Goal: Feedback & Contribution: Submit feedback/report problem

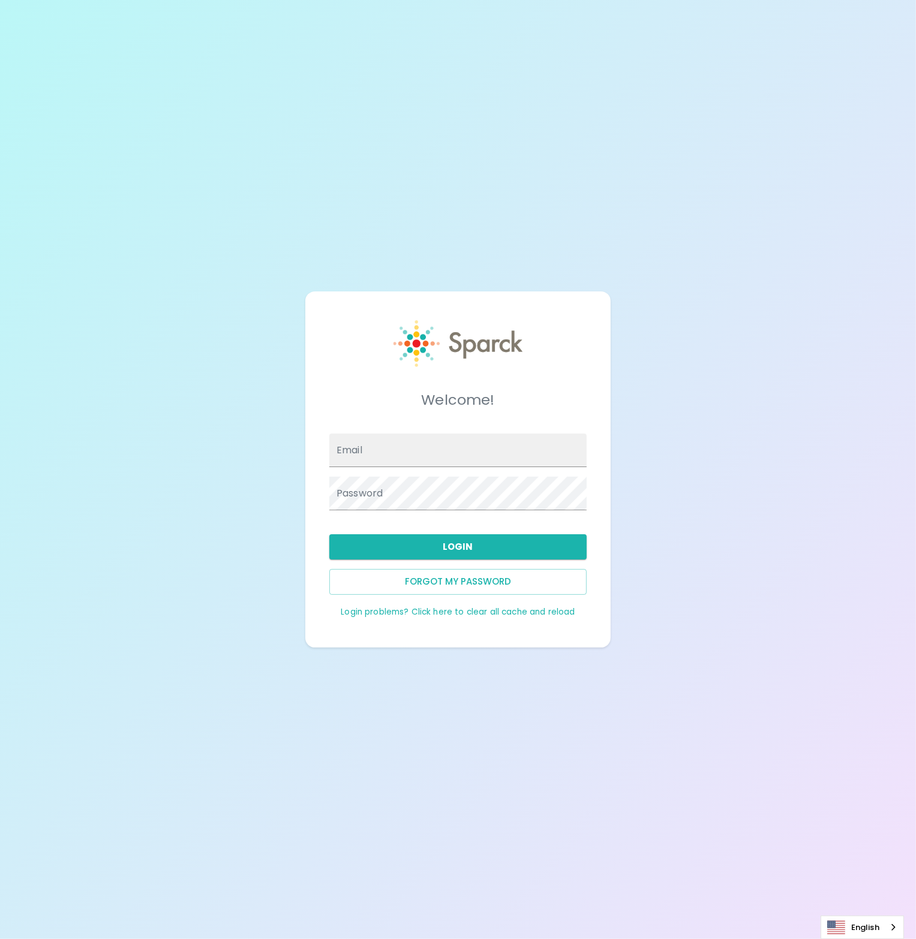
type input "[PERSON_NAME][EMAIL_ADDRESS][DOMAIN_NAME]"
click at [420, 459] on input "Email" at bounding box center [457, 451] width 257 height 34
type input "[PERSON_NAME][EMAIL_ADDRESS][DOMAIN_NAME]"
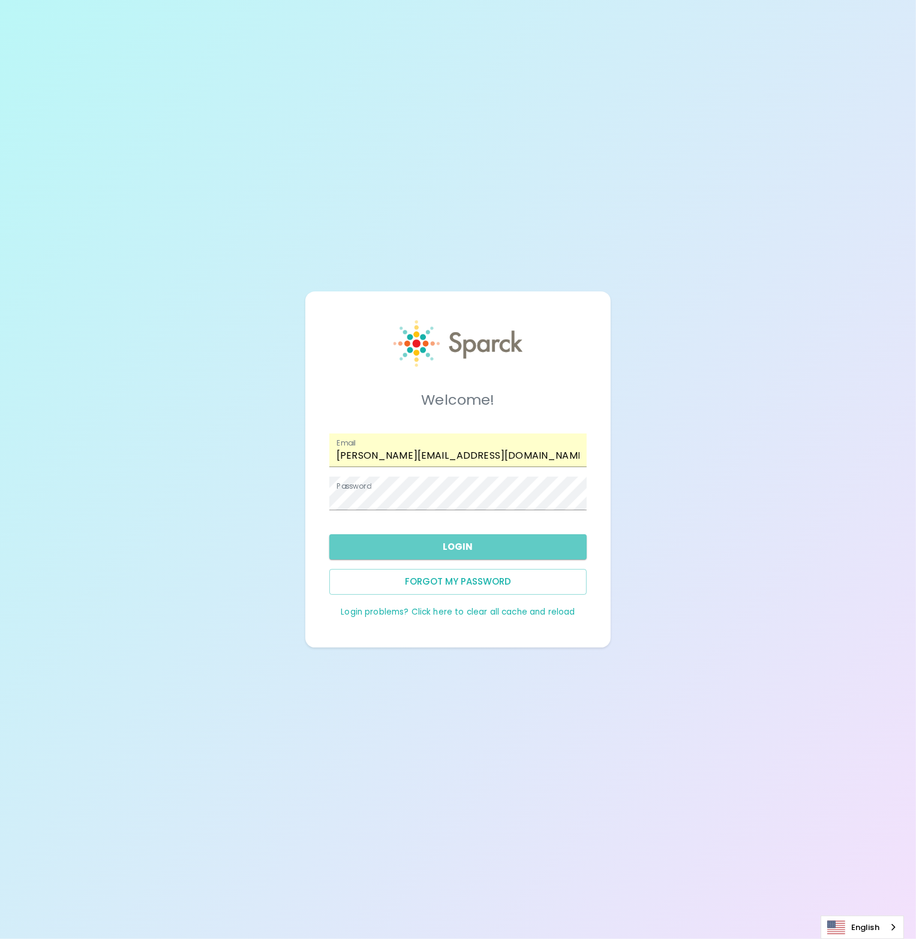
click at [429, 543] on button "Login" at bounding box center [457, 546] width 257 height 25
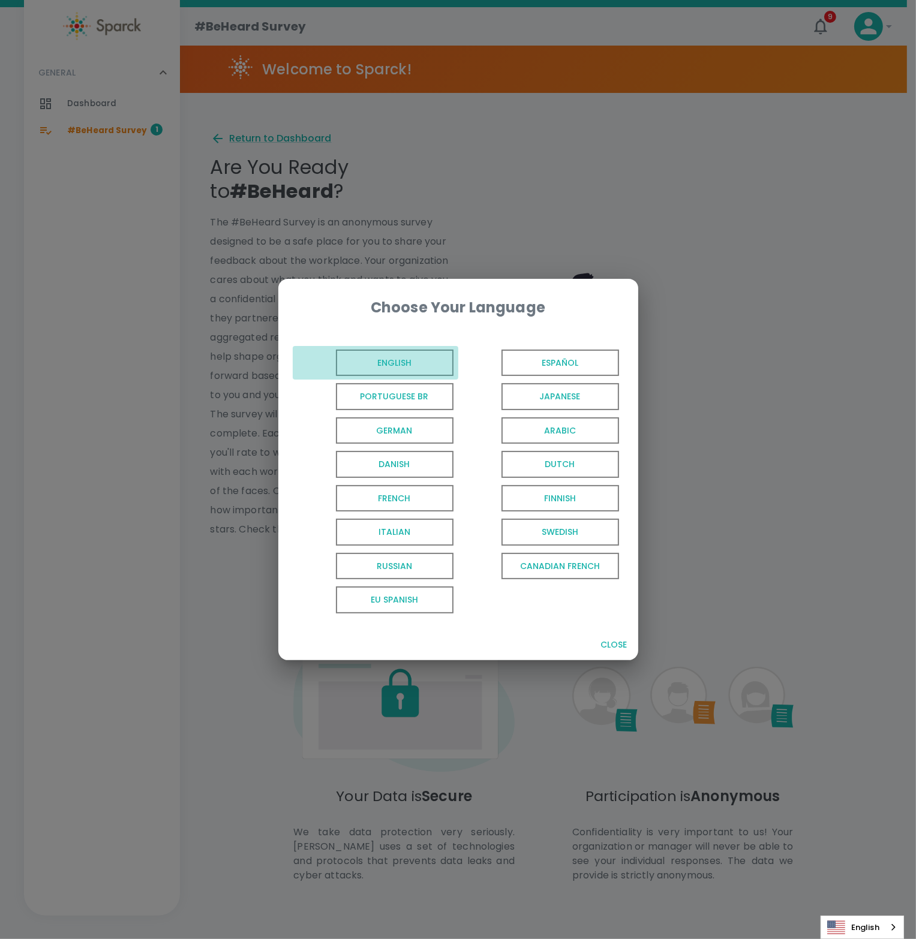
click at [407, 365] on span "English" at bounding box center [395, 363] width 118 height 27
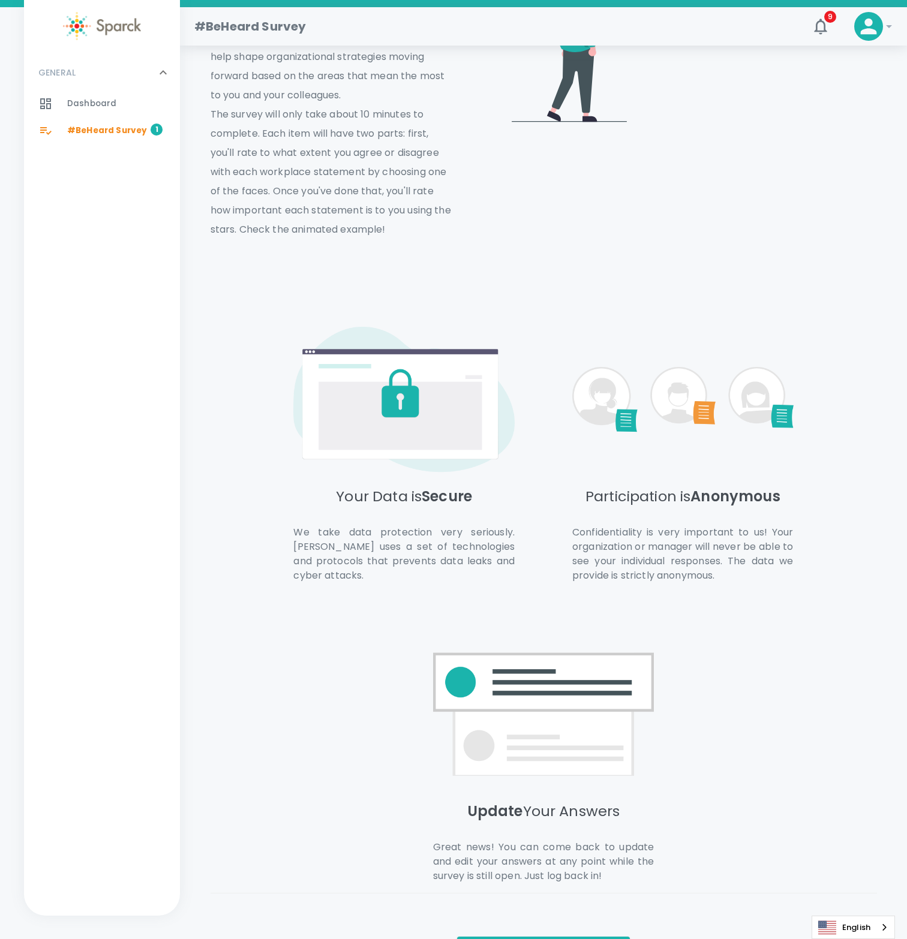
scroll to position [345, 0]
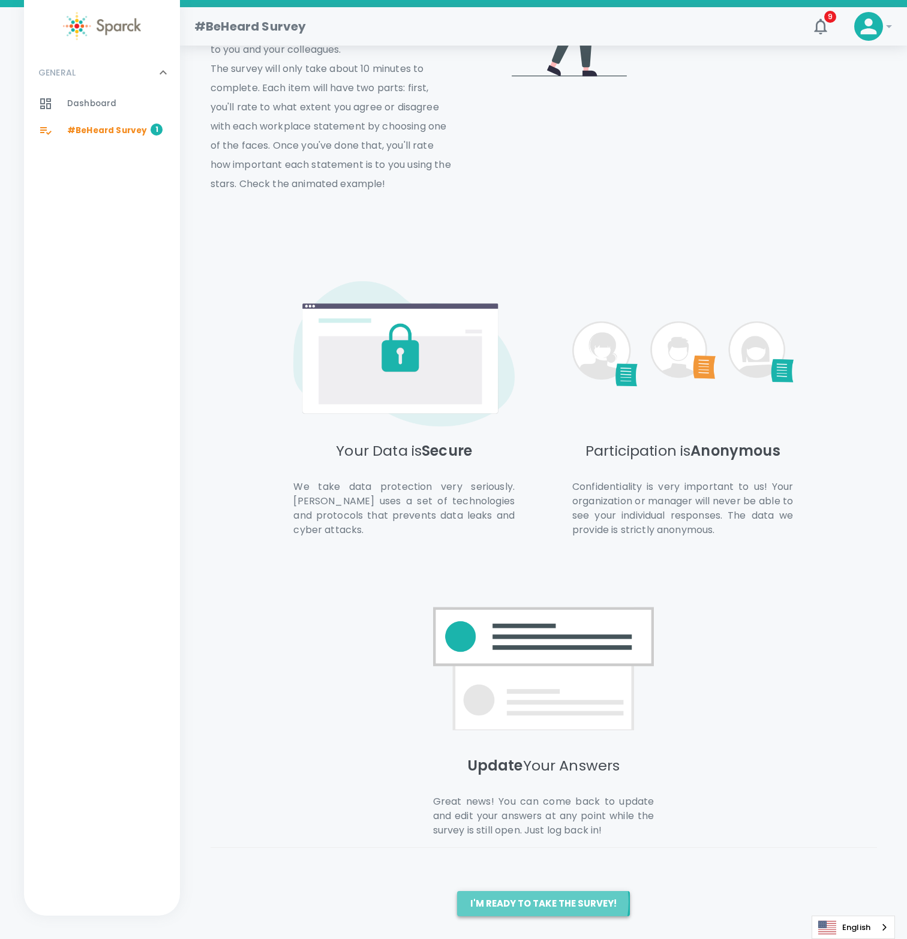
click at [542, 900] on button "I'm ready to take the survey!" at bounding box center [543, 903] width 173 height 25
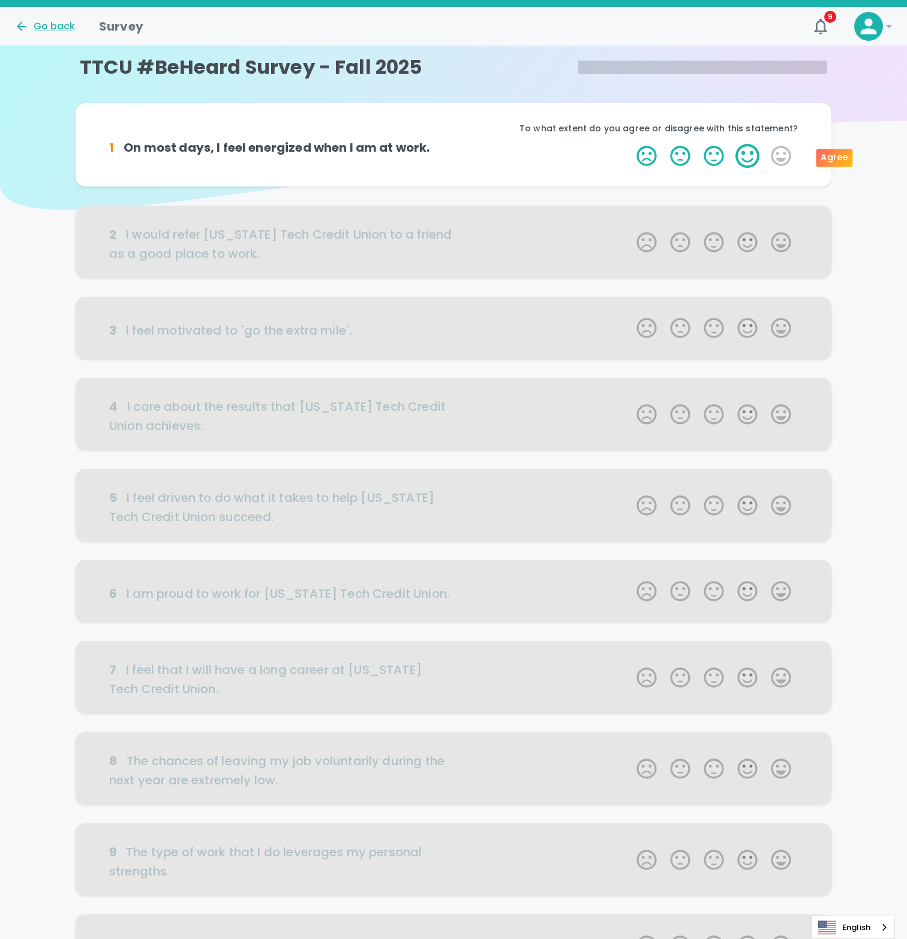
click at [747, 161] on label "4 Stars" at bounding box center [748, 156] width 34 height 24
click at [630, 144] on input "4 Stars" at bounding box center [629, 143] width 1 height 1
click at [747, 241] on div at bounding box center [454, 242] width 756 height 72
click at [749, 154] on label "4 Stars" at bounding box center [748, 156] width 34 height 24
click at [630, 144] on input "4 Stars" at bounding box center [629, 143] width 1 height 1
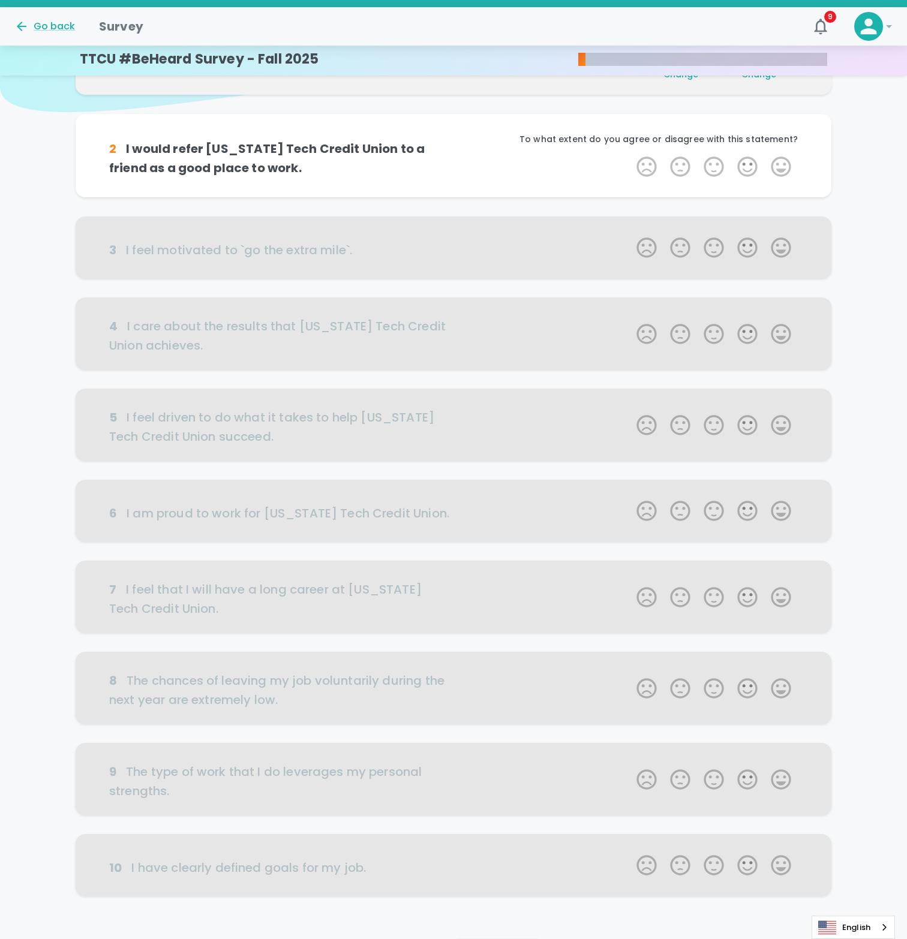
scroll to position [106, 0]
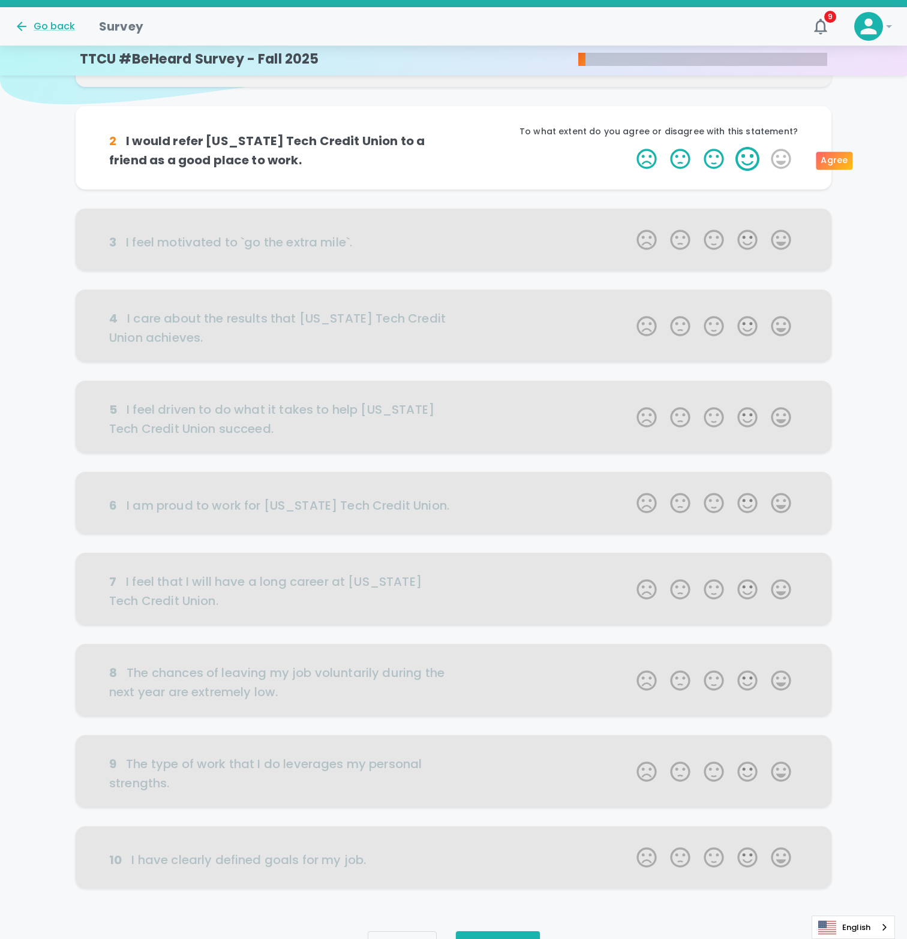
click at [747, 159] on label "4 Stars" at bounding box center [748, 159] width 34 height 24
click at [630, 147] on input "4 Stars" at bounding box center [629, 146] width 1 height 1
click at [747, 159] on label "4 Stars" at bounding box center [748, 159] width 34 height 24
click at [630, 147] on input "4 Stars" at bounding box center [629, 146] width 1 height 1
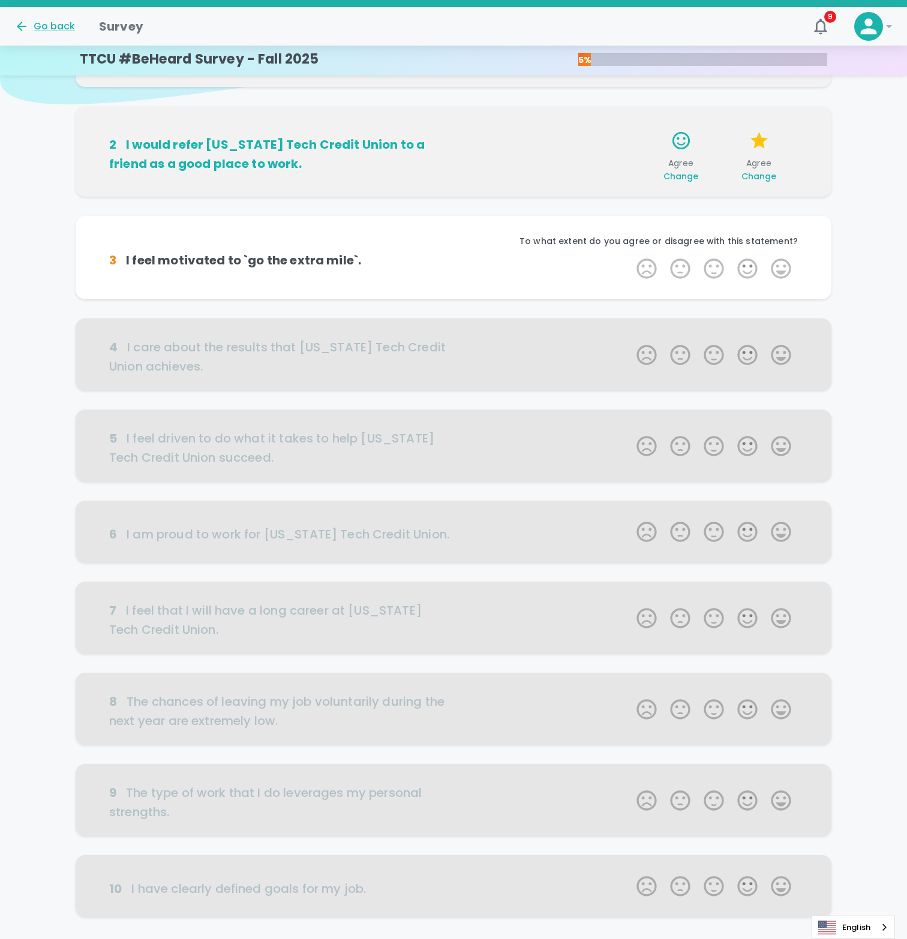
scroll to position [170, 0]
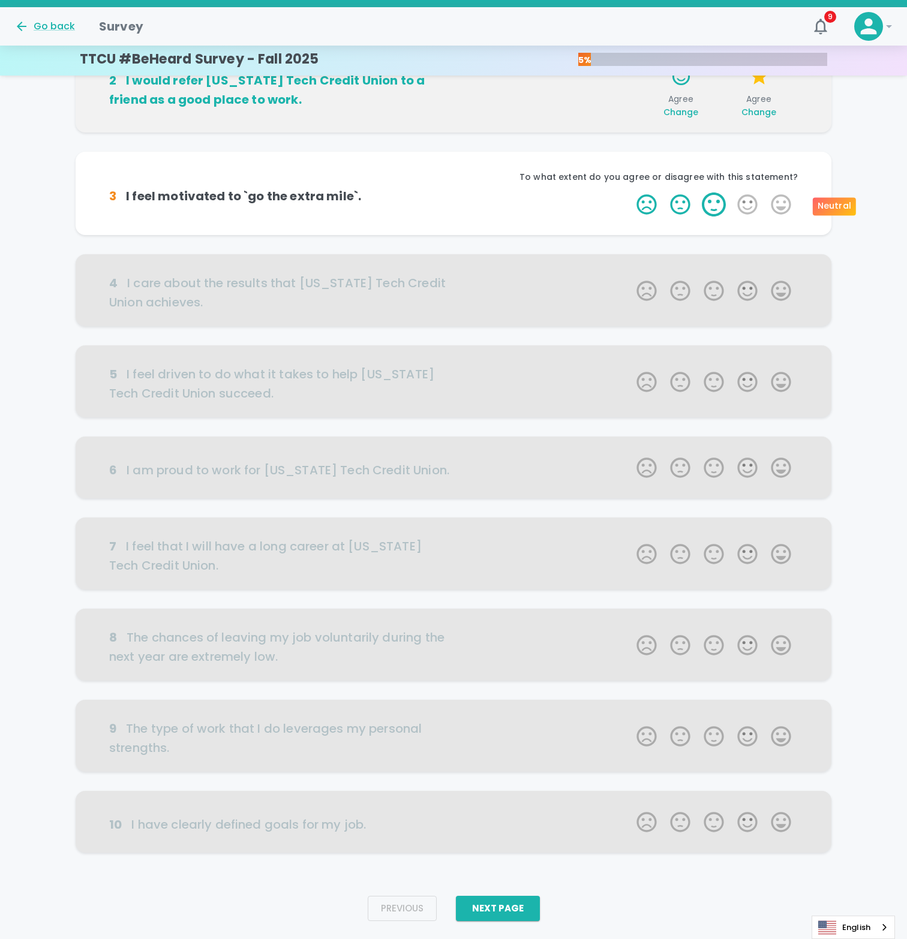
click at [717, 202] on label "3 Stars" at bounding box center [714, 205] width 34 height 24
click at [630, 193] on input "3 Stars" at bounding box center [629, 192] width 1 height 1
click at [717, 202] on label "3 Stars" at bounding box center [714, 205] width 34 height 24
click at [630, 193] on input "3 Stars" at bounding box center [629, 192] width 1 height 1
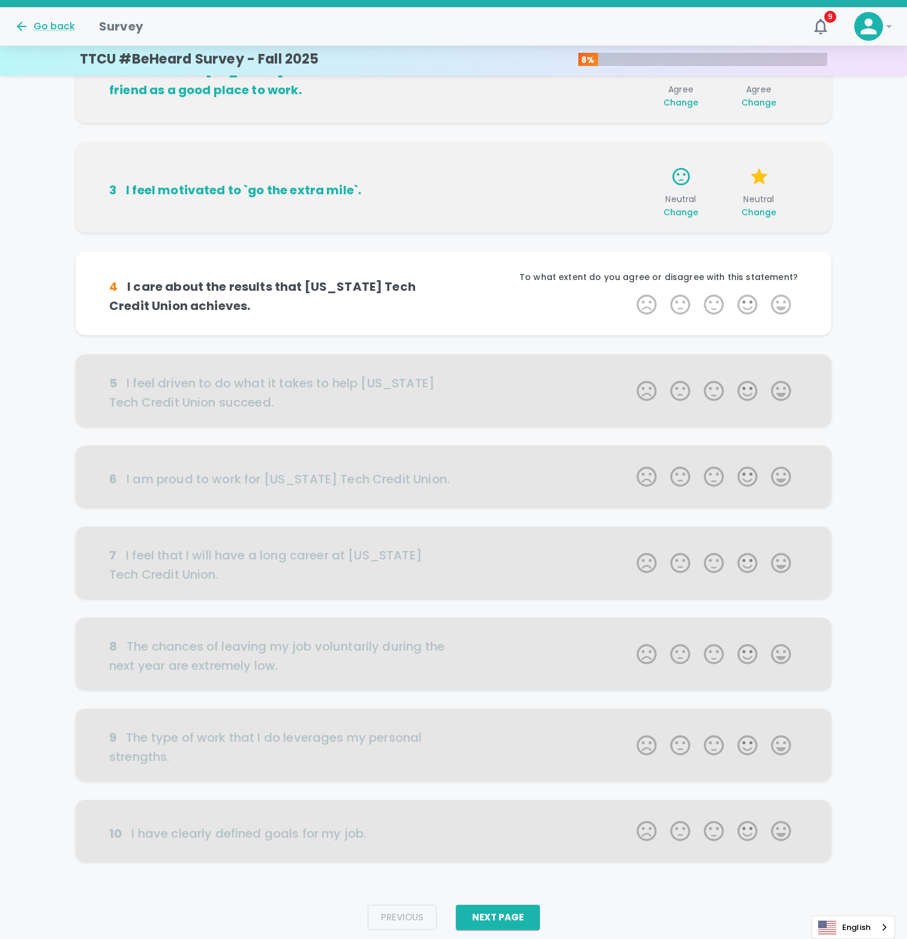
scroll to position [199, 0]
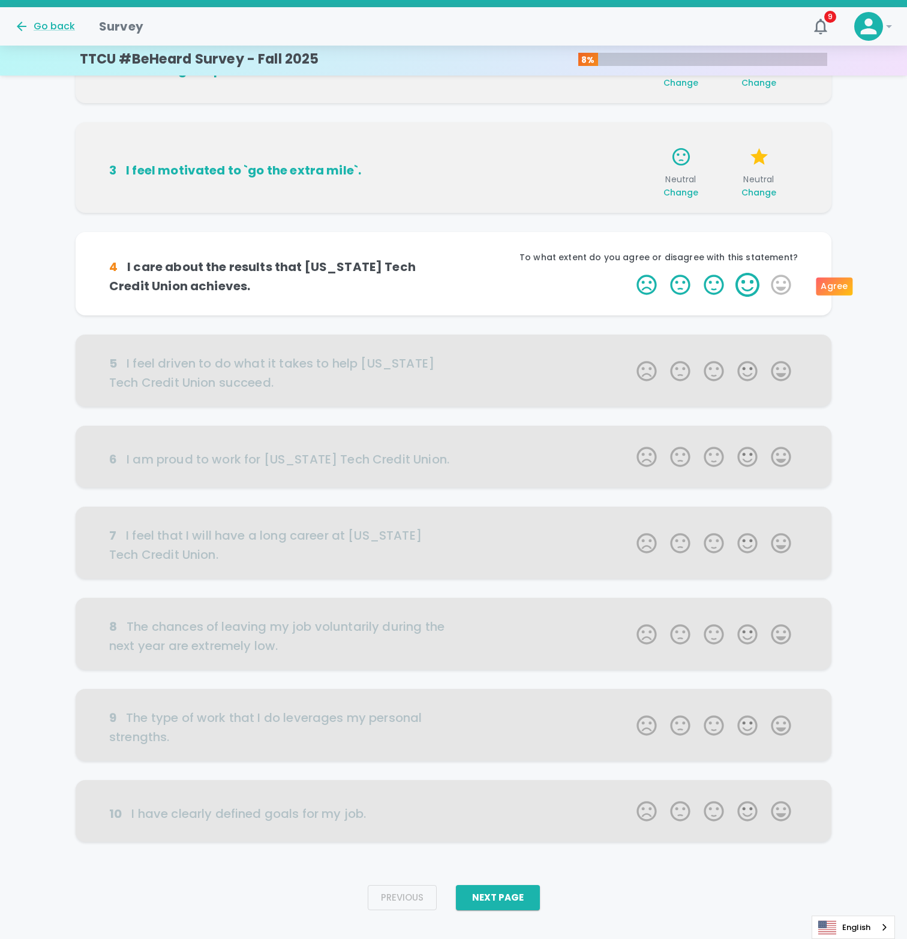
click at [744, 281] on label "4 Stars" at bounding box center [748, 285] width 34 height 24
click at [630, 273] on input "4 Stars" at bounding box center [629, 272] width 1 height 1
click at [743, 281] on label "4 Stars" at bounding box center [748, 285] width 34 height 24
click at [630, 273] on input "4 Stars" at bounding box center [629, 272] width 1 height 1
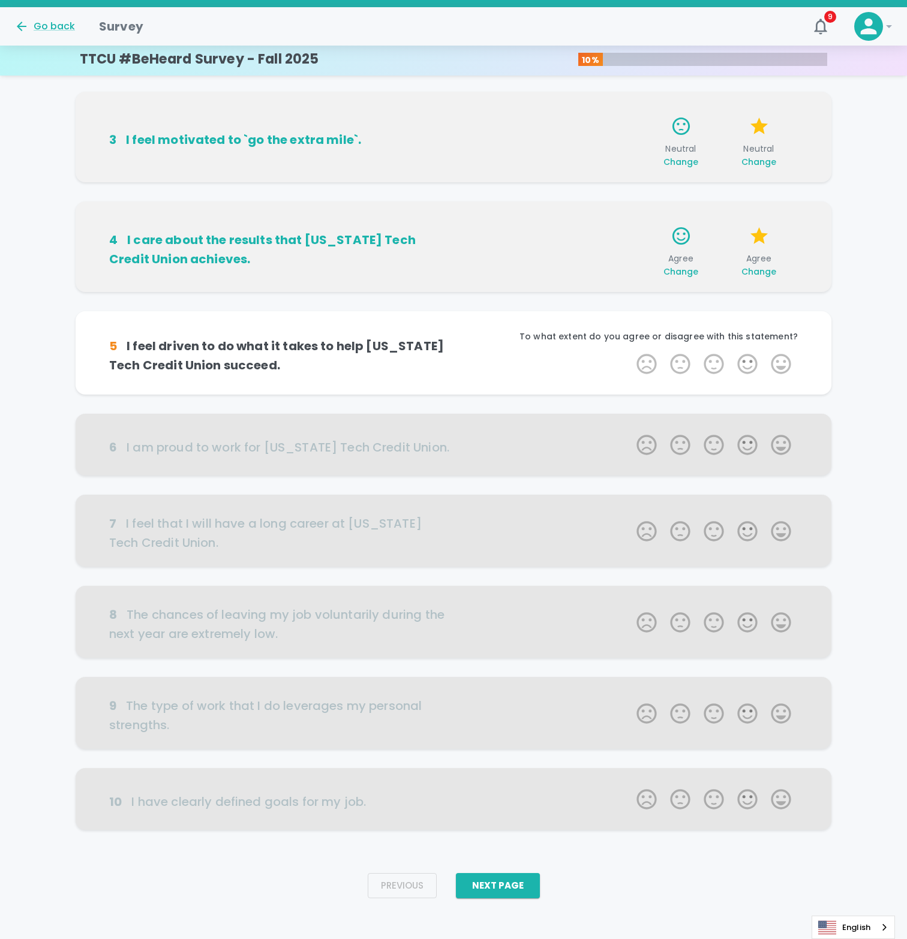
scroll to position [236, 0]
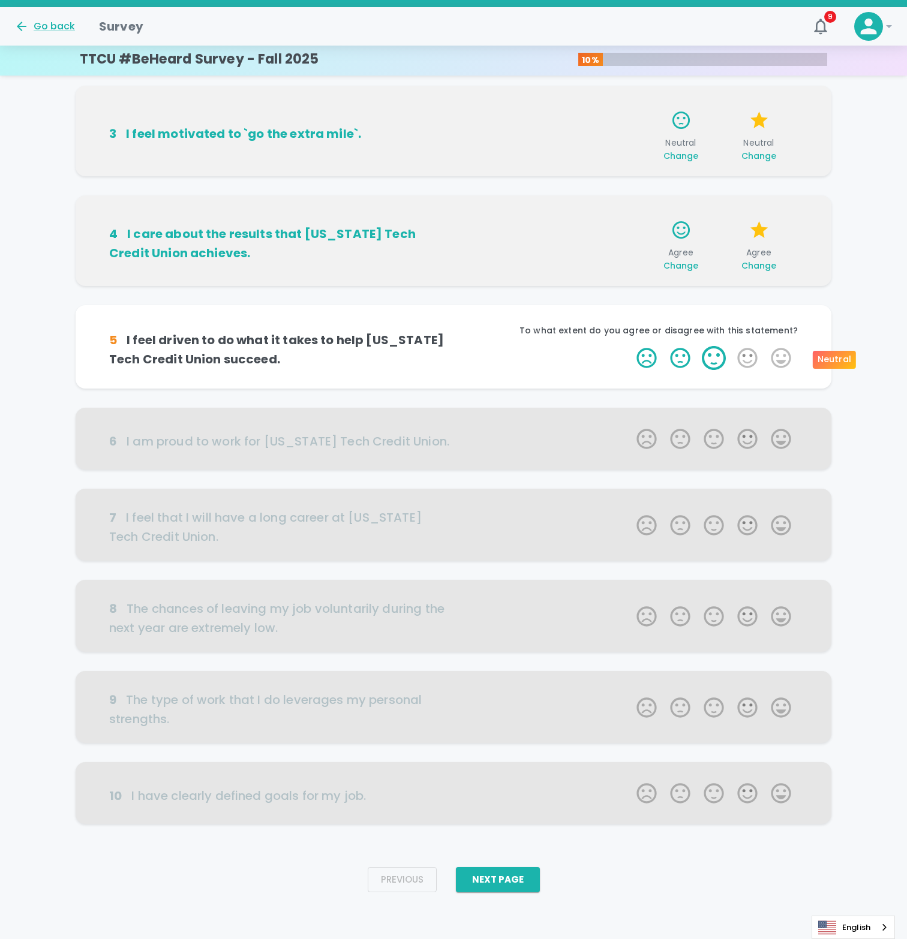
click at [715, 352] on label "3 Stars" at bounding box center [714, 358] width 34 height 24
click at [630, 346] on input "3 Stars" at bounding box center [629, 345] width 1 height 1
click at [715, 353] on label "3 Stars" at bounding box center [714, 358] width 34 height 24
click at [630, 346] on input "3 Stars" at bounding box center [629, 345] width 1 height 1
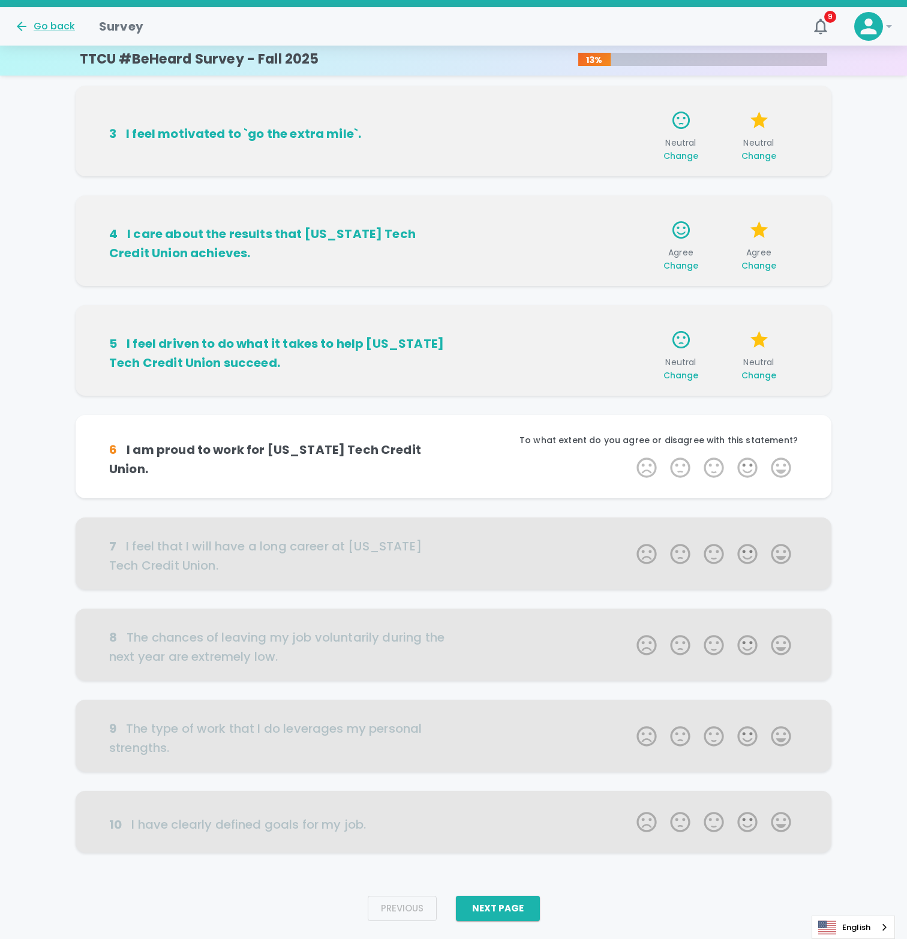
scroll to position [265, 0]
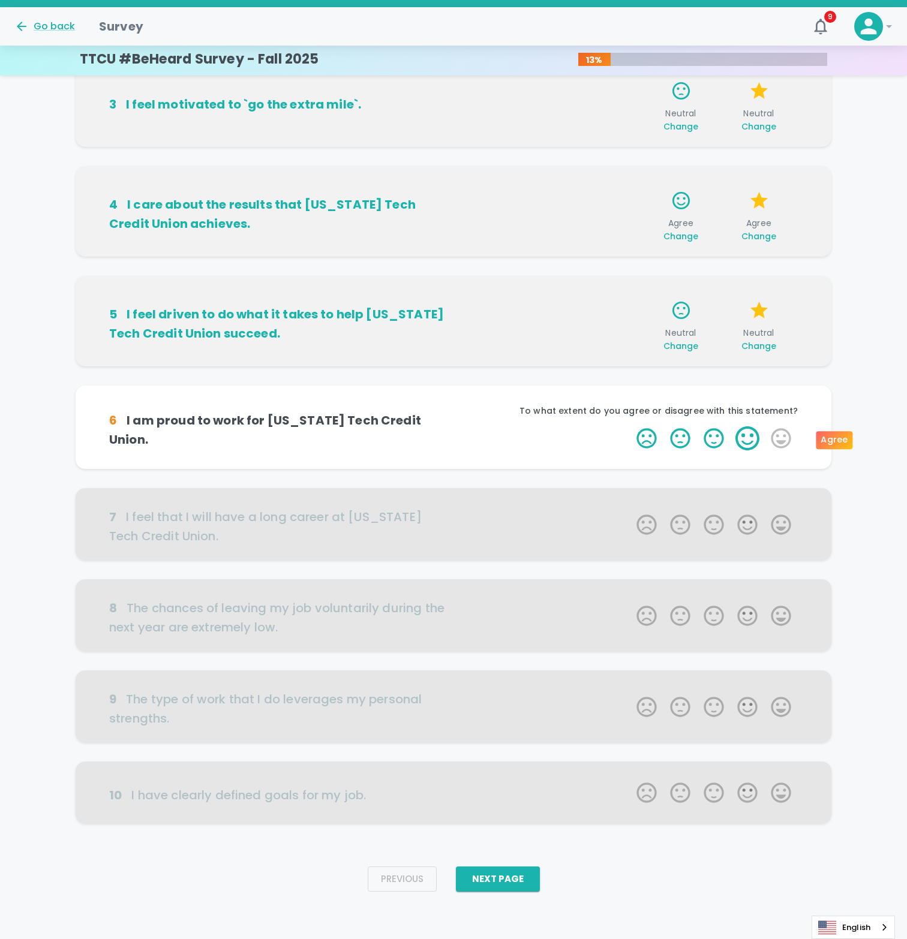
click at [748, 436] on label "4 Stars" at bounding box center [748, 438] width 34 height 24
click at [630, 426] on input "4 Stars" at bounding box center [629, 426] width 1 height 1
click at [748, 436] on label "4 Stars" at bounding box center [748, 438] width 34 height 24
click at [630, 426] on input "4 Stars" at bounding box center [629, 426] width 1 height 1
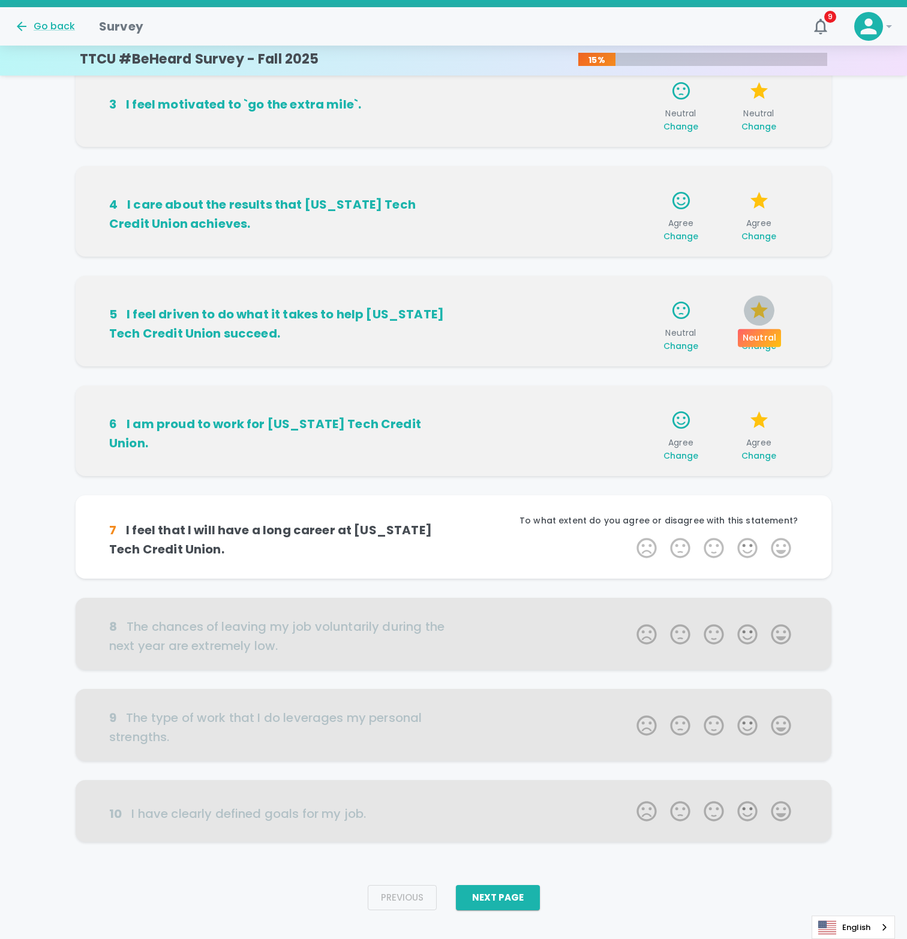
click at [757, 314] on icon "button" at bounding box center [758, 310] width 17 height 17
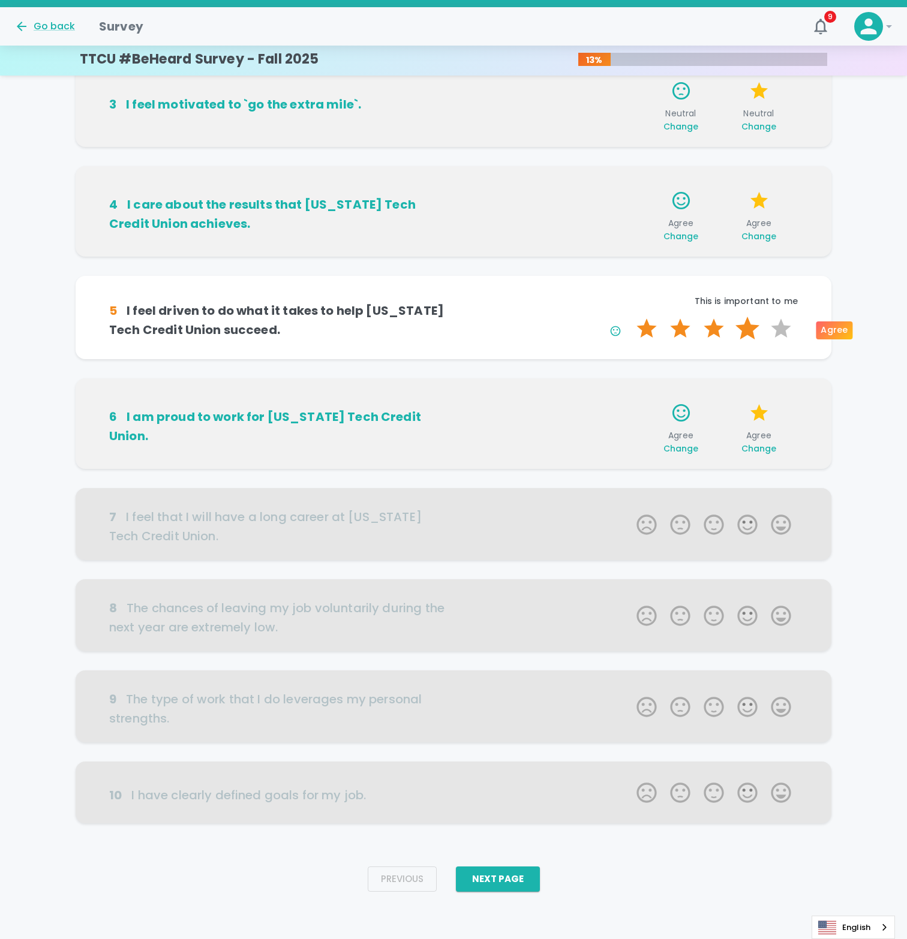
click at [751, 330] on label "4 Stars" at bounding box center [748, 329] width 34 height 24
click at [630, 317] on input "4 Stars" at bounding box center [629, 316] width 1 height 1
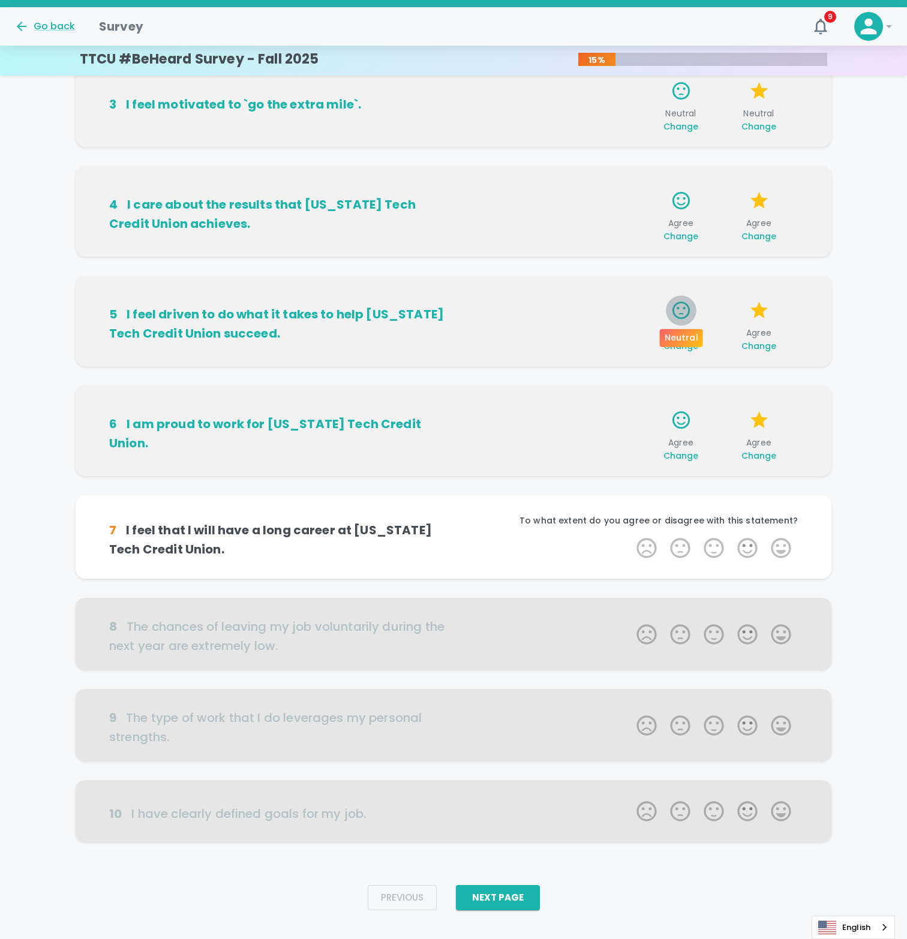
click at [678, 315] on icon "button" at bounding box center [681, 310] width 21 height 21
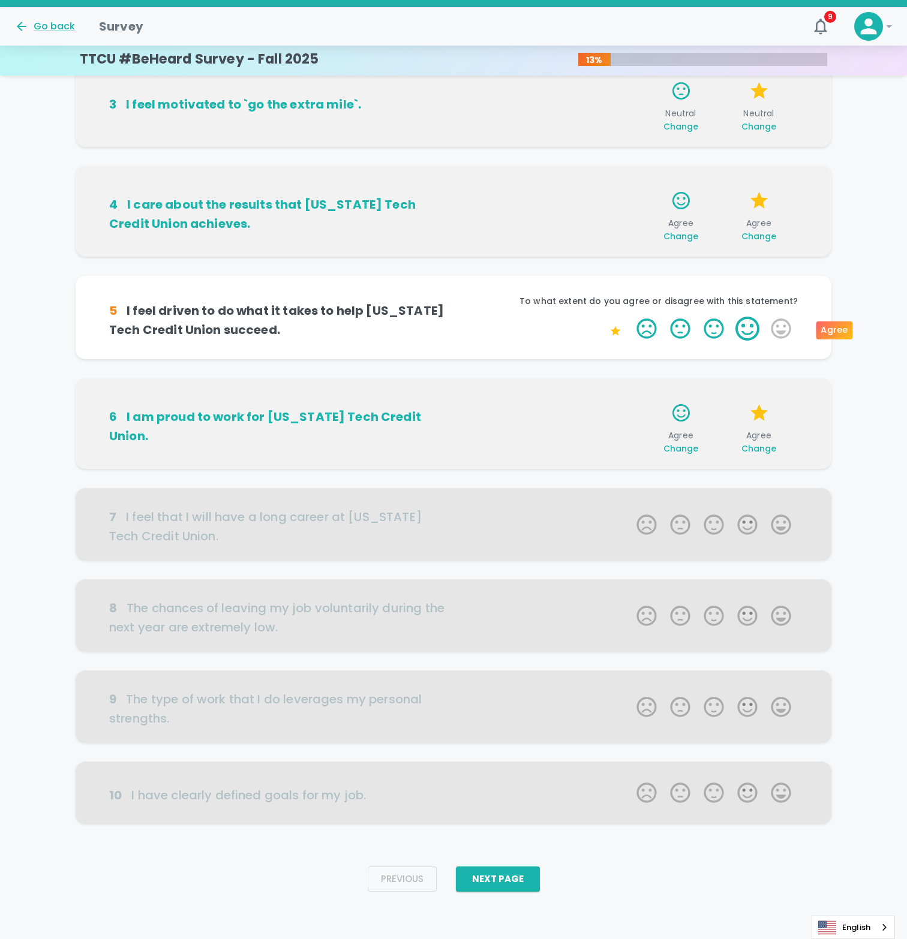
click at [740, 330] on label "4 Stars" at bounding box center [748, 329] width 34 height 24
click at [630, 317] on input "4 Stars" at bounding box center [629, 316] width 1 height 1
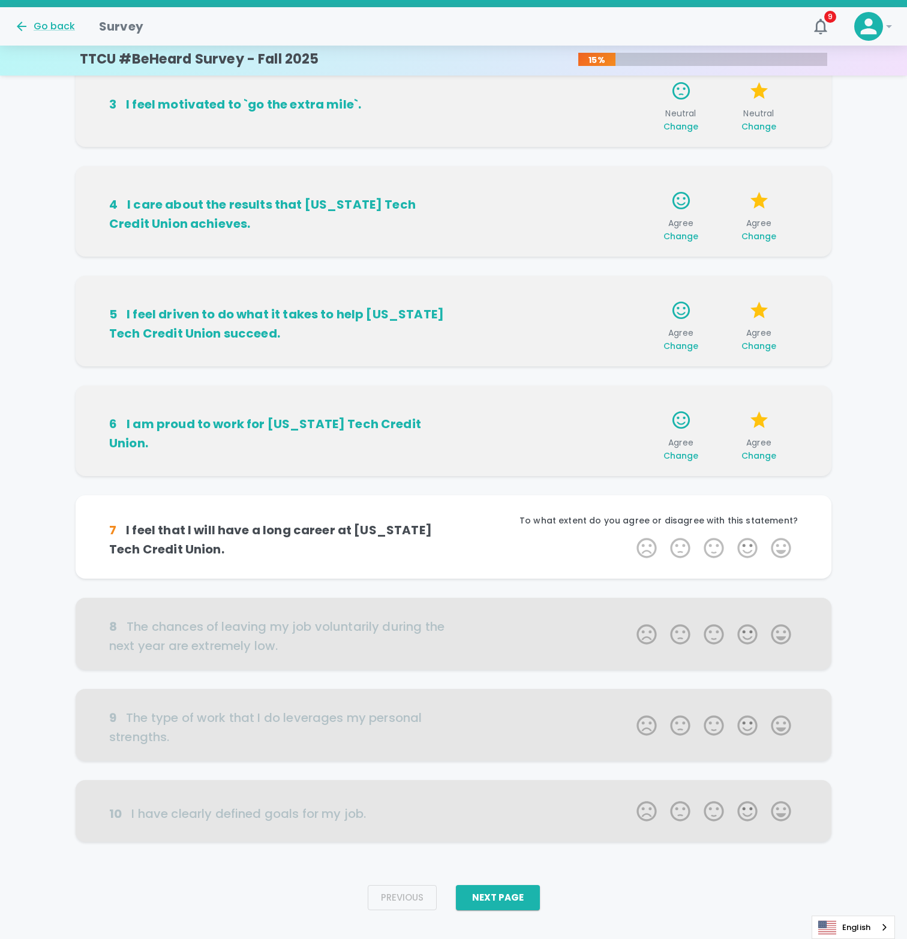
scroll to position [284, 0]
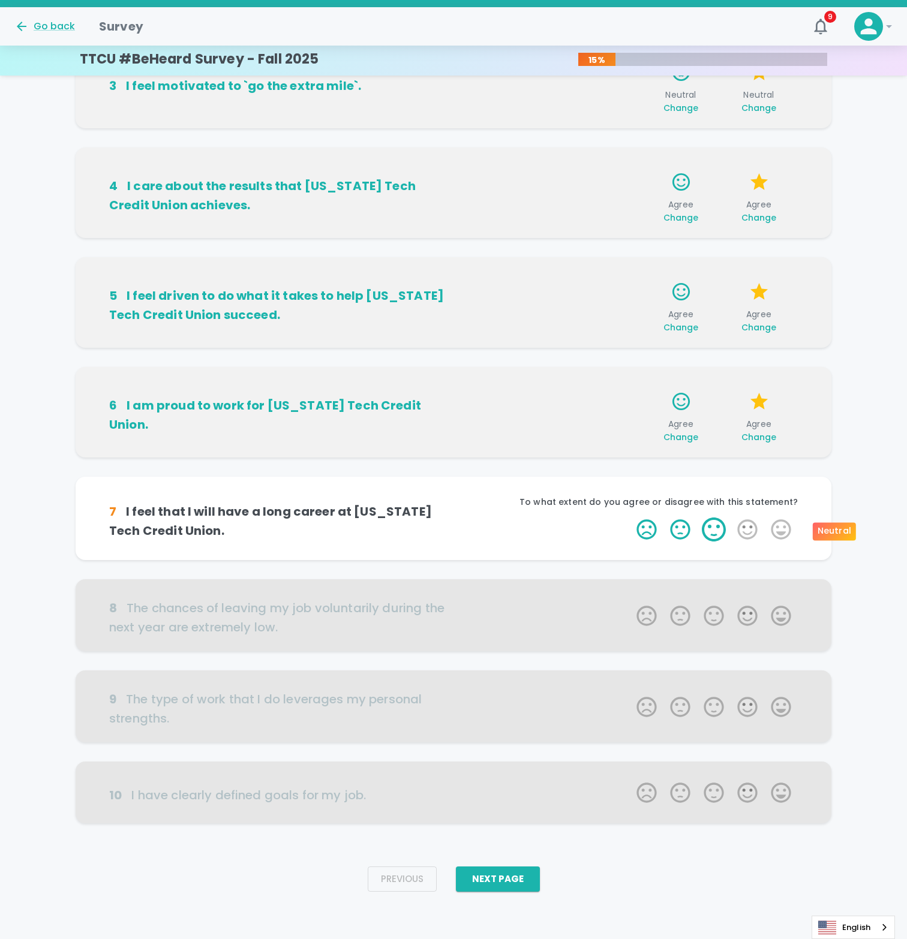
click at [715, 533] on label "3 Stars" at bounding box center [714, 530] width 34 height 24
click at [630, 518] on input "3 Stars" at bounding box center [629, 517] width 1 height 1
click at [715, 531] on label "3 Stars" at bounding box center [714, 530] width 34 height 24
click at [630, 518] on input "3 Stars" at bounding box center [629, 517] width 1 height 1
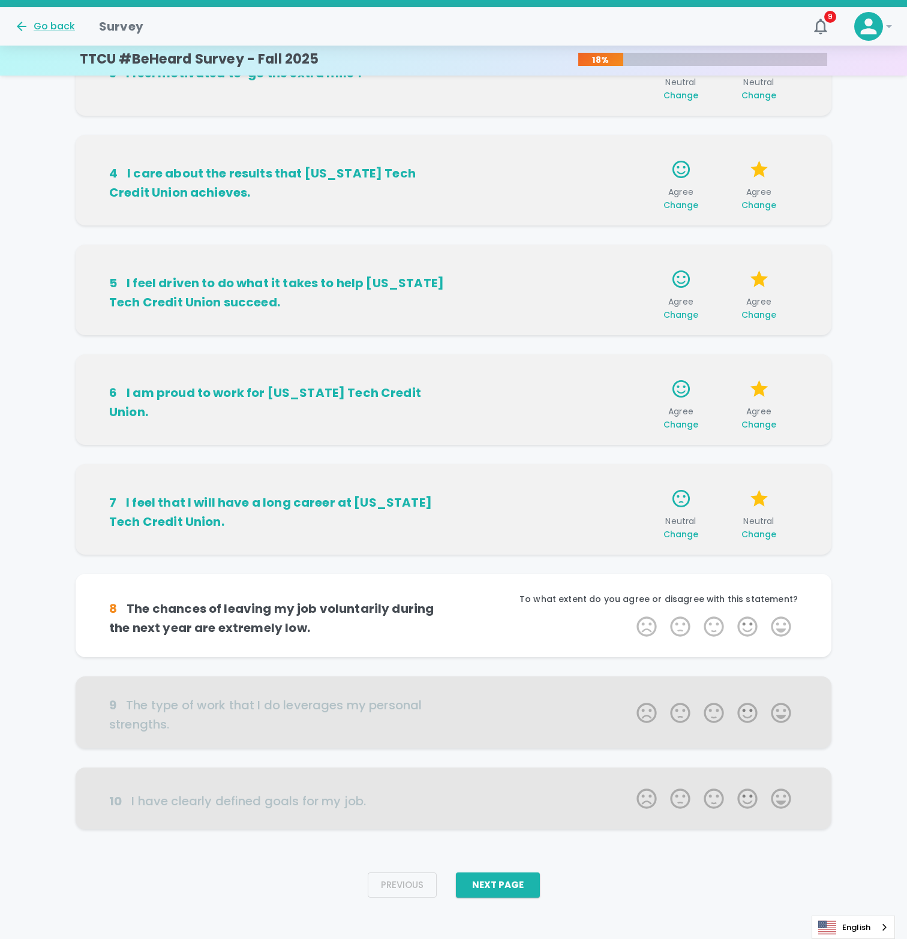
scroll to position [302, 0]
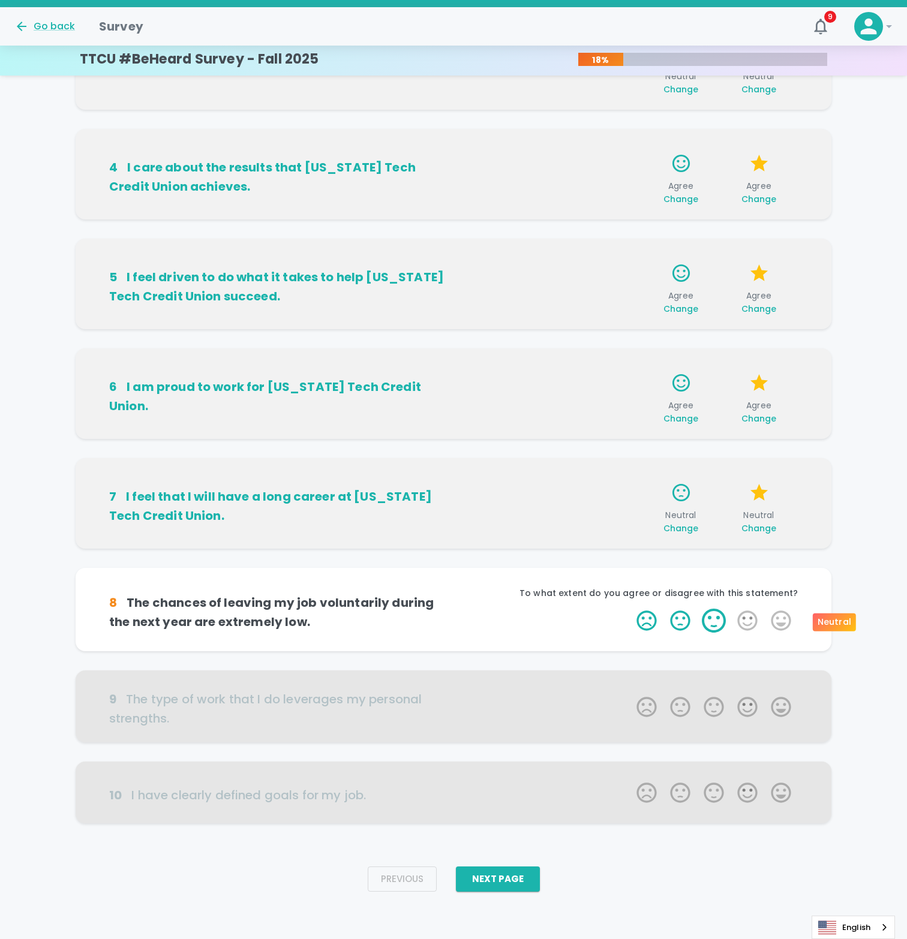
click at [714, 621] on label "3 Stars" at bounding box center [714, 621] width 34 height 24
click at [630, 609] on input "3 Stars" at bounding box center [629, 608] width 1 height 1
click at [714, 621] on label "3 Stars" at bounding box center [714, 621] width 34 height 24
click at [630, 609] on input "3 Stars" at bounding box center [629, 608] width 1 height 1
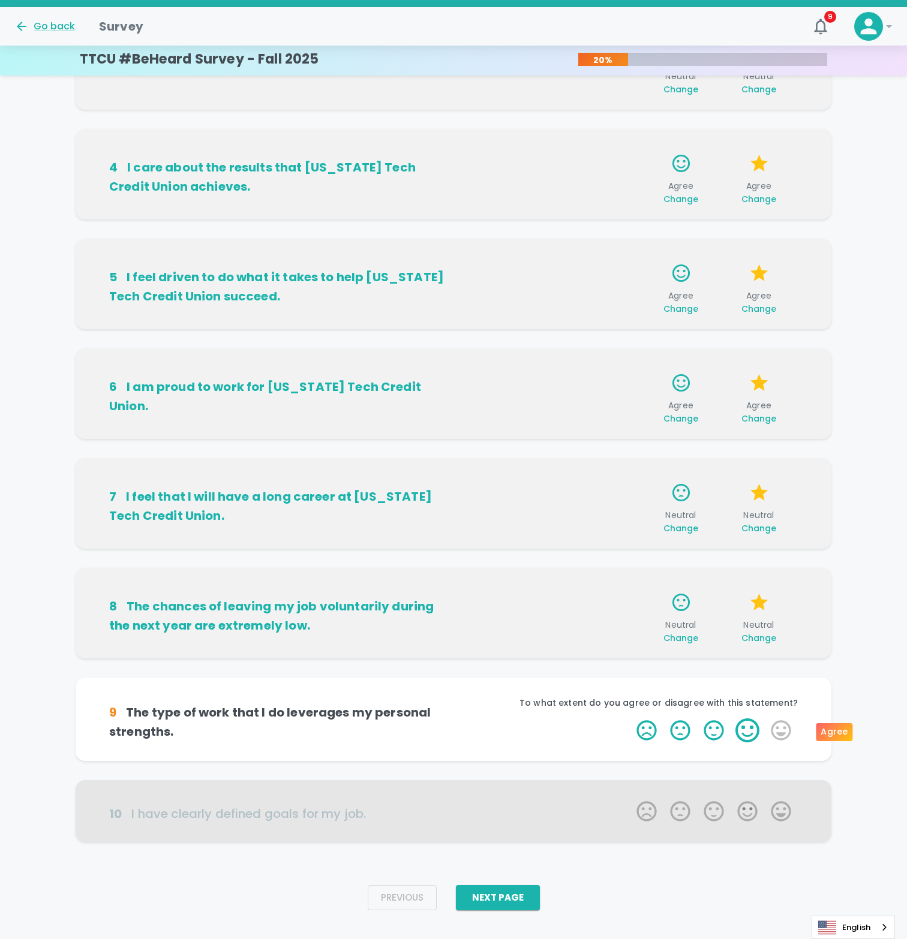
click at [744, 730] on label "4 Stars" at bounding box center [748, 731] width 34 height 24
click at [630, 719] on input "4 Stars" at bounding box center [629, 718] width 1 height 1
click at [744, 730] on label "4 Stars" at bounding box center [748, 731] width 34 height 24
click at [630, 719] on input "4 Stars" at bounding box center [629, 718] width 1 height 1
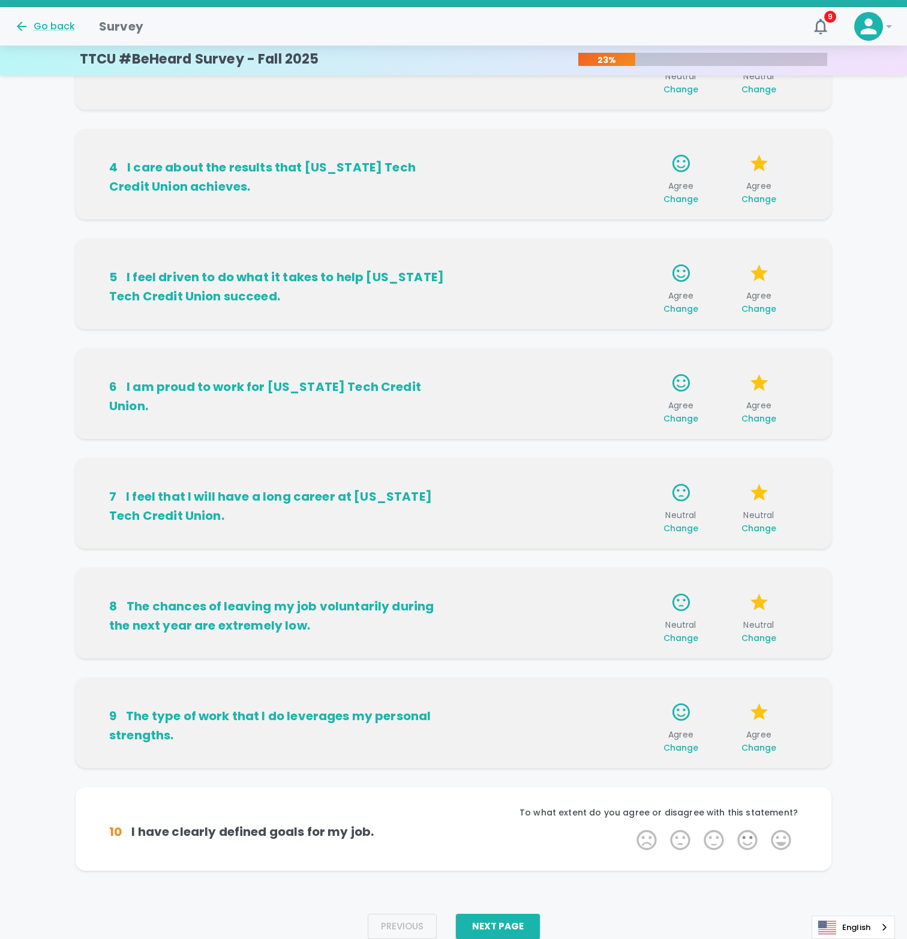
scroll to position [321, 0]
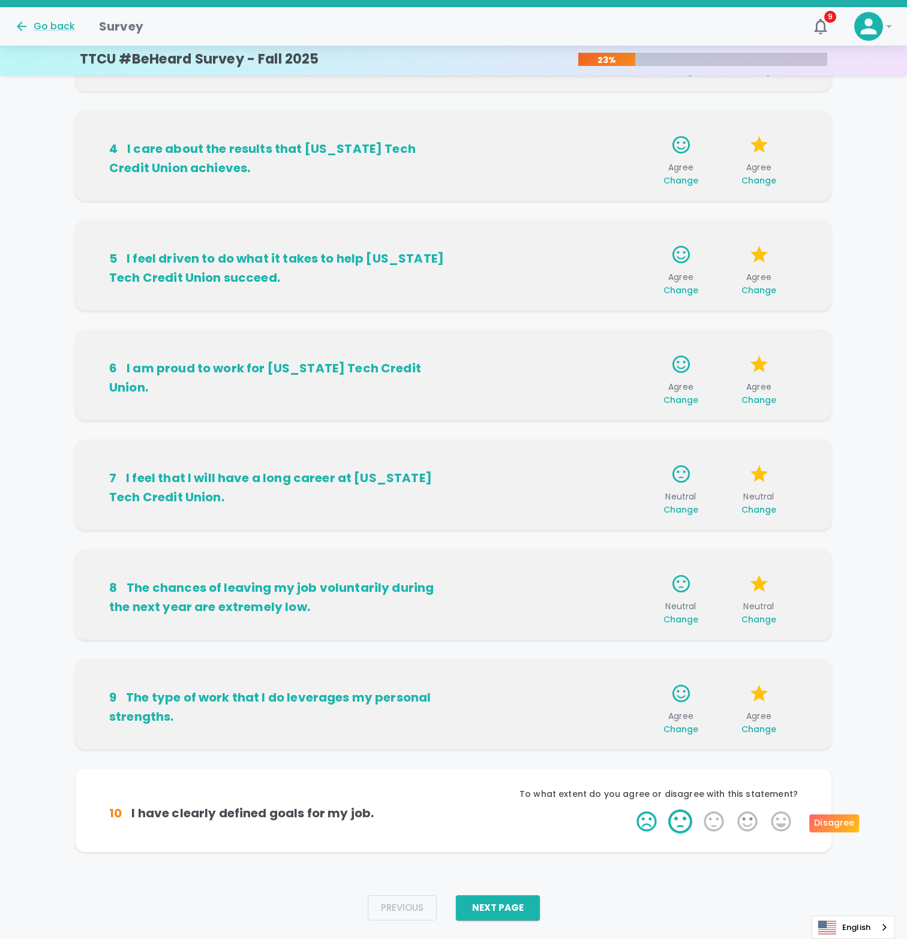
click at [686, 822] on label "2 Stars" at bounding box center [680, 822] width 34 height 24
click at [630, 810] on input "2 Stars" at bounding box center [629, 809] width 1 height 1
click at [684, 822] on label "2 Stars" at bounding box center [680, 822] width 34 height 24
click at [630, 810] on input "2 Stars" at bounding box center [629, 809] width 1 height 1
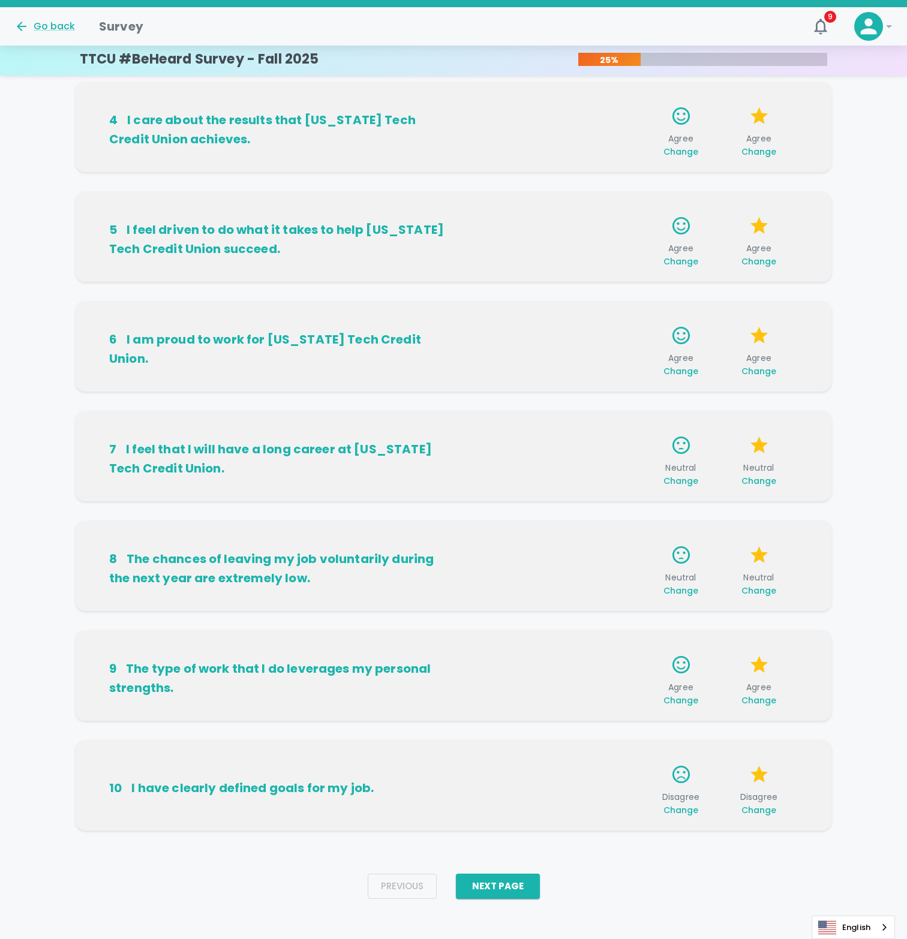
scroll to position [350, 0]
click at [503, 882] on button "Next Page" at bounding box center [498, 885] width 84 height 25
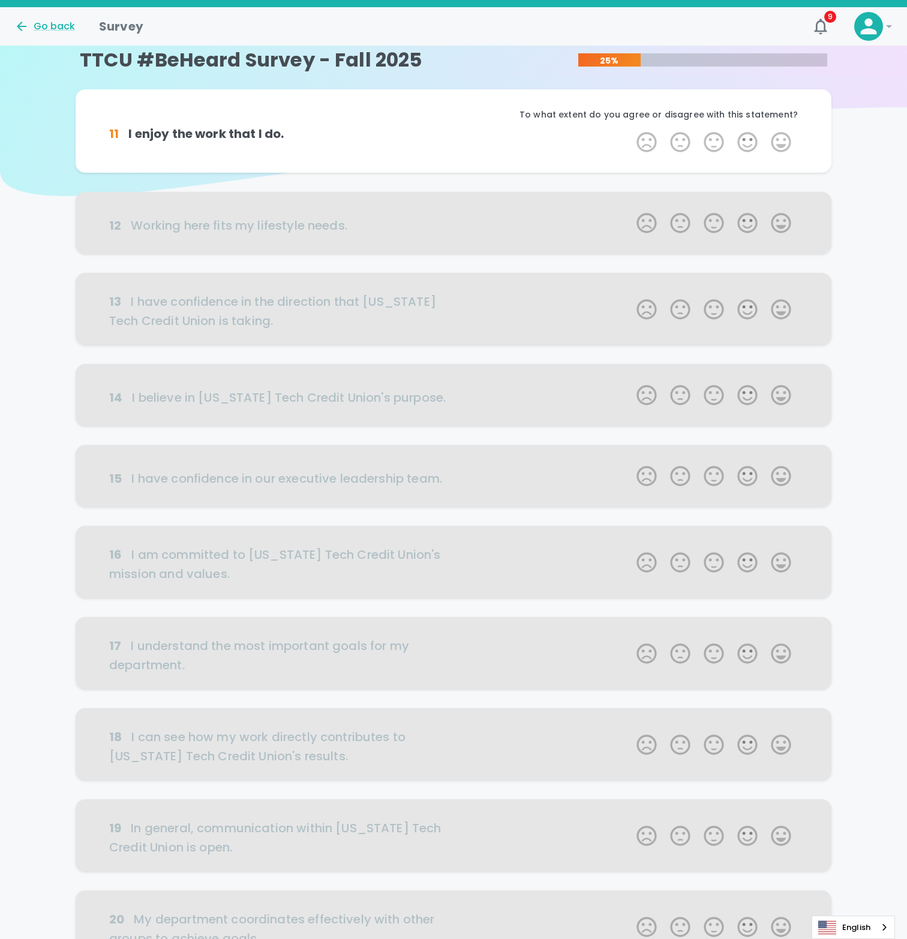
scroll to position [0, 0]
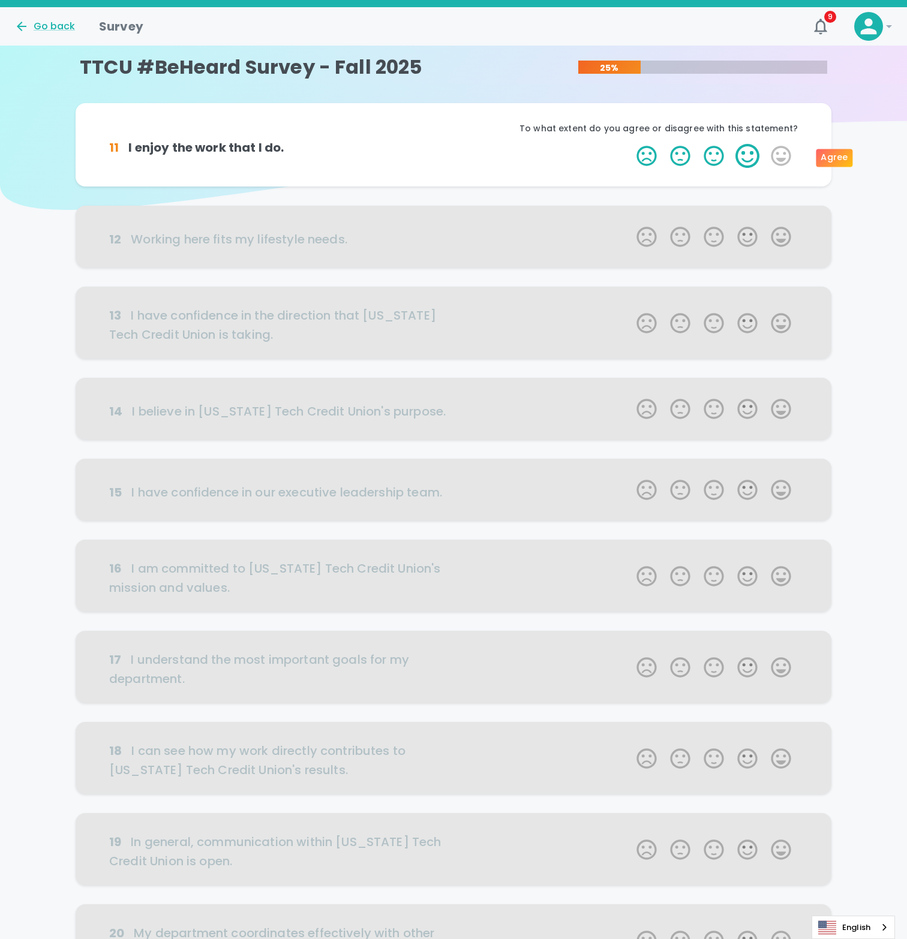
click at [747, 158] on label "4 Stars" at bounding box center [748, 156] width 34 height 24
click at [630, 144] on input "4 Stars" at bounding box center [629, 143] width 1 height 1
click at [747, 158] on label "4 Stars" at bounding box center [748, 156] width 34 height 24
click at [630, 144] on input "4 Stars" at bounding box center [629, 143] width 1 height 1
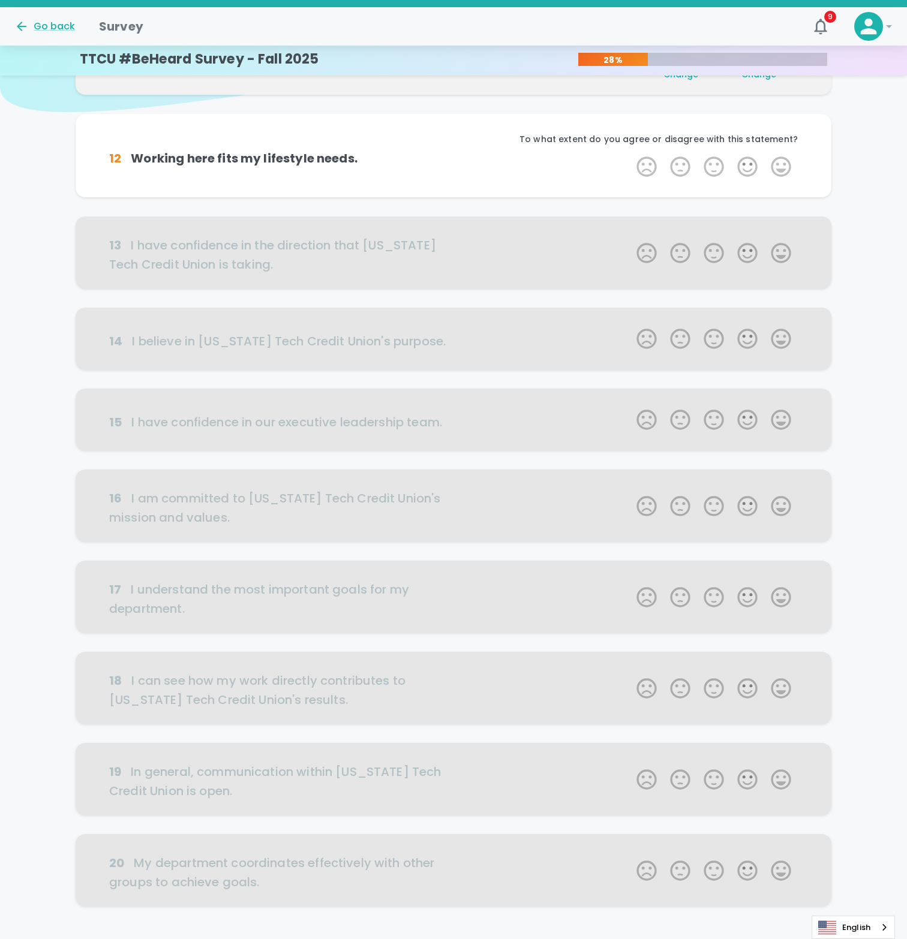
scroll to position [106, 0]
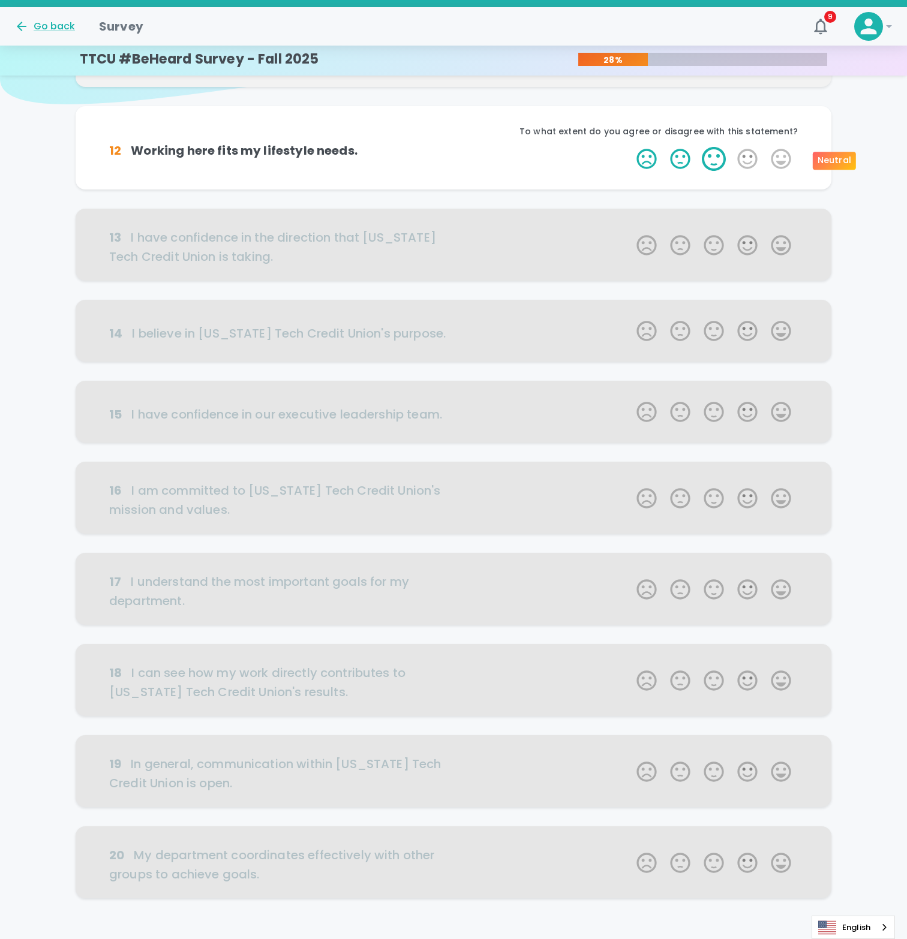
click at [717, 159] on label "3 Stars" at bounding box center [714, 159] width 34 height 24
click at [630, 147] on input "3 Stars" at bounding box center [629, 146] width 1 height 1
click at [715, 159] on label "3 Stars" at bounding box center [714, 159] width 34 height 24
click at [630, 147] on input "3 Stars" at bounding box center [629, 146] width 1 height 1
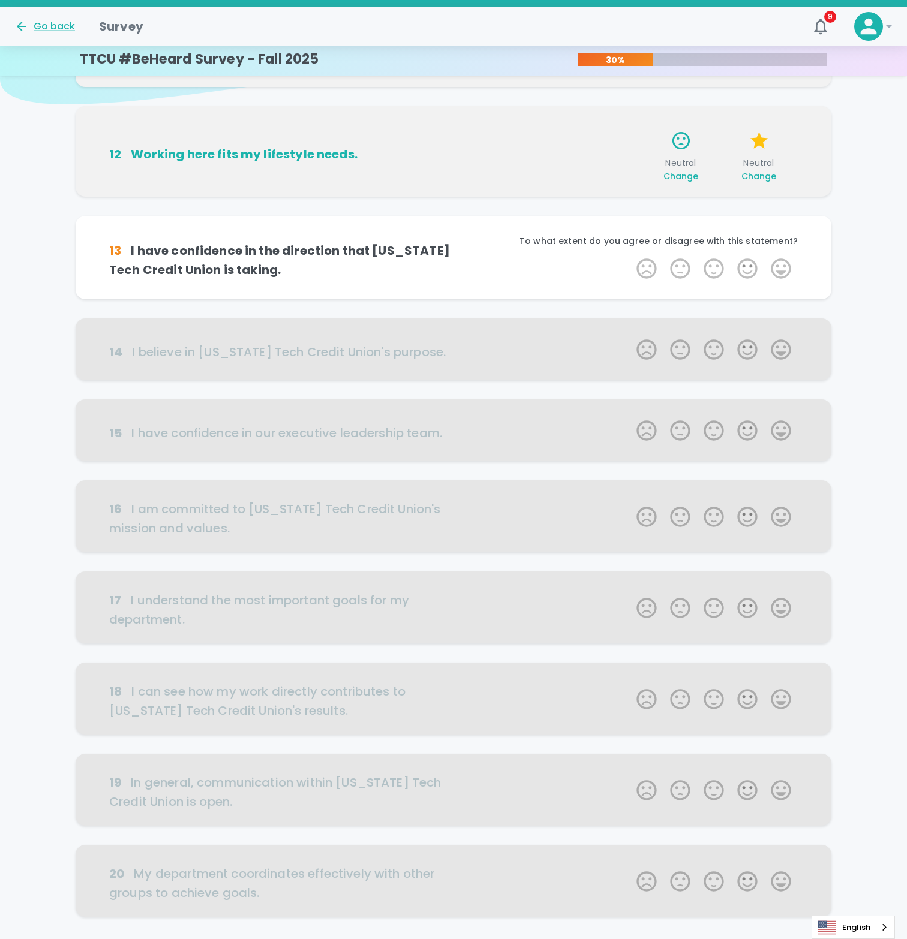
scroll to position [180, 0]
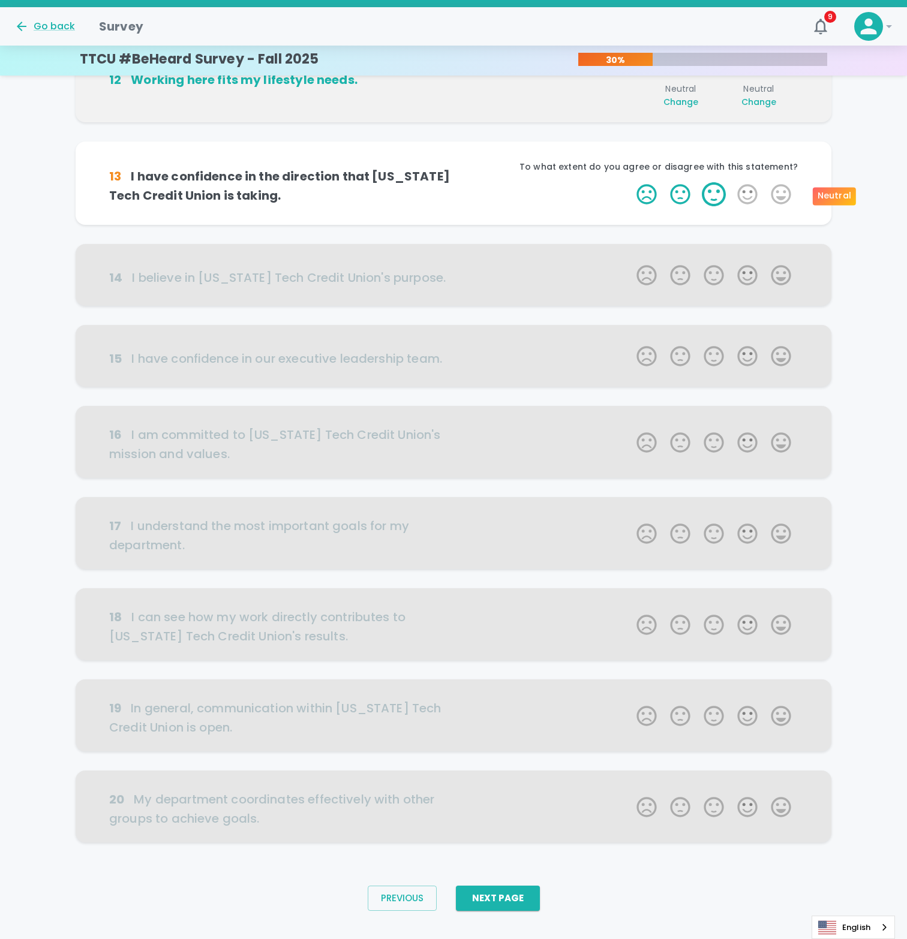
click at [713, 186] on label "3 Stars" at bounding box center [714, 194] width 34 height 24
click at [630, 182] on input "3 Stars" at bounding box center [629, 182] width 1 height 1
click at [713, 191] on label "3 Stars" at bounding box center [714, 194] width 34 height 24
click at [630, 182] on input "3 Stars" at bounding box center [629, 182] width 1 height 1
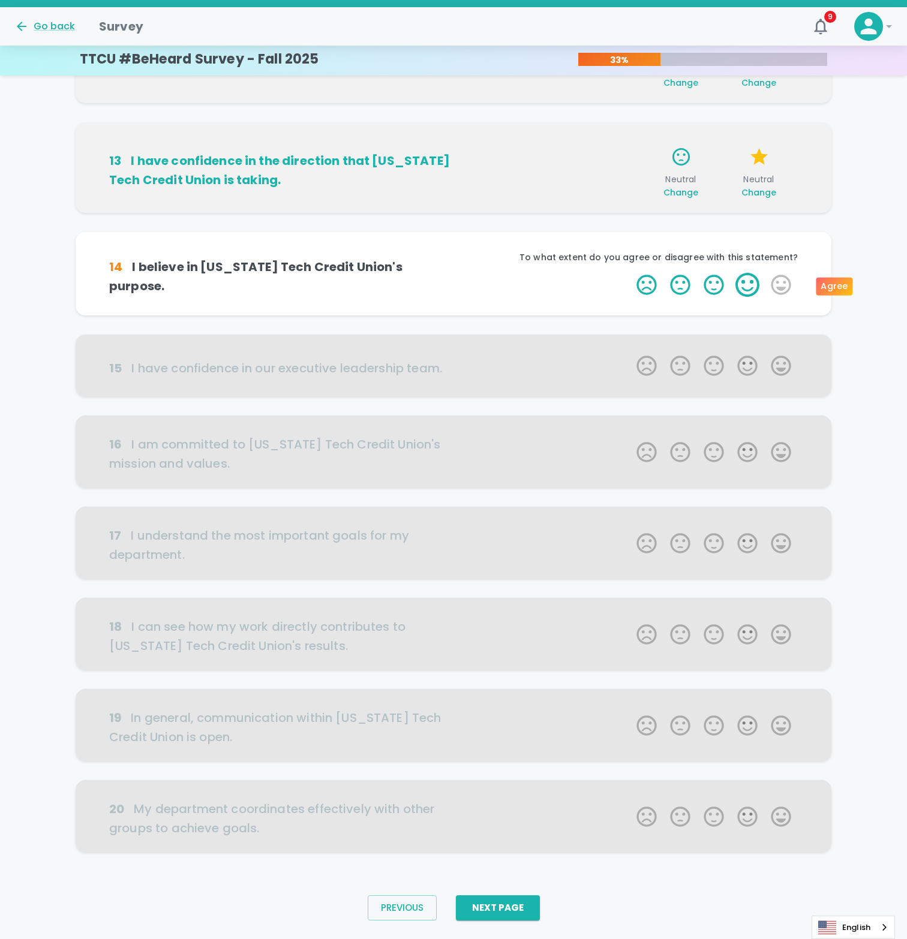
click at [751, 288] on label "4 Stars" at bounding box center [748, 285] width 34 height 24
click at [630, 273] on input "4 Stars" at bounding box center [629, 272] width 1 height 1
click at [746, 288] on label "4 Stars" at bounding box center [748, 285] width 34 height 24
click at [630, 273] on input "4 Stars" at bounding box center [629, 272] width 1 height 1
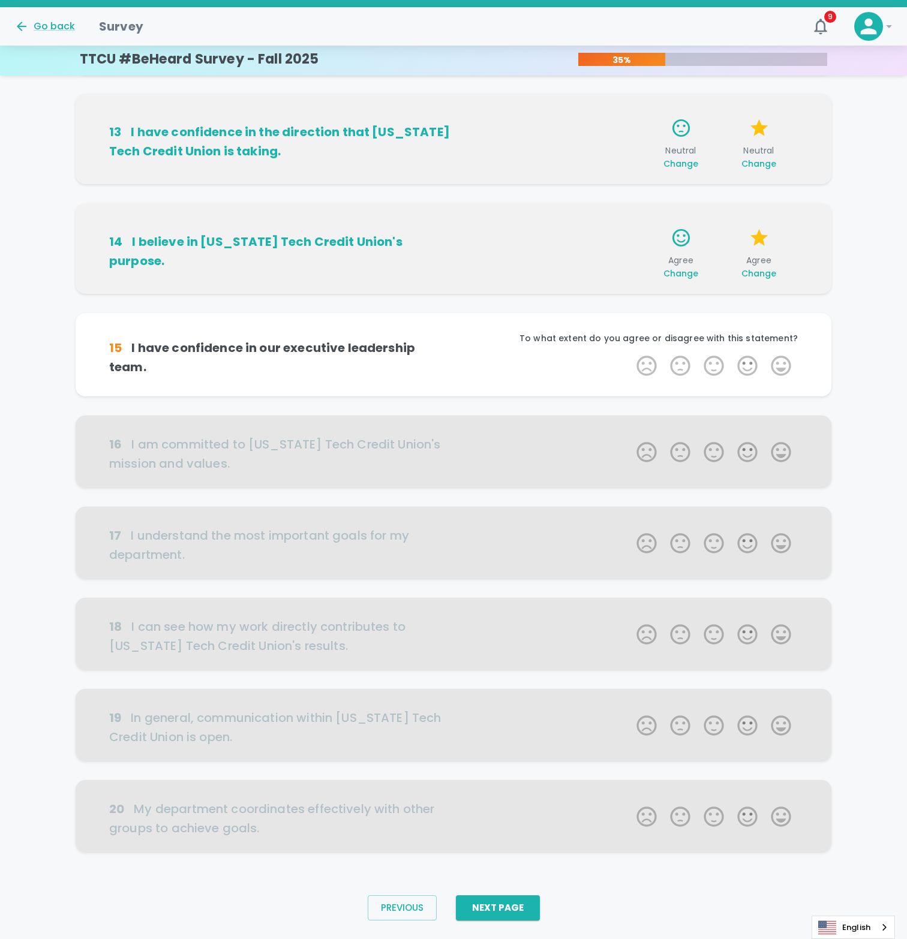
scroll to position [228, 0]
click at [710, 368] on label "3 Stars" at bounding box center [714, 366] width 34 height 24
click at [630, 354] on input "3 Stars" at bounding box center [629, 353] width 1 height 1
click at [710, 368] on label "3 Stars" at bounding box center [714, 366] width 34 height 24
click at [630, 354] on input "3 Stars" at bounding box center [629, 353] width 1 height 1
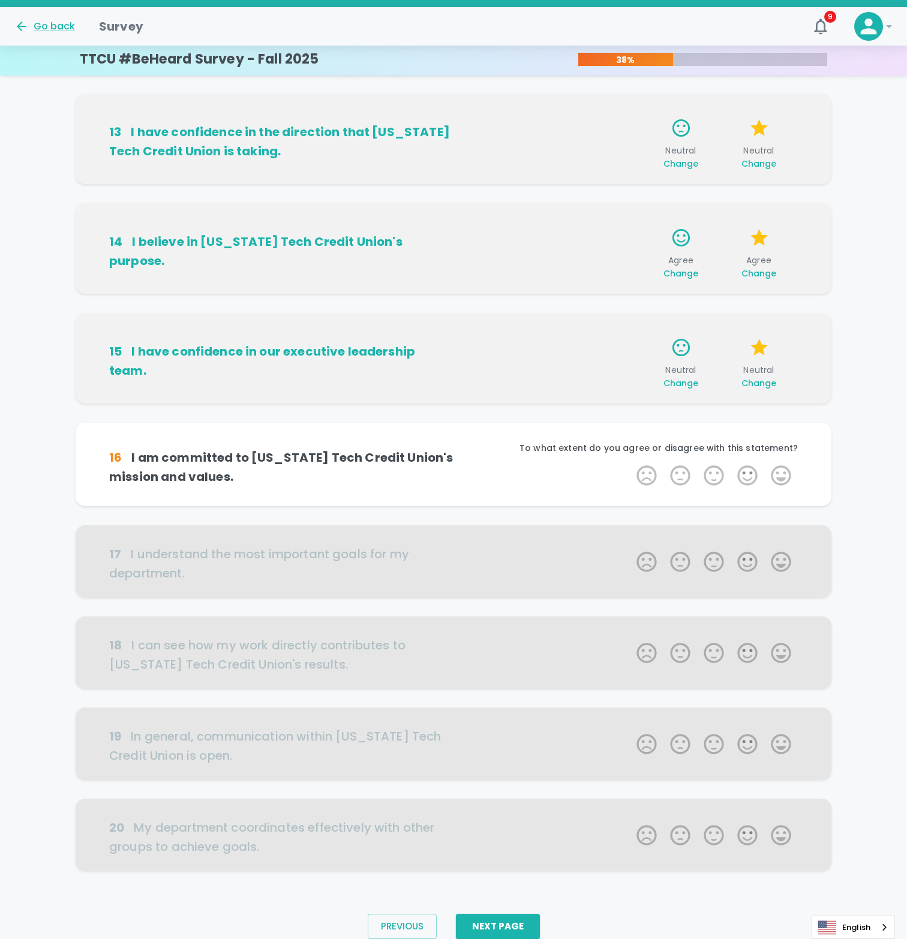
scroll to position [257, 0]
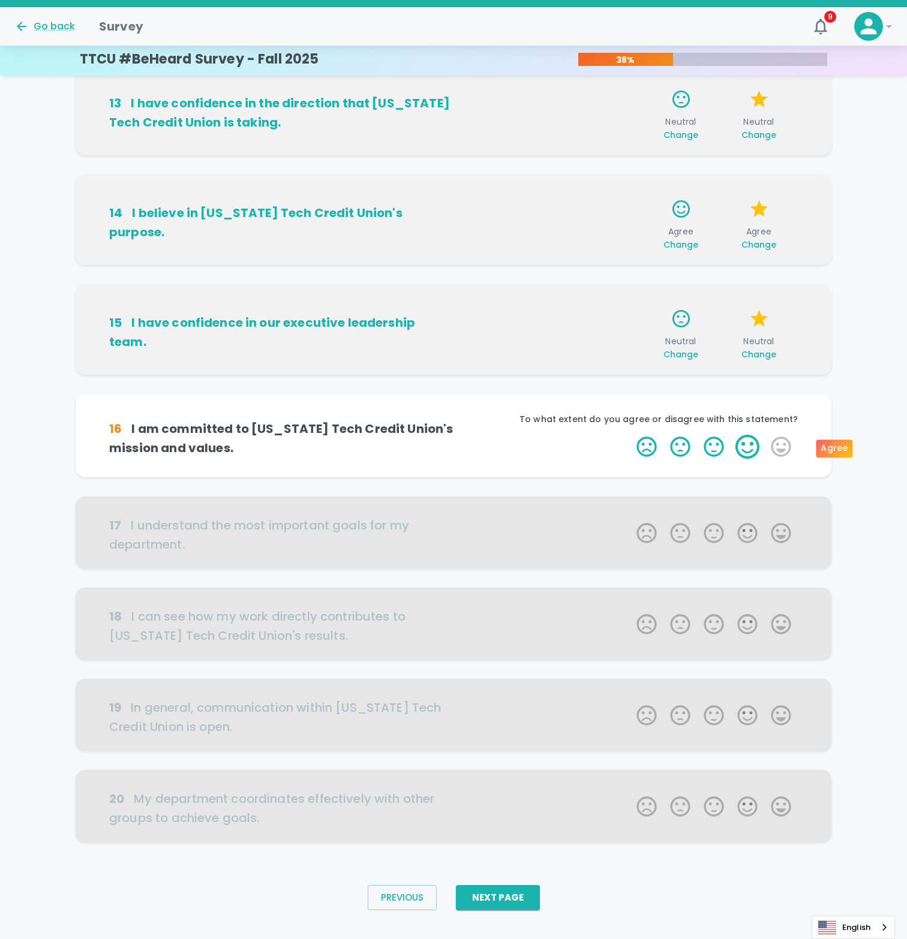
click at [750, 444] on label "4 Stars" at bounding box center [748, 447] width 34 height 24
click at [630, 435] on input "4 Stars" at bounding box center [629, 434] width 1 height 1
click at [749, 444] on label "4 Stars" at bounding box center [748, 447] width 34 height 24
click at [630, 435] on input "4 Stars" at bounding box center [629, 434] width 1 height 1
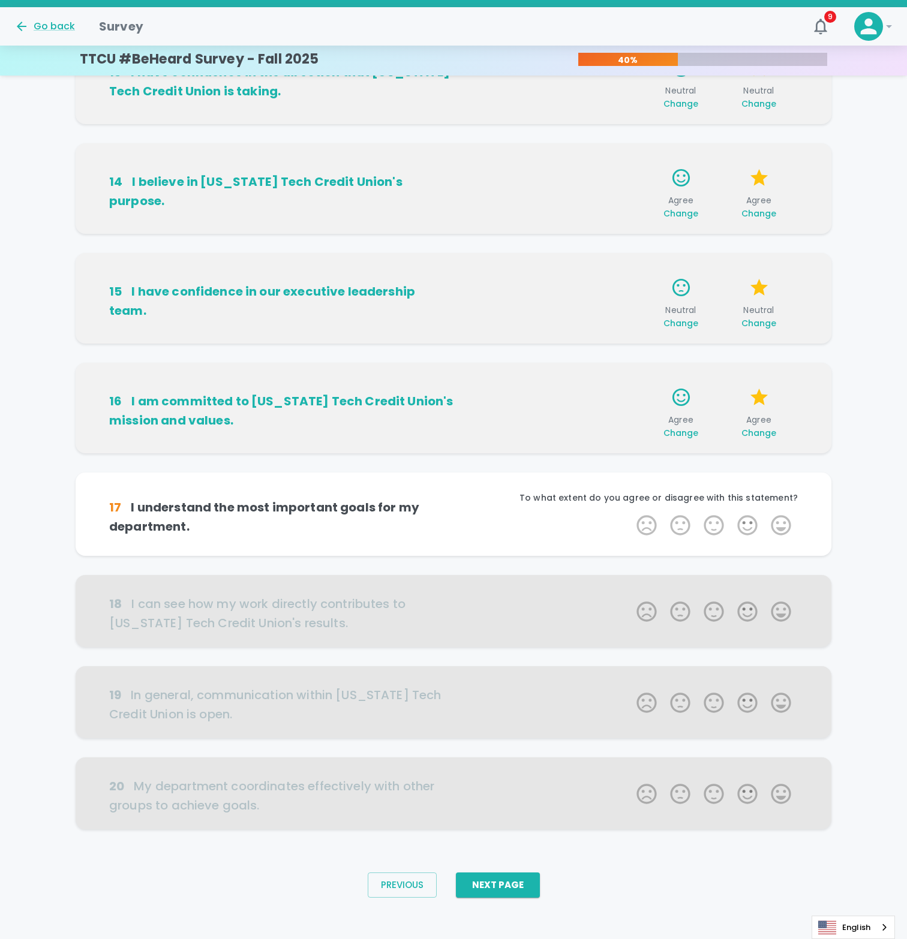
scroll to position [295, 0]
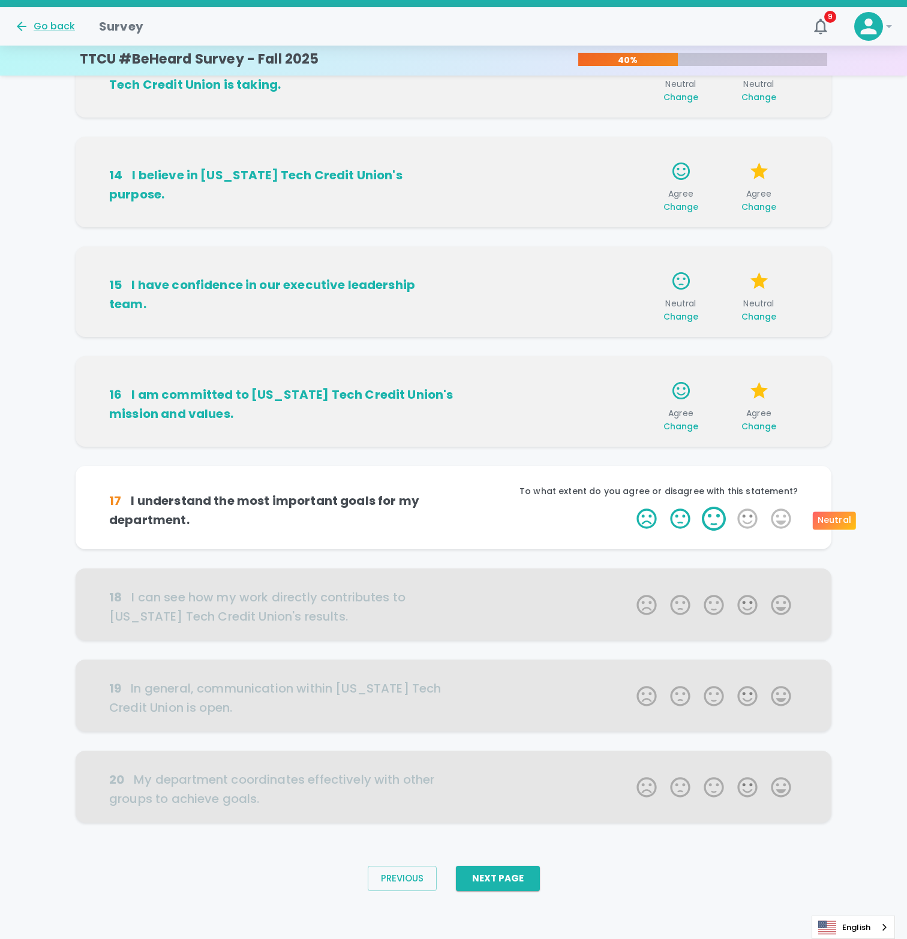
click at [716, 519] on label "3 Stars" at bounding box center [714, 519] width 34 height 24
click at [630, 507] on input "3 Stars" at bounding box center [629, 506] width 1 height 1
click at [716, 519] on label "3 Stars" at bounding box center [714, 519] width 34 height 24
click at [630, 507] on input "3 Stars" at bounding box center [629, 506] width 1 height 1
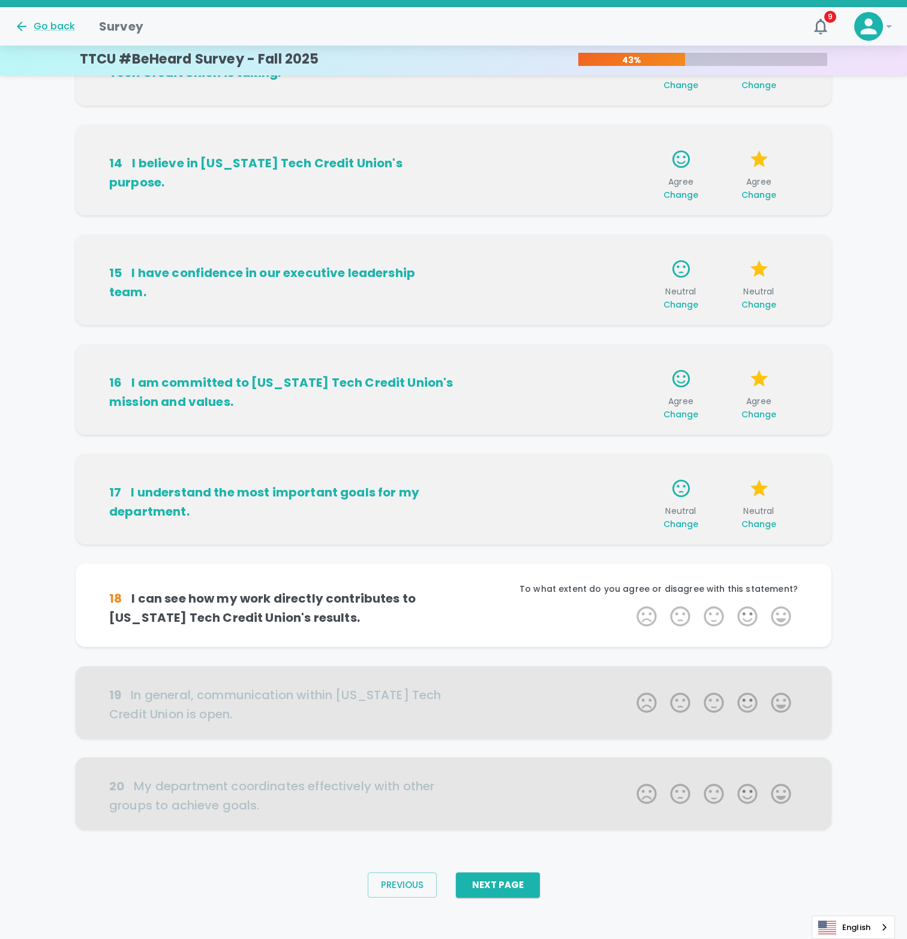
scroll to position [313, 0]
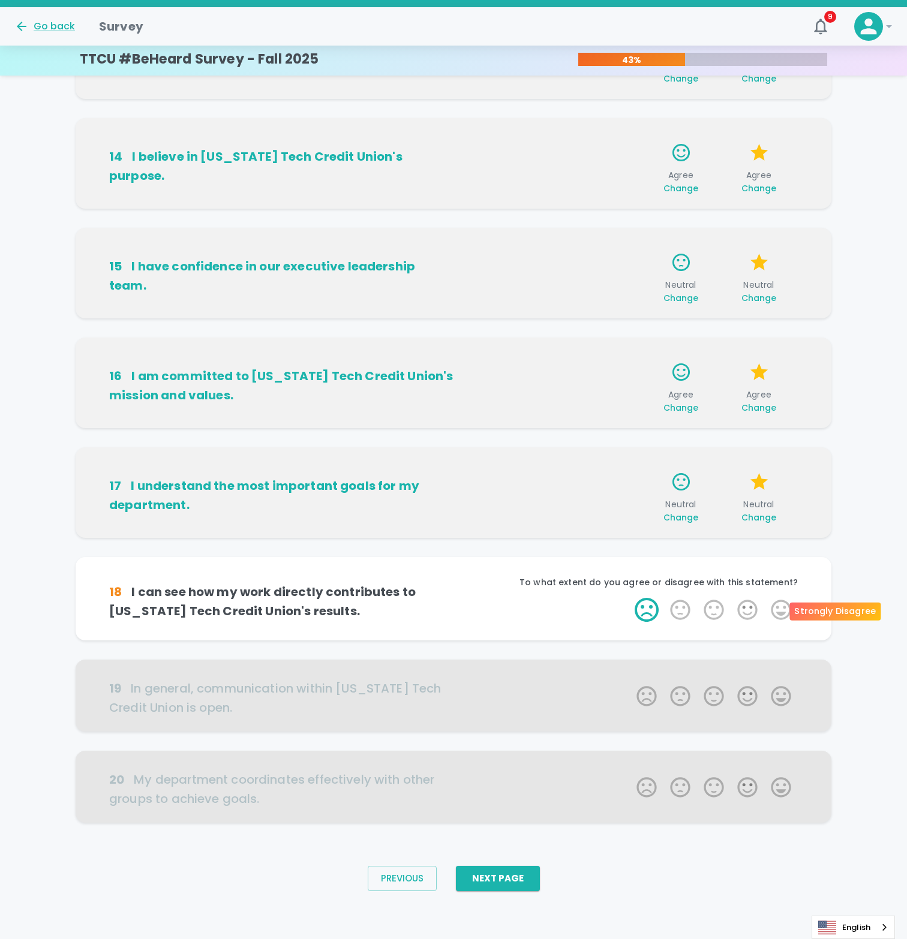
click at [639, 607] on label "1 Star" at bounding box center [647, 610] width 34 height 24
click at [630, 598] on input "1 Star" at bounding box center [629, 597] width 1 height 1
click at [641, 607] on label "1 Star" at bounding box center [647, 610] width 34 height 24
click at [630, 598] on input "1 Star" at bounding box center [629, 597] width 1 height 1
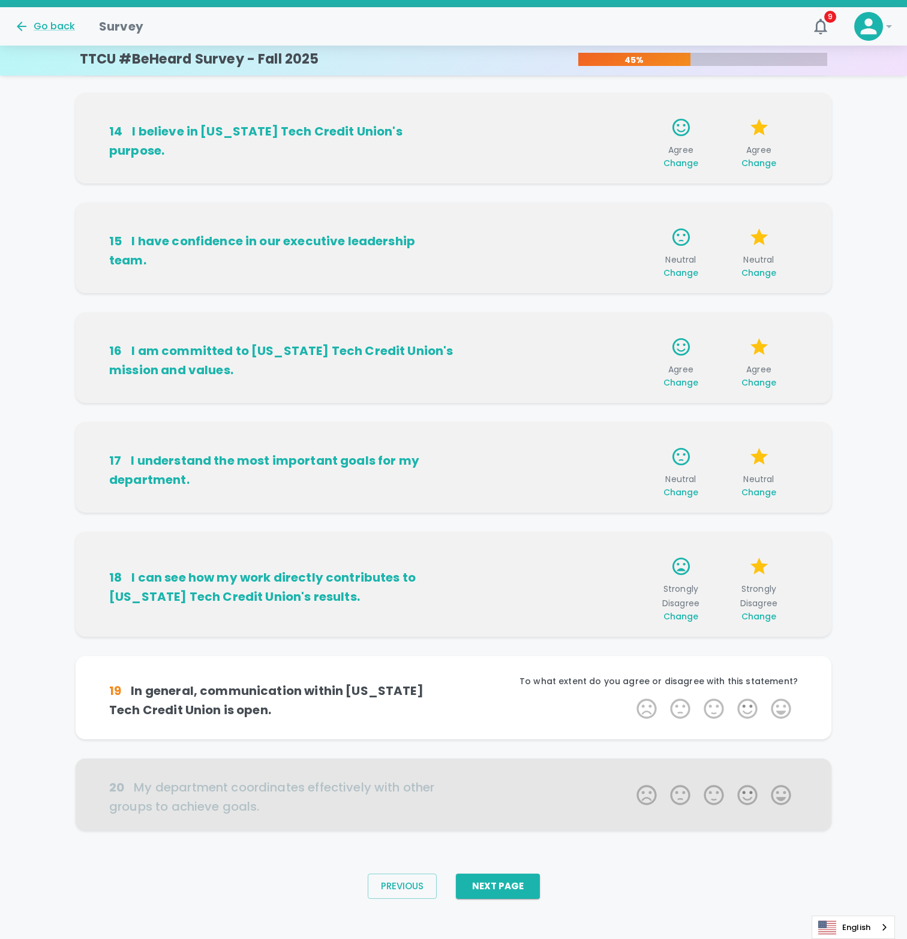
scroll to position [345, 0]
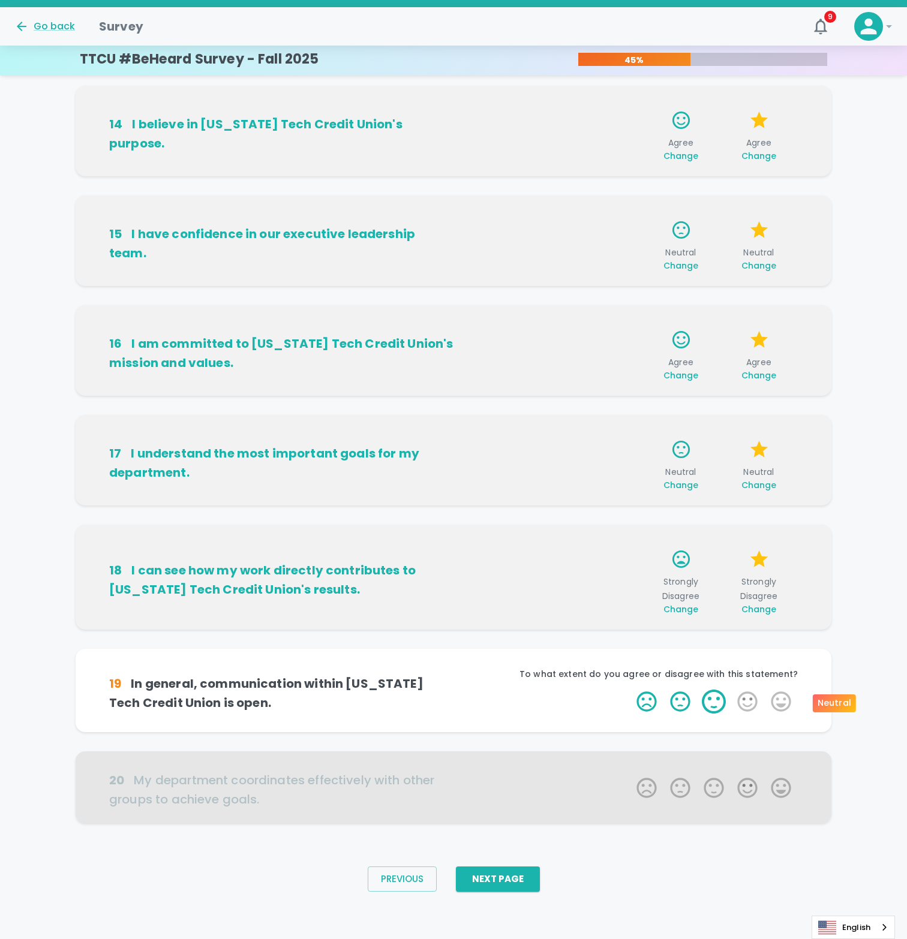
click at [713, 701] on label "3 Stars" at bounding box center [714, 702] width 34 height 24
click at [630, 690] on input "3 Stars" at bounding box center [629, 689] width 1 height 1
click at [713, 701] on label "3 Stars" at bounding box center [714, 702] width 34 height 24
click at [630, 690] on input "3 Stars" at bounding box center [629, 689] width 1 height 1
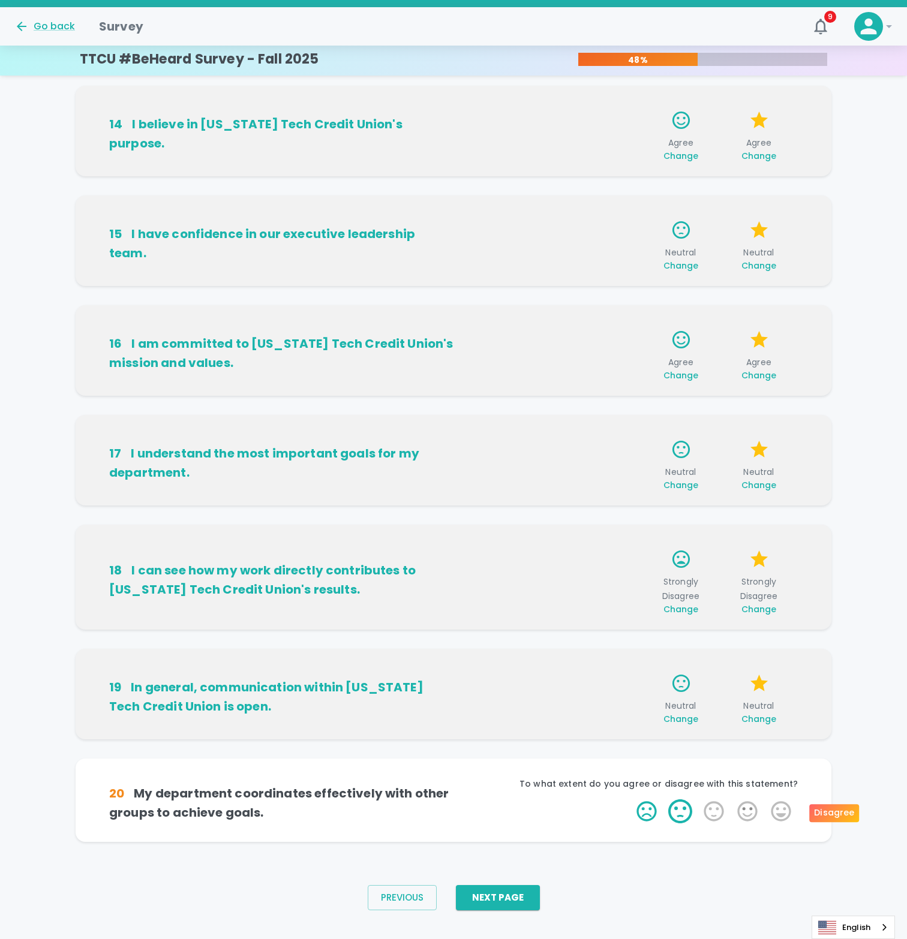
click at [674, 814] on label "2 Stars" at bounding box center [680, 812] width 34 height 24
click at [630, 800] on input "2 Stars" at bounding box center [629, 799] width 1 height 1
click at [678, 812] on label "2 Stars" at bounding box center [680, 812] width 34 height 24
click at [630, 800] on input "2 Stars" at bounding box center [629, 799] width 1 height 1
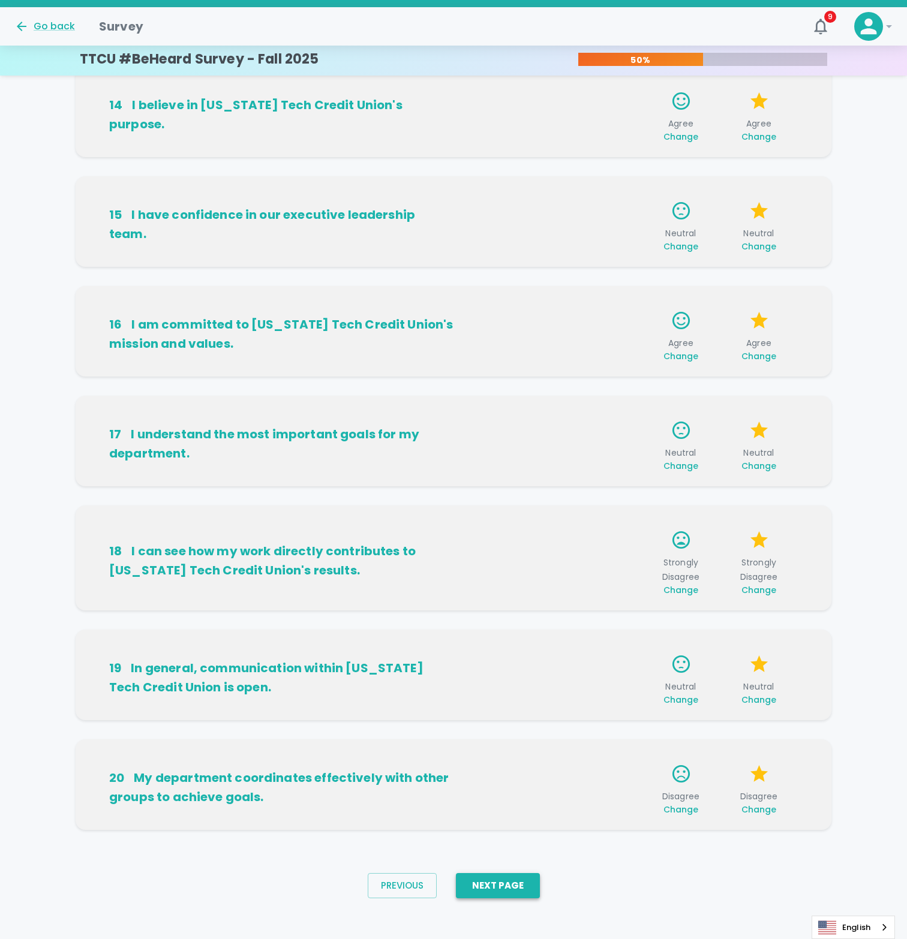
click at [502, 885] on button "Next Page" at bounding box center [498, 885] width 84 height 25
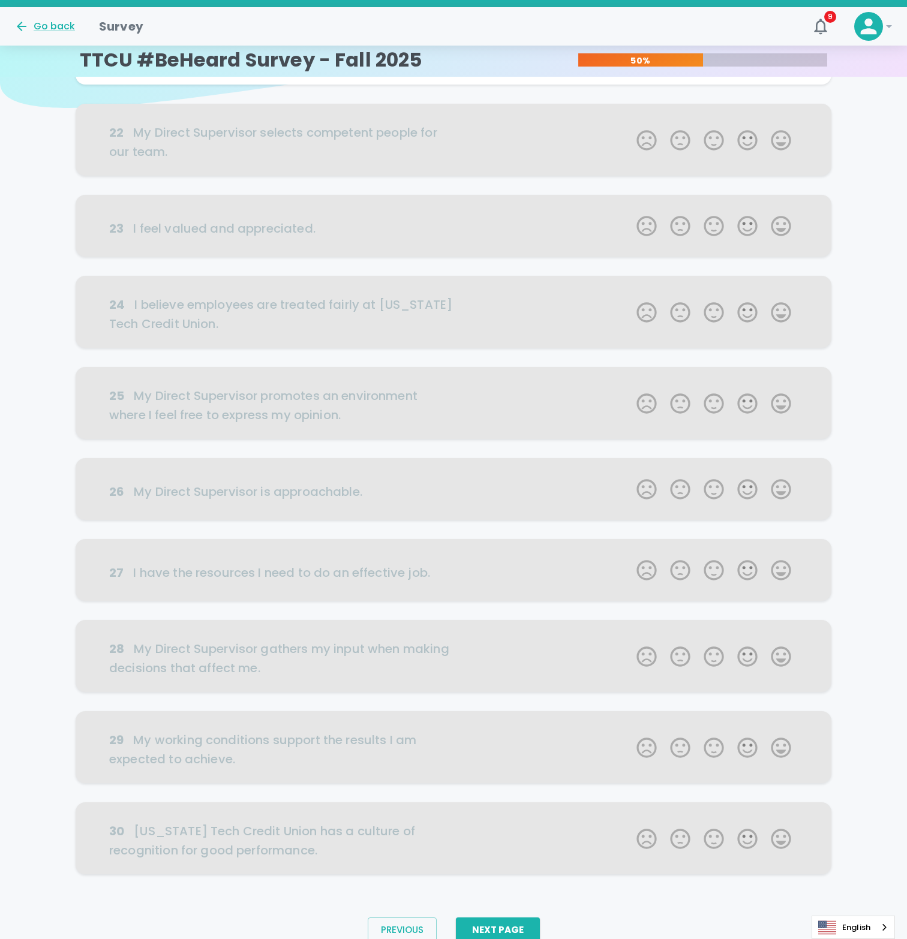
scroll to position [0, 0]
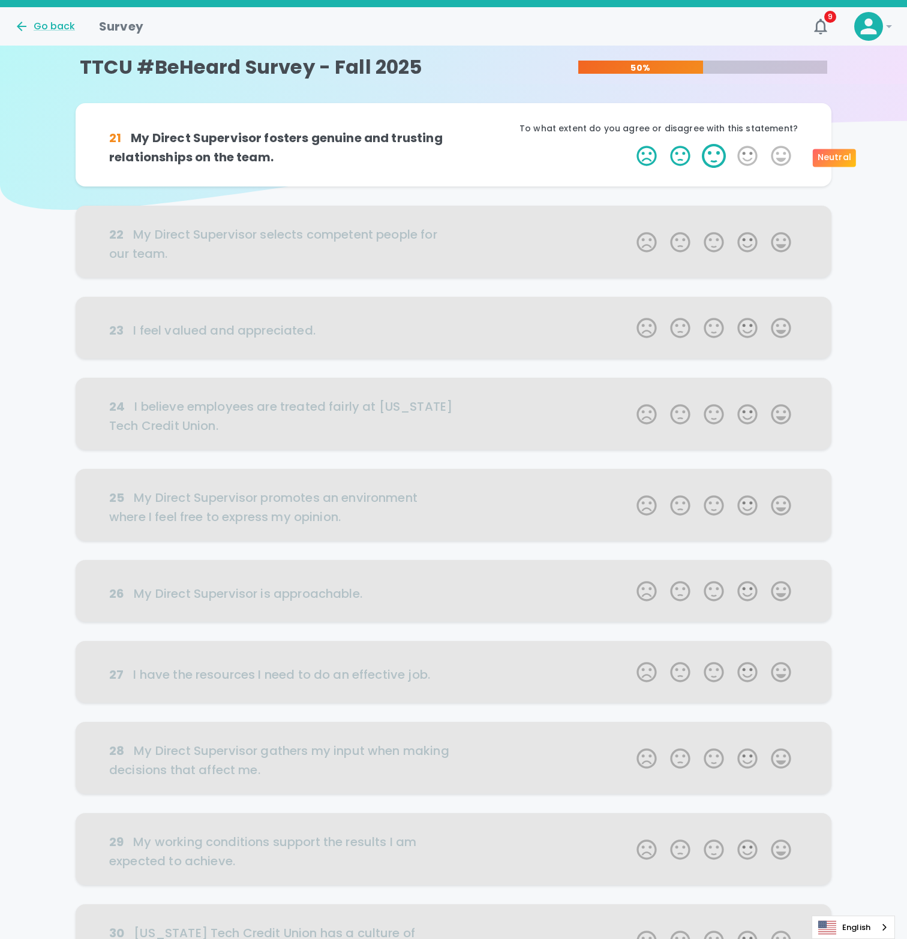
click at [713, 152] on label "3 Stars" at bounding box center [714, 156] width 34 height 24
click at [630, 144] on input "3 Stars" at bounding box center [629, 143] width 1 height 1
click at [714, 153] on label "3 Stars" at bounding box center [714, 156] width 34 height 24
click at [630, 144] on input "3 Stars" at bounding box center [629, 143] width 1 height 1
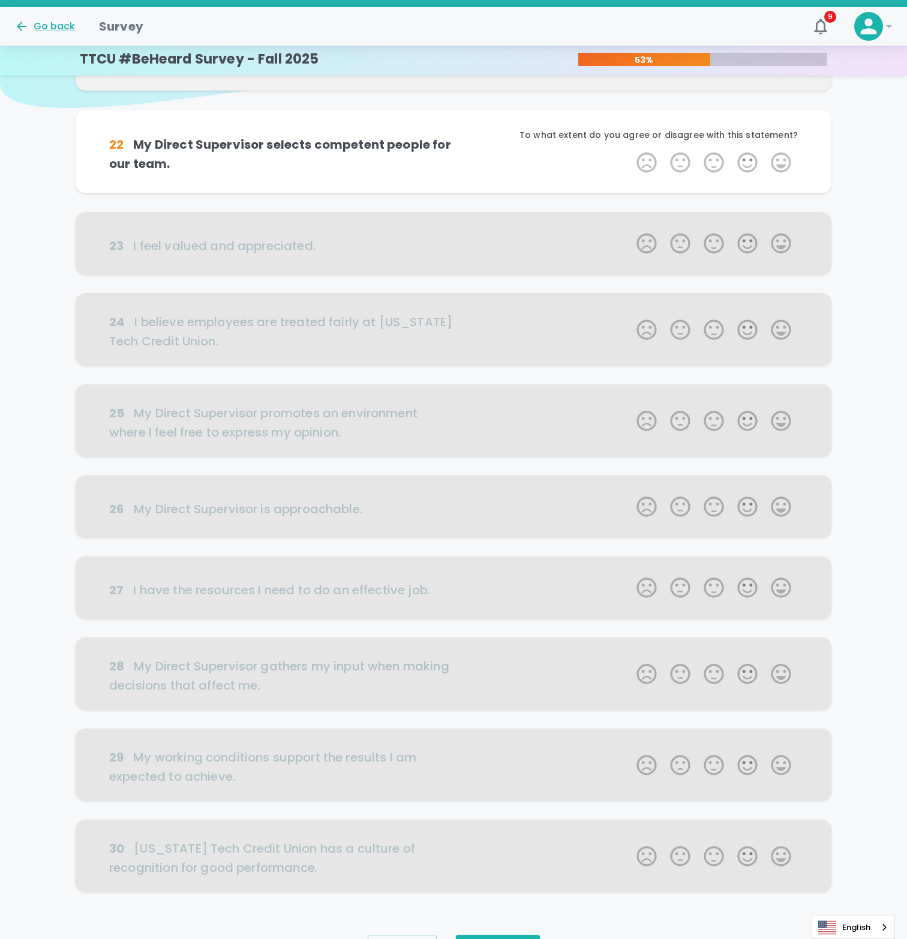
scroll to position [106, 0]
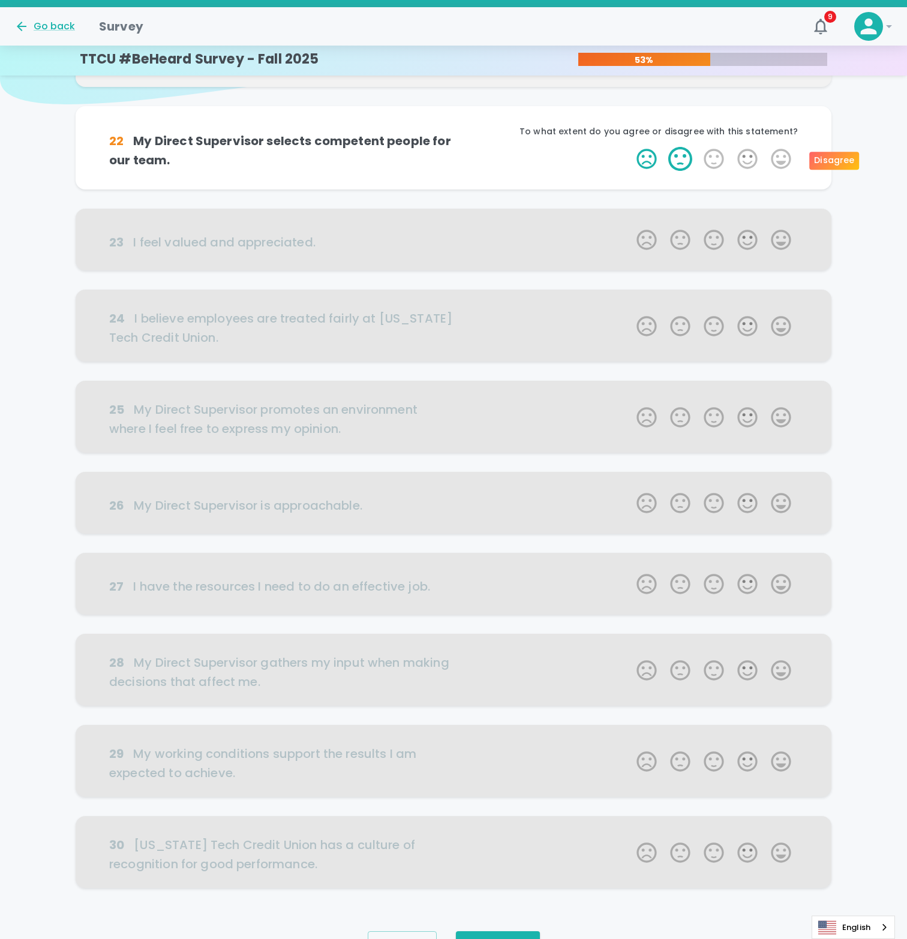
click at [684, 159] on label "2 Stars" at bounding box center [680, 159] width 34 height 24
click at [630, 147] on input "2 Stars" at bounding box center [629, 146] width 1 height 1
click at [617, 160] on icon "button" at bounding box center [615, 161] width 12 height 12
click at [707, 159] on label "3 Stars" at bounding box center [714, 159] width 34 height 24
click at [630, 147] on input "3 Stars" at bounding box center [629, 146] width 1 height 1
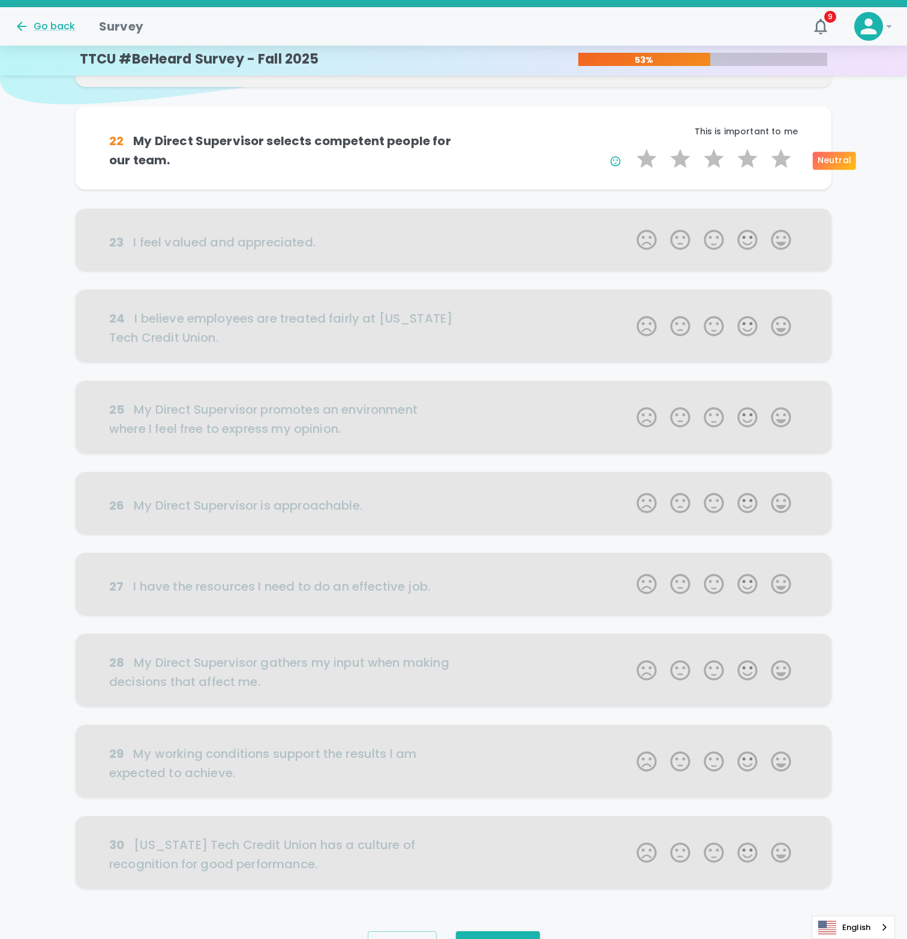
click at [707, 159] on label "3 Stars" at bounding box center [714, 159] width 34 height 24
click at [630, 147] on input "3 Stars" at bounding box center [629, 146] width 1 height 1
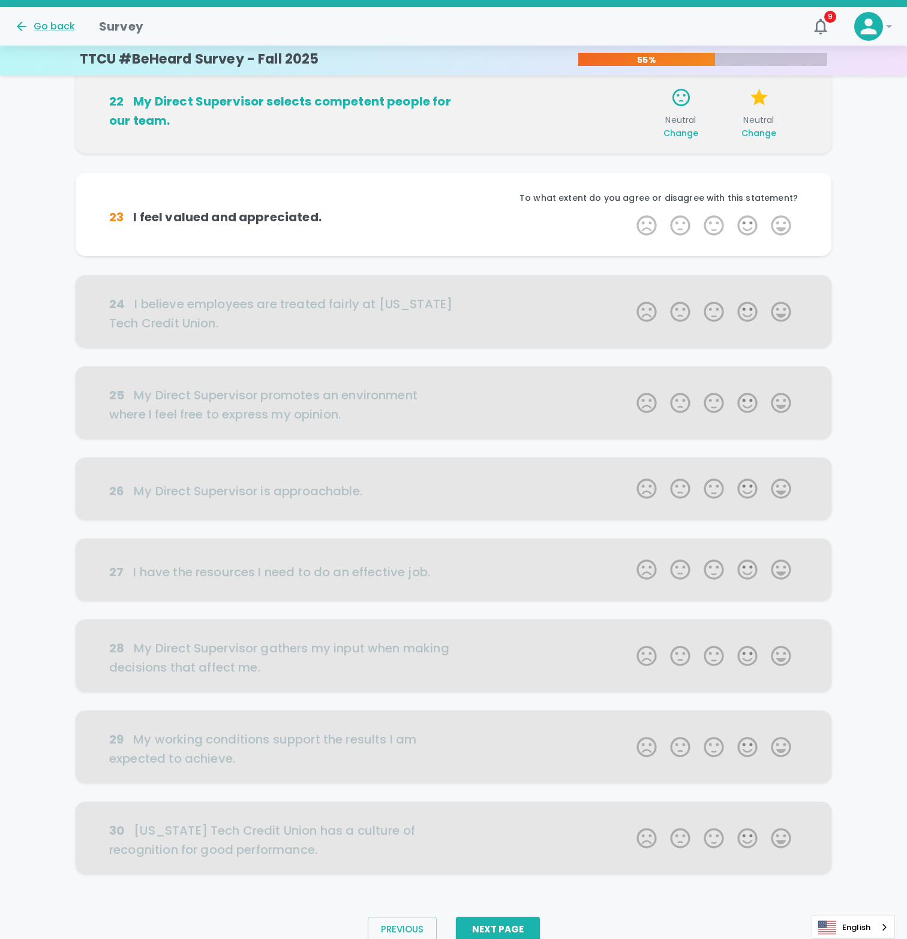
scroll to position [170, 0]
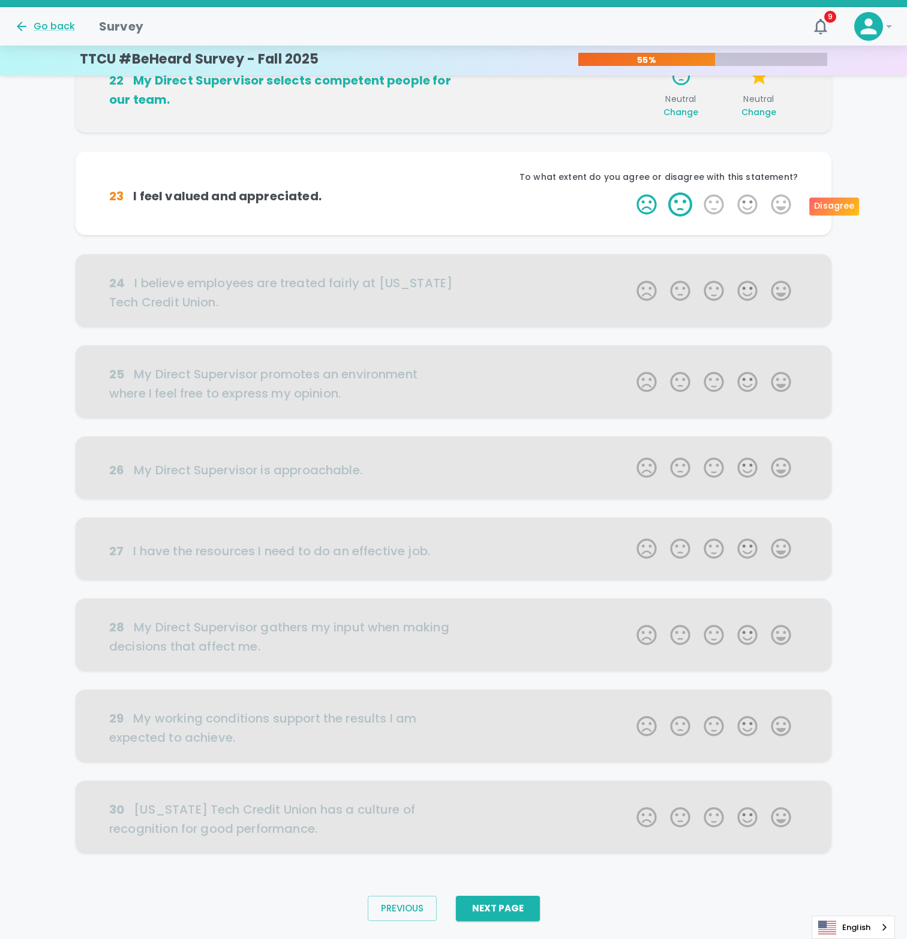
click at [678, 201] on label "2 Stars" at bounding box center [680, 205] width 34 height 24
click at [630, 193] on input "2 Stars" at bounding box center [629, 192] width 1 height 1
click at [678, 201] on label "2 Stars" at bounding box center [680, 205] width 34 height 24
click at [630, 193] on input "2 Stars" at bounding box center [629, 192] width 1 height 1
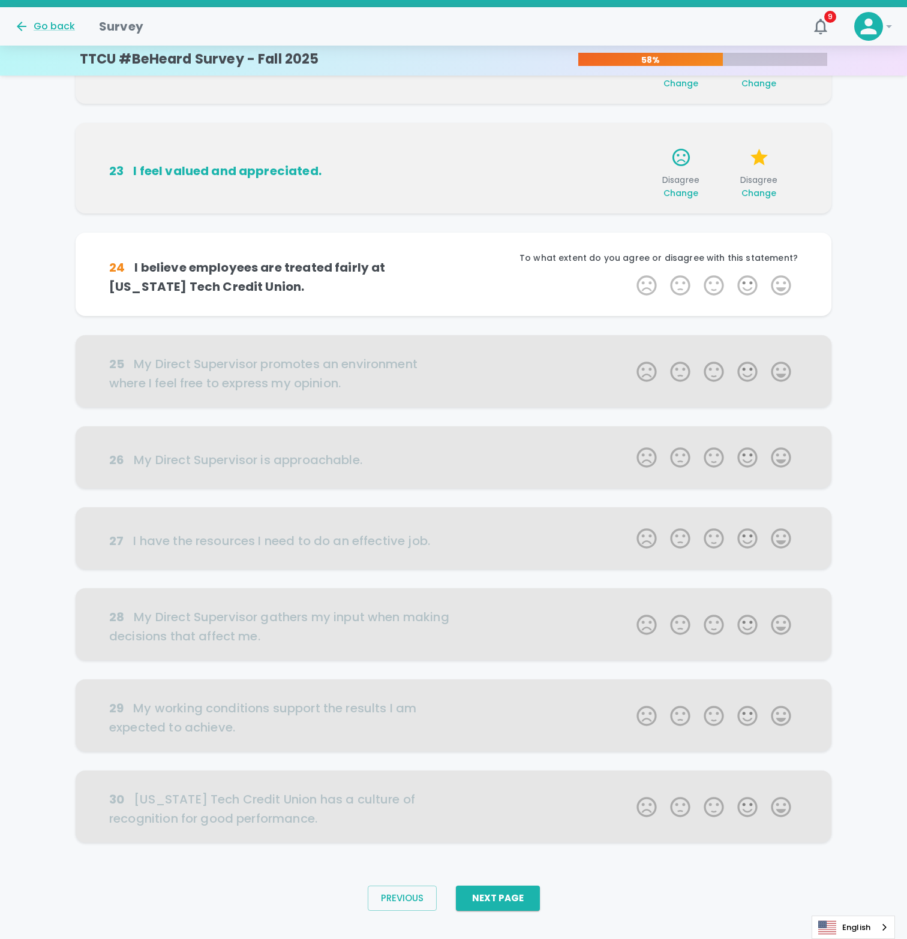
scroll to position [199, 0]
click at [713, 283] on label "3 Stars" at bounding box center [714, 285] width 34 height 24
click at [630, 273] on input "3 Stars" at bounding box center [629, 272] width 1 height 1
click at [713, 283] on label "3 Stars" at bounding box center [714, 285] width 34 height 24
click at [630, 273] on input "3 Stars" at bounding box center [629, 272] width 1 height 1
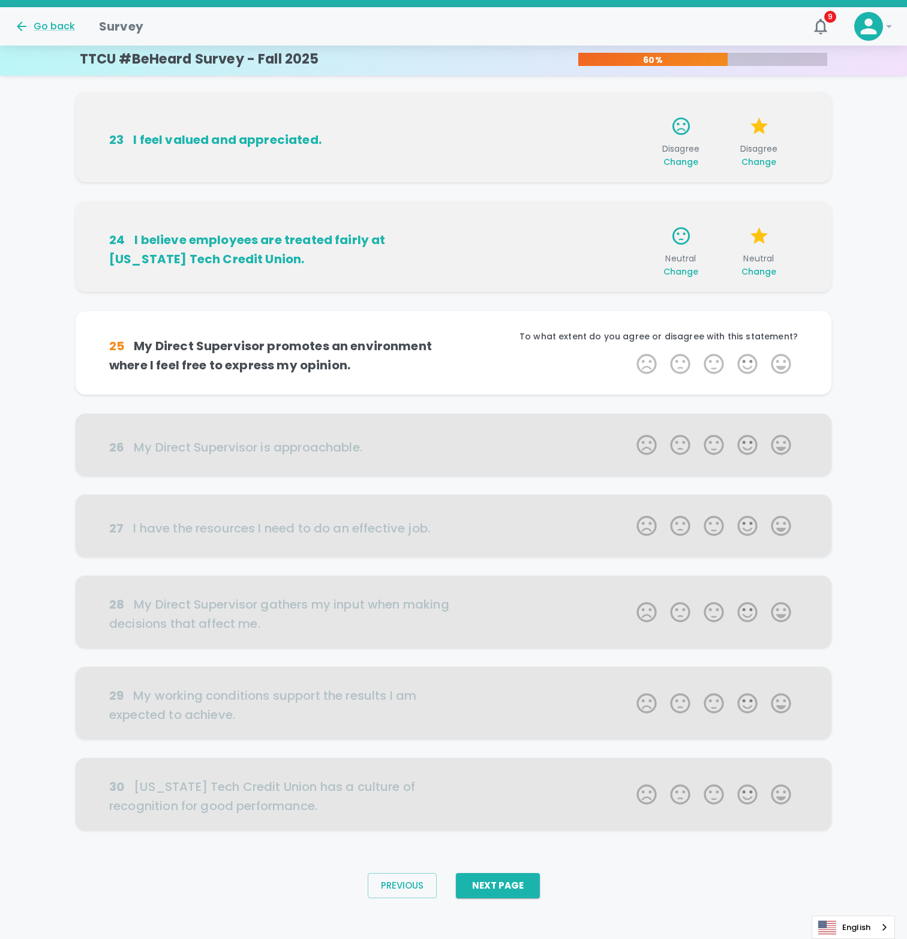
scroll to position [236, 0]
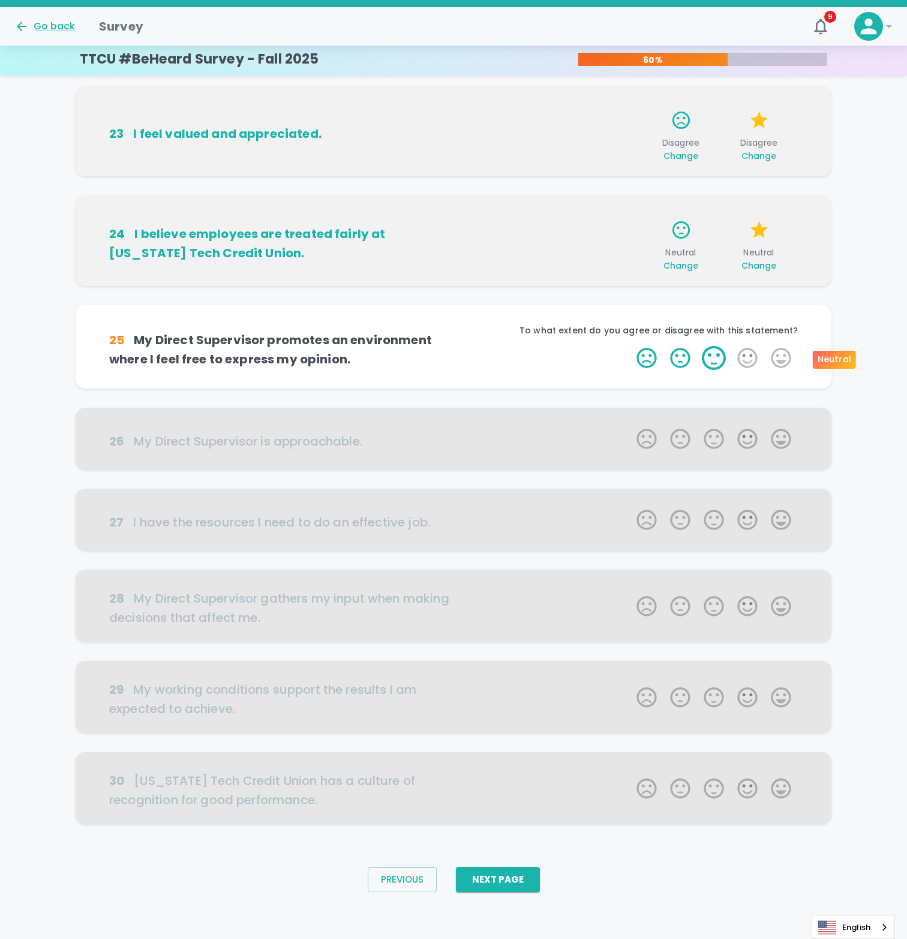
click at [711, 357] on label "3 Stars" at bounding box center [714, 358] width 34 height 24
click at [630, 346] on input "3 Stars" at bounding box center [629, 345] width 1 height 1
click at [711, 357] on label "3 Stars" at bounding box center [714, 358] width 34 height 24
click at [630, 346] on input "3 Stars" at bounding box center [629, 345] width 1 height 1
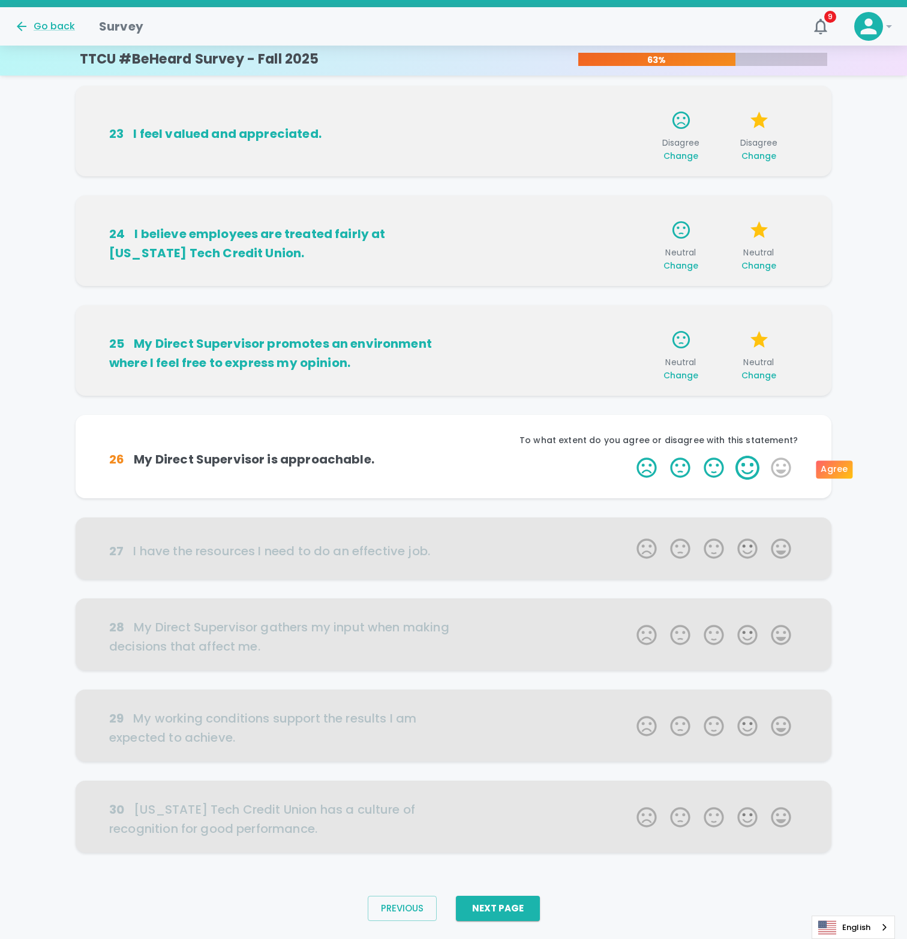
click at [743, 470] on label "4 Stars" at bounding box center [748, 468] width 34 height 24
click at [630, 456] on input "4 Stars" at bounding box center [629, 455] width 1 height 1
click at [744, 469] on label "4 Stars" at bounding box center [748, 468] width 34 height 24
click at [630, 456] on input "4 Stars" at bounding box center [629, 455] width 1 height 1
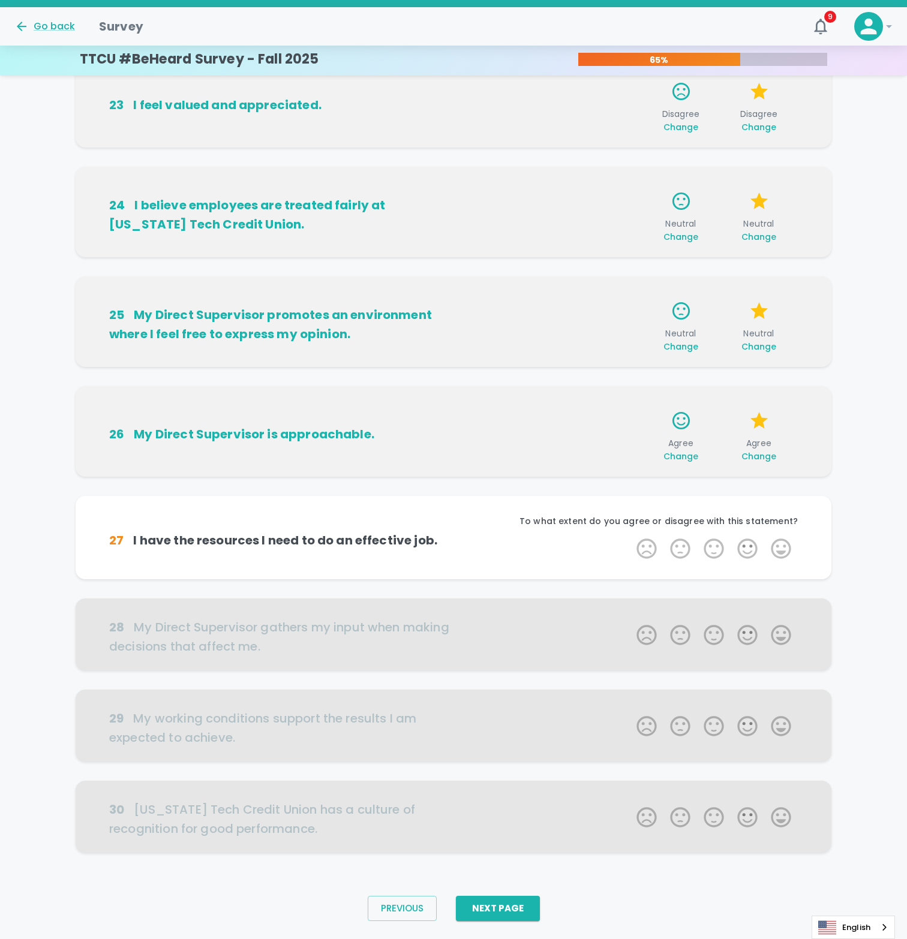
scroll to position [265, 0]
click at [686, 549] on label "2 Stars" at bounding box center [680, 548] width 34 height 24
click at [630, 536] on input "2 Stars" at bounding box center [629, 536] width 1 height 1
click at [682, 549] on label "2 Stars" at bounding box center [680, 548] width 34 height 24
click at [630, 536] on input "2 Stars" at bounding box center [629, 536] width 1 height 1
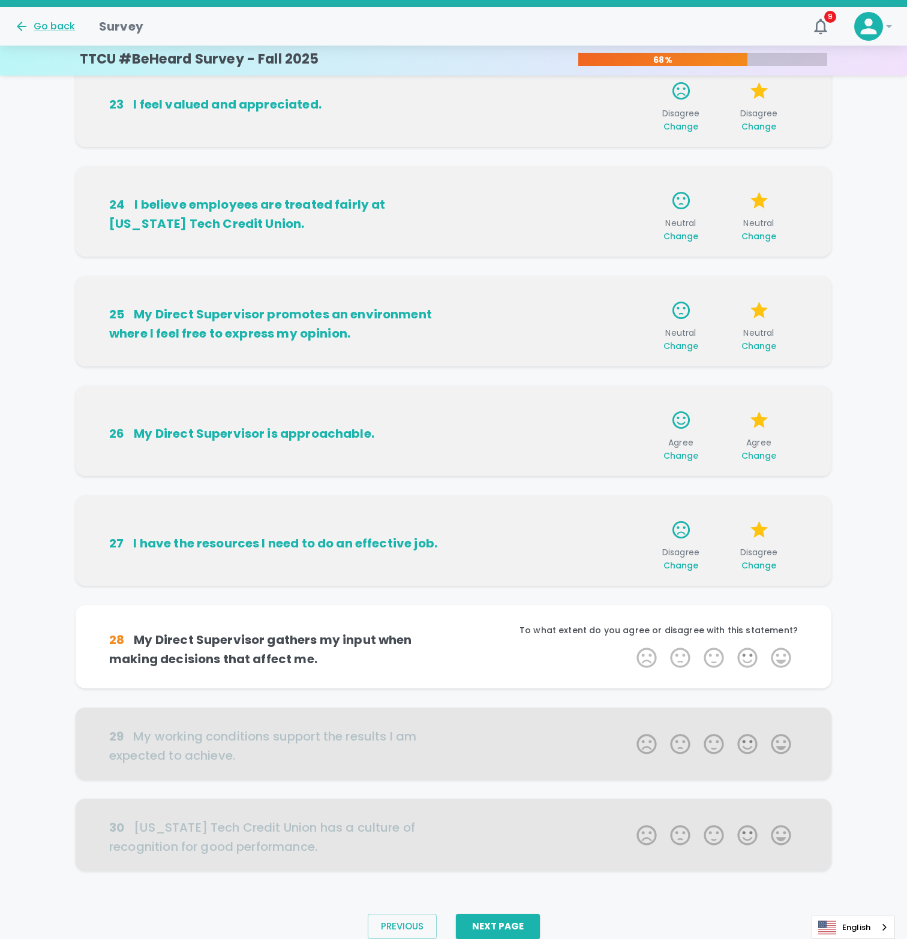
scroll to position [295, 0]
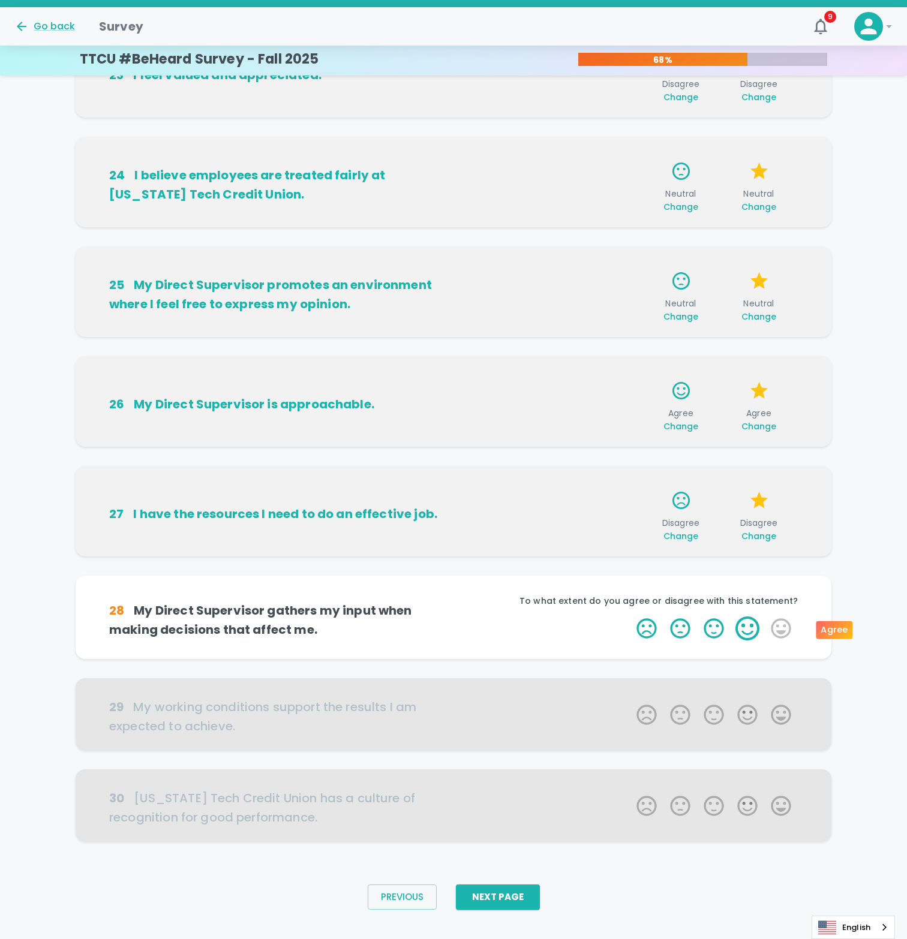
click at [750, 633] on label "4 Stars" at bounding box center [748, 629] width 34 height 24
click at [630, 617] on input "4 Stars" at bounding box center [629, 616] width 1 height 1
click at [749, 629] on label "4 Stars" at bounding box center [748, 629] width 34 height 24
click at [630, 617] on input "4 Stars" at bounding box center [629, 616] width 1 height 1
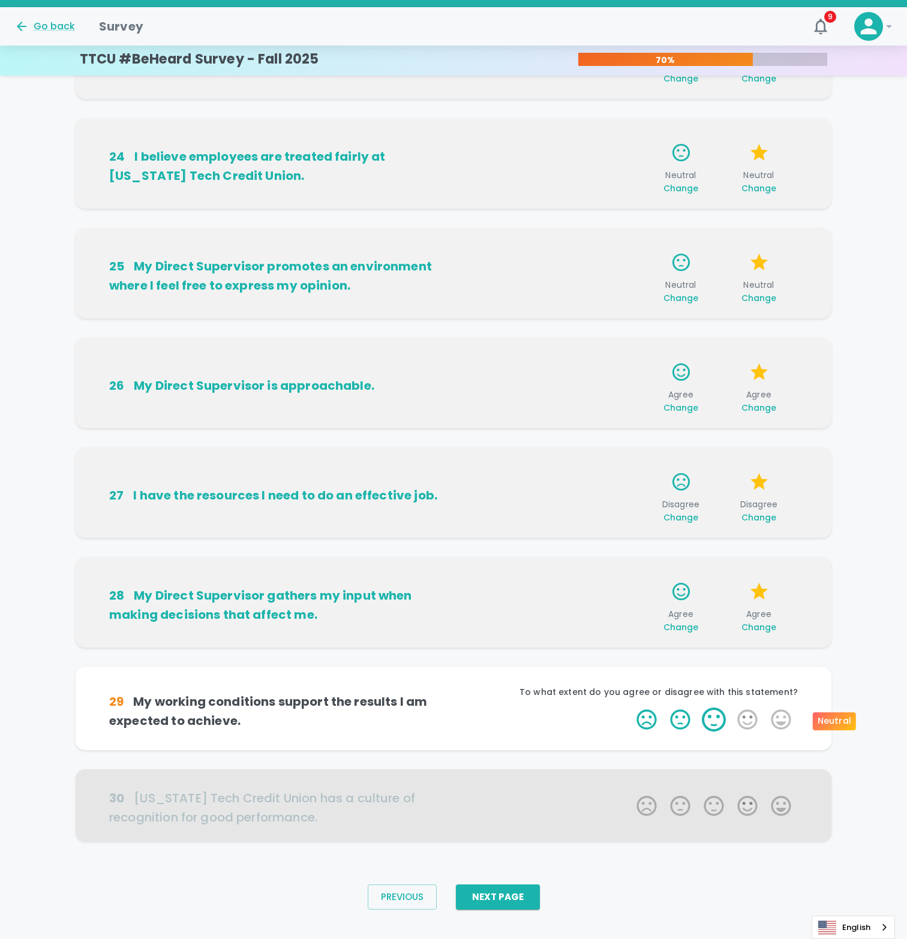
click at [708, 720] on label "3 Stars" at bounding box center [714, 720] width 34 height 24
click at [630, 708] on input "3 Stars" at bounding box center [629, 707] width 1 height 1
click at [710, 719] on label "3 Stars" at bounding box center [714, 720] width 34 height 24
click at [630, 708] on input "3 Stars" at bounding box center [629, 707] width 1 height 1
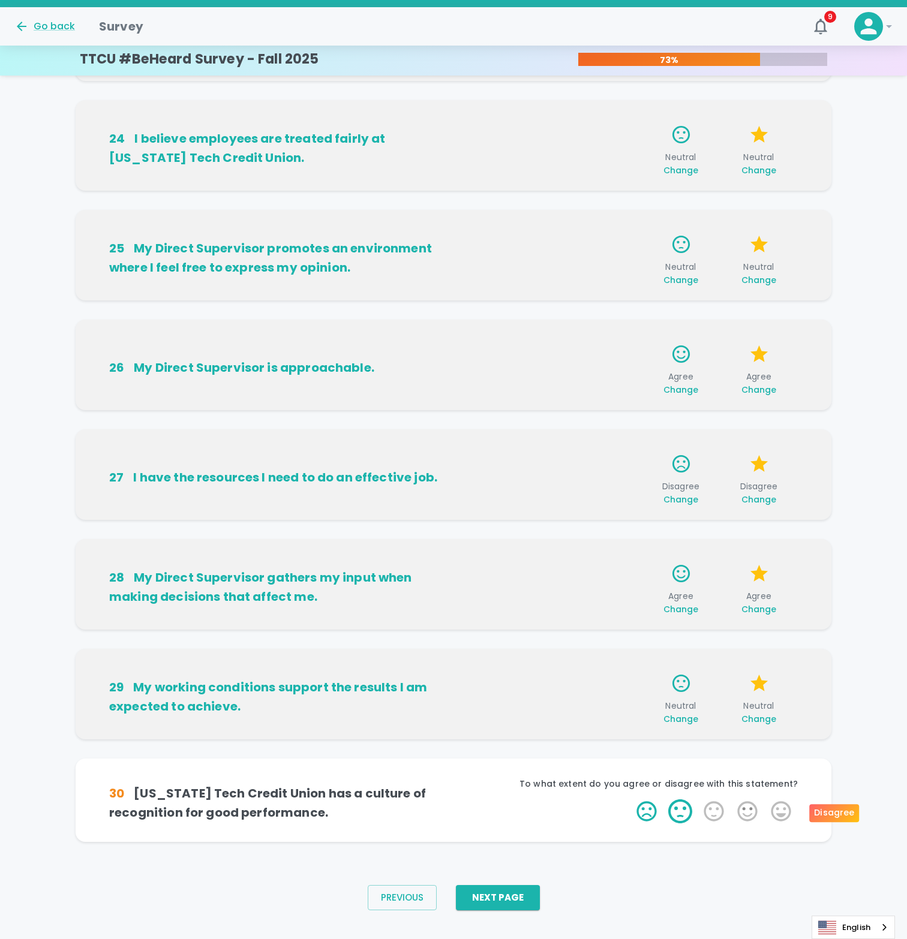
click at [683, 812] on label "2 Stars" at bounding box center [680, 812] width 34 height 24
click at [630, 800] on input "2 Stars" at bounding box center [629, 799] width 1 height 1
click at [680, 812] on label "2 Stars" at bounding box center [680, 812] width 34 height 24
click at [630, 800] on input "2 Stars" at bounding box center [629, 799] width 1 height 1
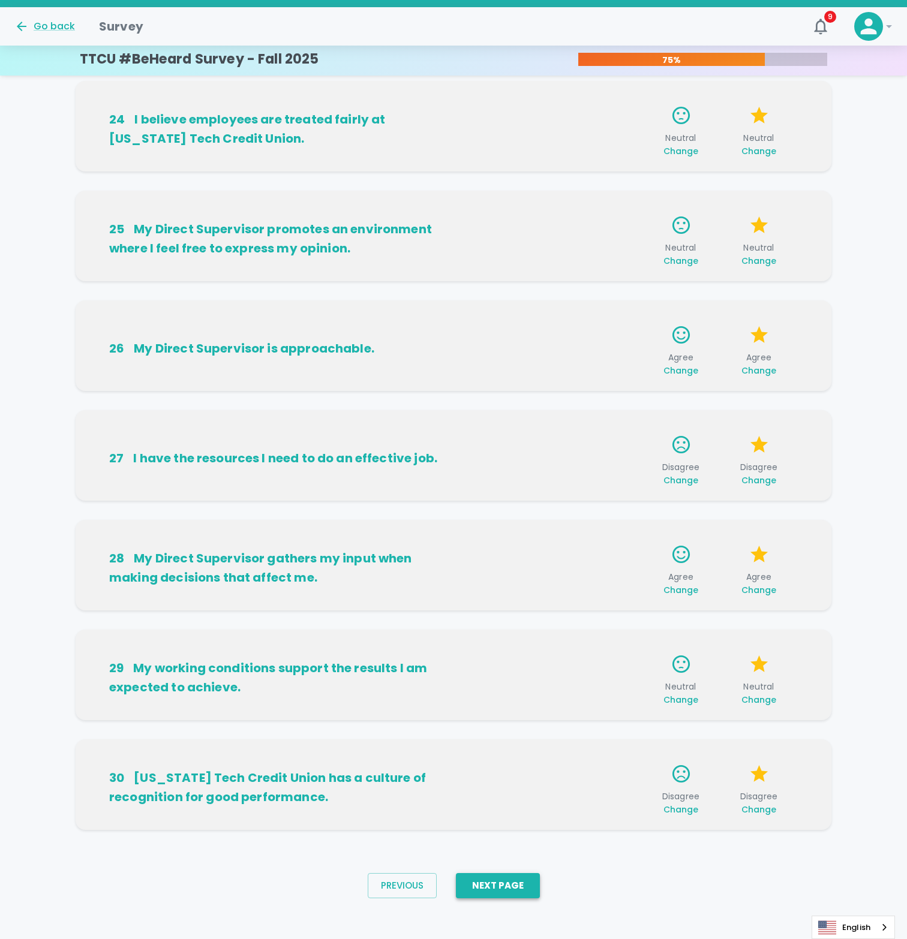
click at [507, 886] on button "Next Page" at bounding box center [498, 885] width 84 height 25
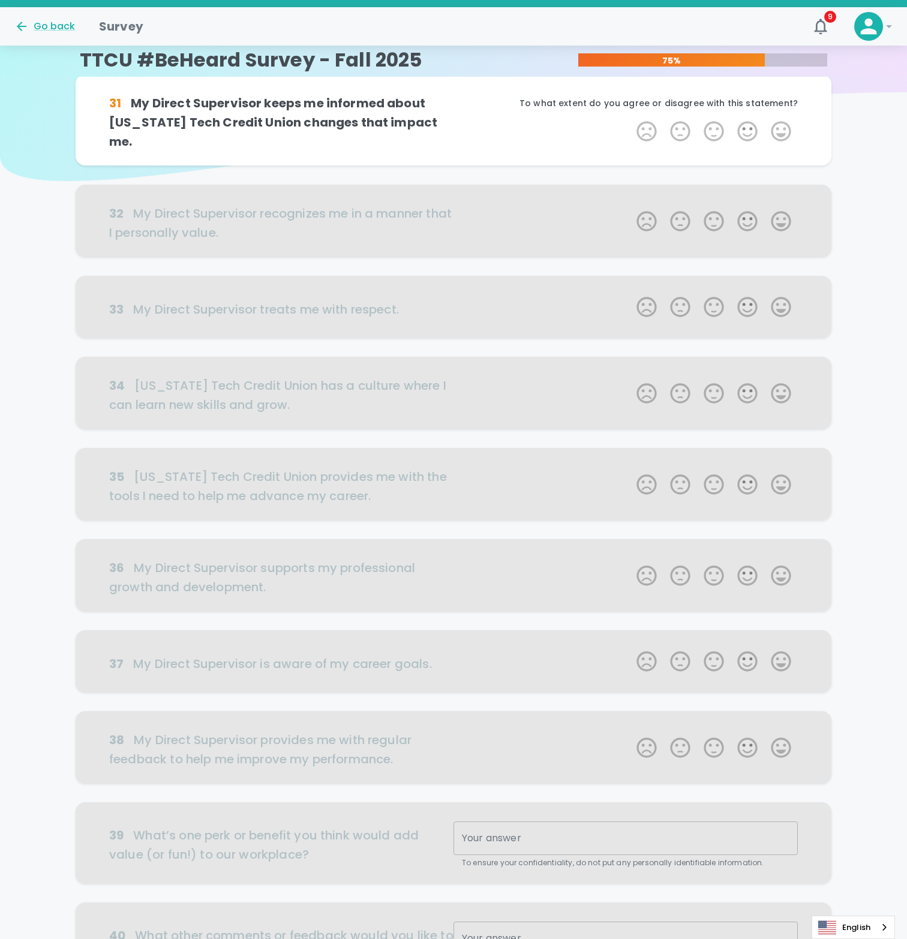
scroll to position [0, 0]
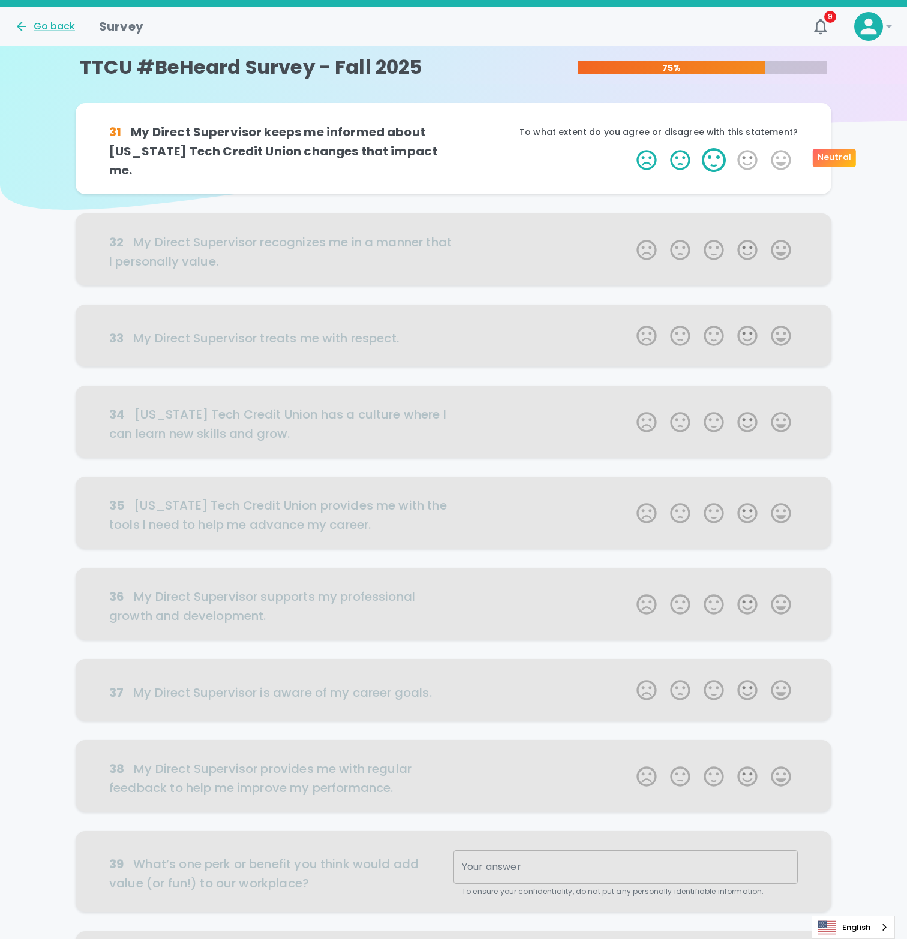
click at [714, 155] on label "3 Stars" at bounding box center [714, 160] width 34 height 24
click at [630, 148] on input "3 Stars" at bounding box center [629, 148] width 1 height 1
click at [714, 155] on label "3 Stars" at bounding box center [714, 160] width 34 height 24
click at [630, 148] on input "3 Stars" at bounding box center [629, 148] width 1 height 1
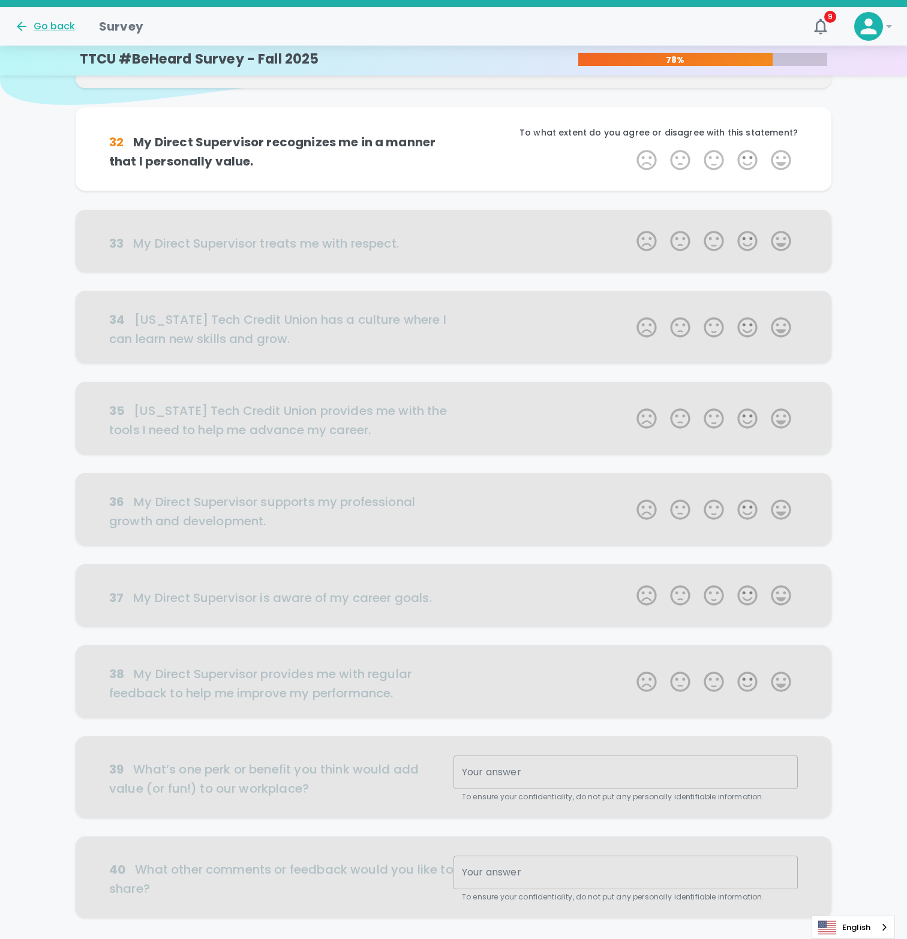
scroll to position [106, 0]
click at [713, 155] on label "3 Stars" at bounding box center [714, 160] width 34 height 24
click at [630, 148] on input "3 Stars" at bounding box center [629, 147] width 1 height 1
click at [713, 155] on label "3 Stars" at bounding box center [714, 160] width 34 height 24
click at [630, 148] on input "3 Stars" at bounding box center [629, 147] width 1 height 1
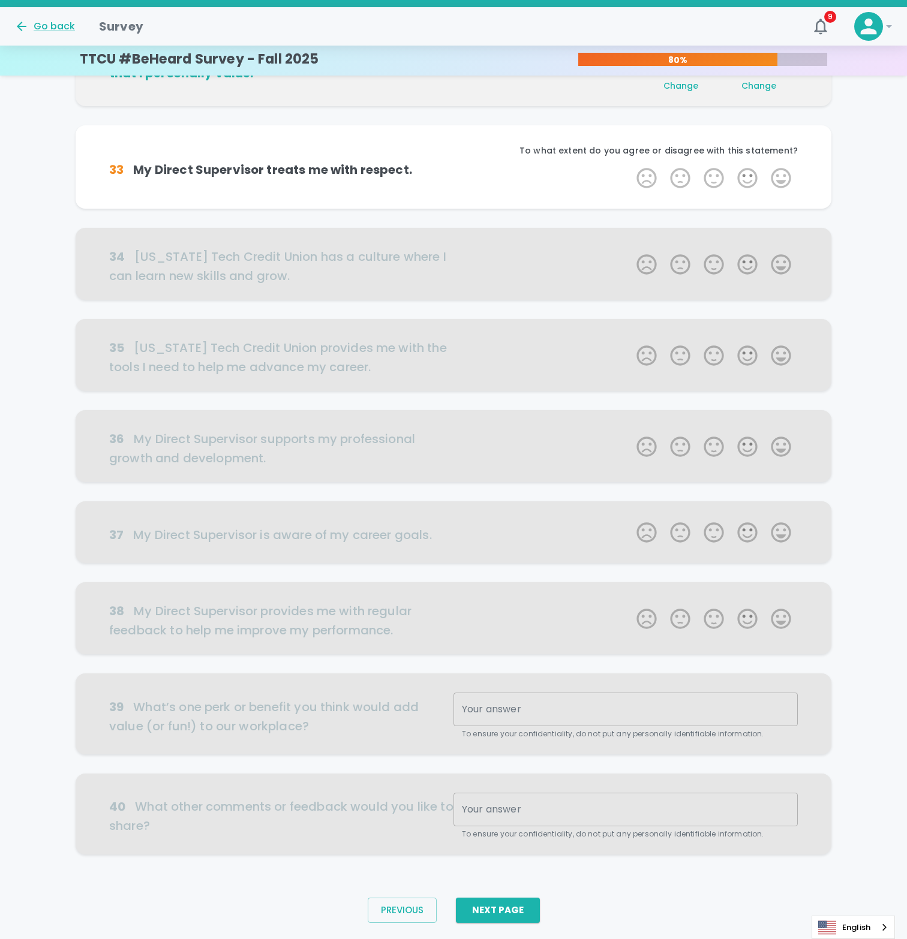
scroll to position [198, 0]
click at [744, 171] on label "4 Stars" at bounding box center [748, 177] width 34 height 24
click at [630, 165] on input "4 Stars" at bounding box center [629, 164] width 1 height 1
click at [744, 171] on label "4 Stars" at bounding box center [748, 177] width 34 height 24
click at [630, 165] on input "4 Stars" at bounding box center [629, 164] width 1 height 1
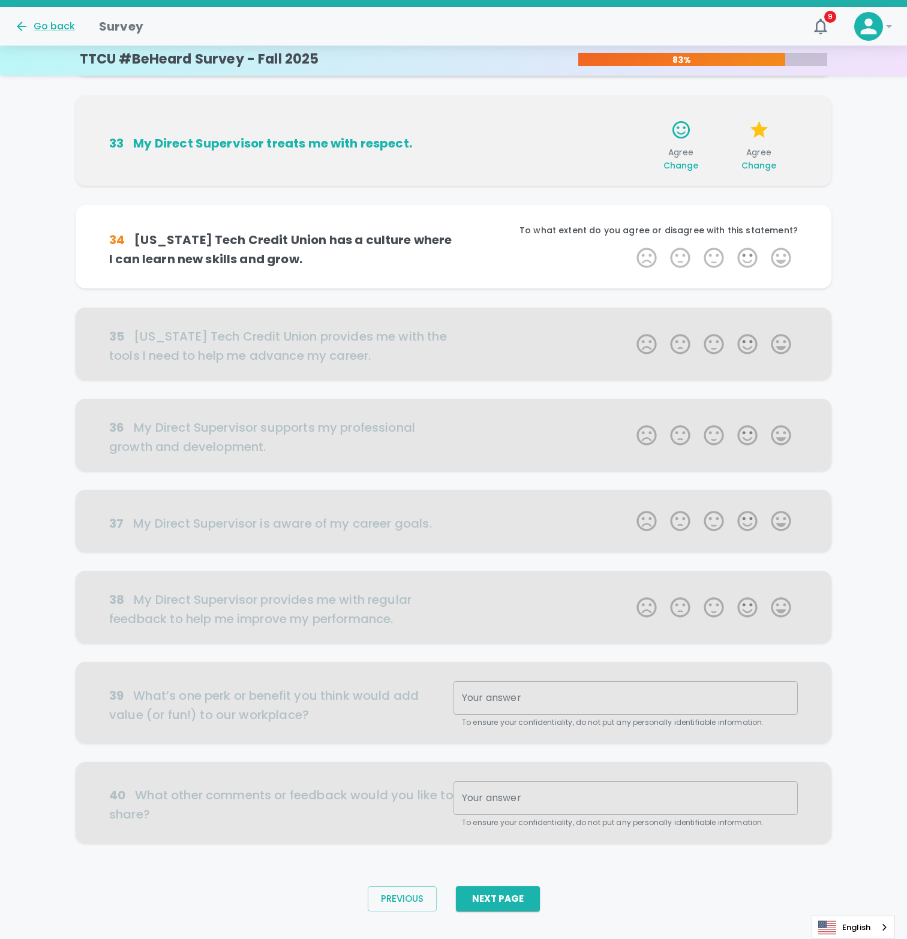
scroll to position [227, 0]
click at [711, 256] on label "3 Stars" at bounding box center [714, 257] width 34 height 24
click at [630, 245] on input "3 Stars" at bounding box center [629, 245] width 1 height 1
click at [711, 256] on label "3 Stars" at bounding box center [714, 257] width 34 height 24
click at [630, 245] on input "3 Stars" at bounding box center [629, 245] width 1 height 1
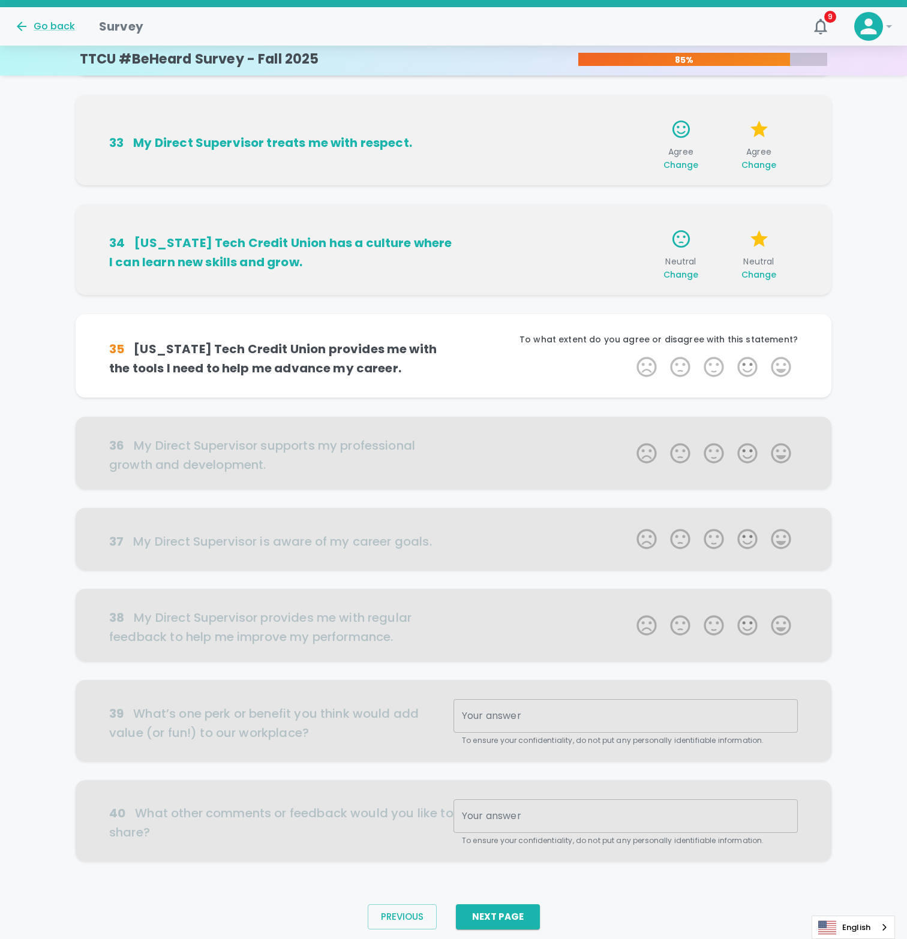
scroll to position [246, 0]
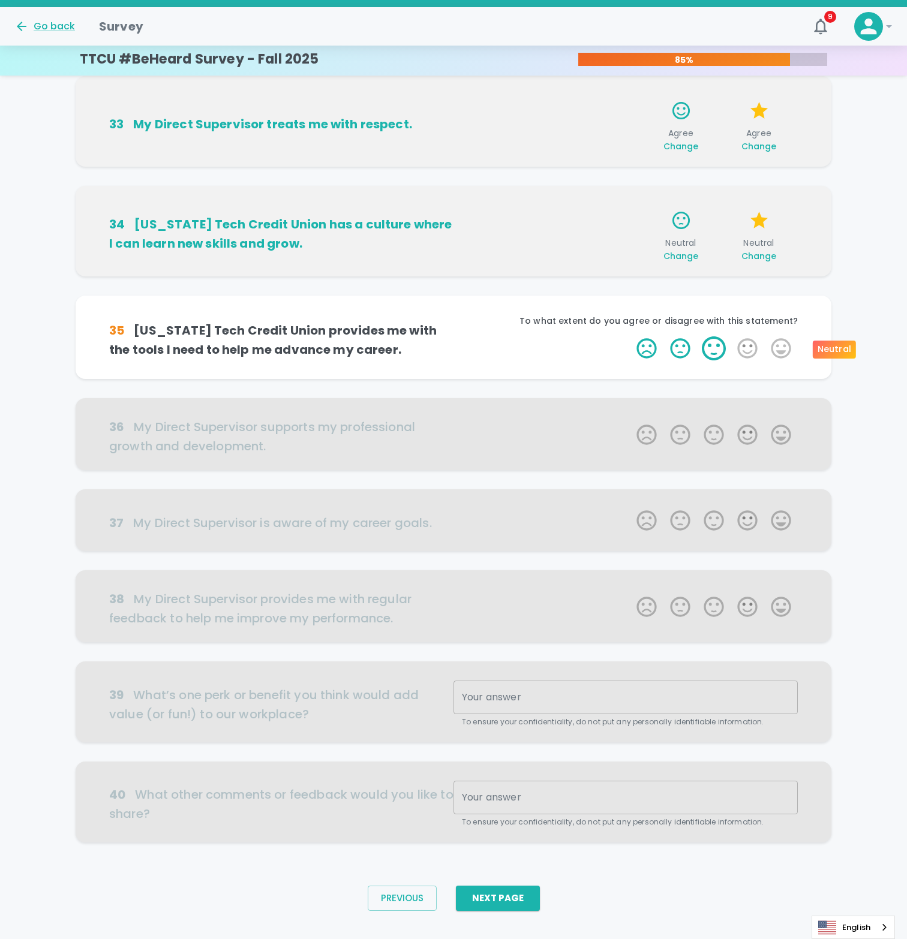
click at [713, 347] on label "3 Stars" at bounding box center [714, 348] width 34 height 24
click at [630, 336] on input "3 Stars" at bounding box center [629, 336] width 1 height 1
click at [713, 347] on label "3 Stars" at bounding box center [714, 348] width 34 height 24
click at [630, 336] on input "3 Stars" at bounding box center [629, 336] width 1 height 1
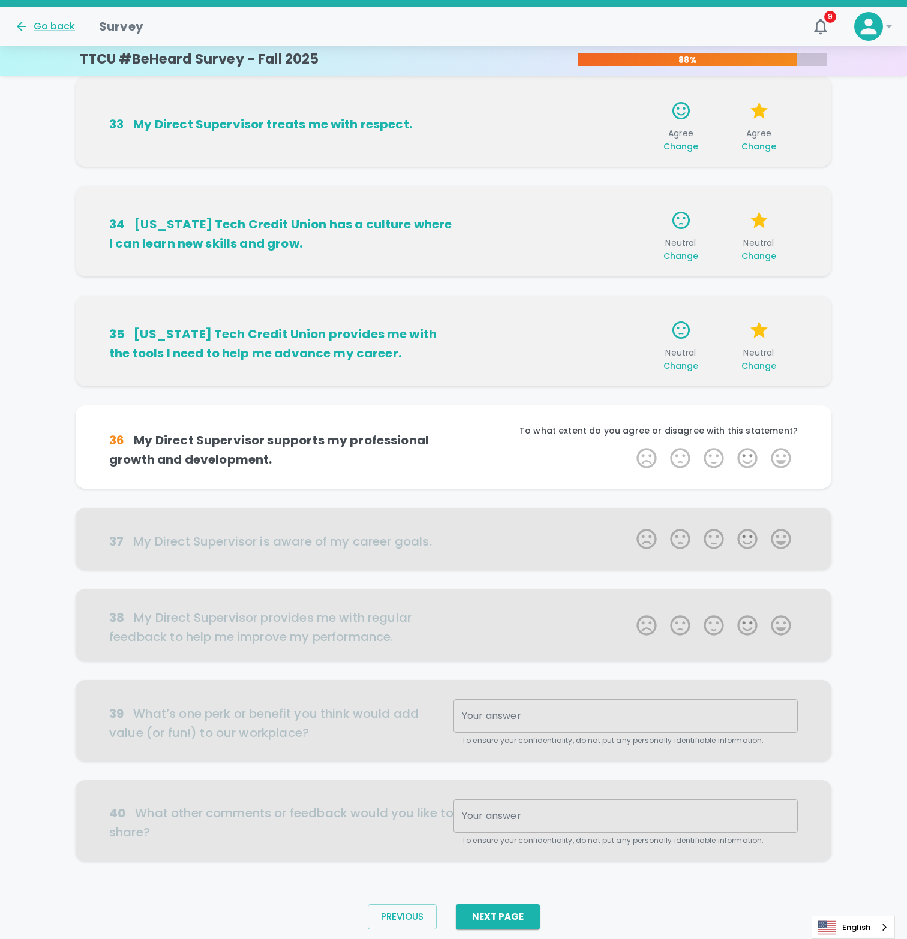
scroll to position [265, 0]
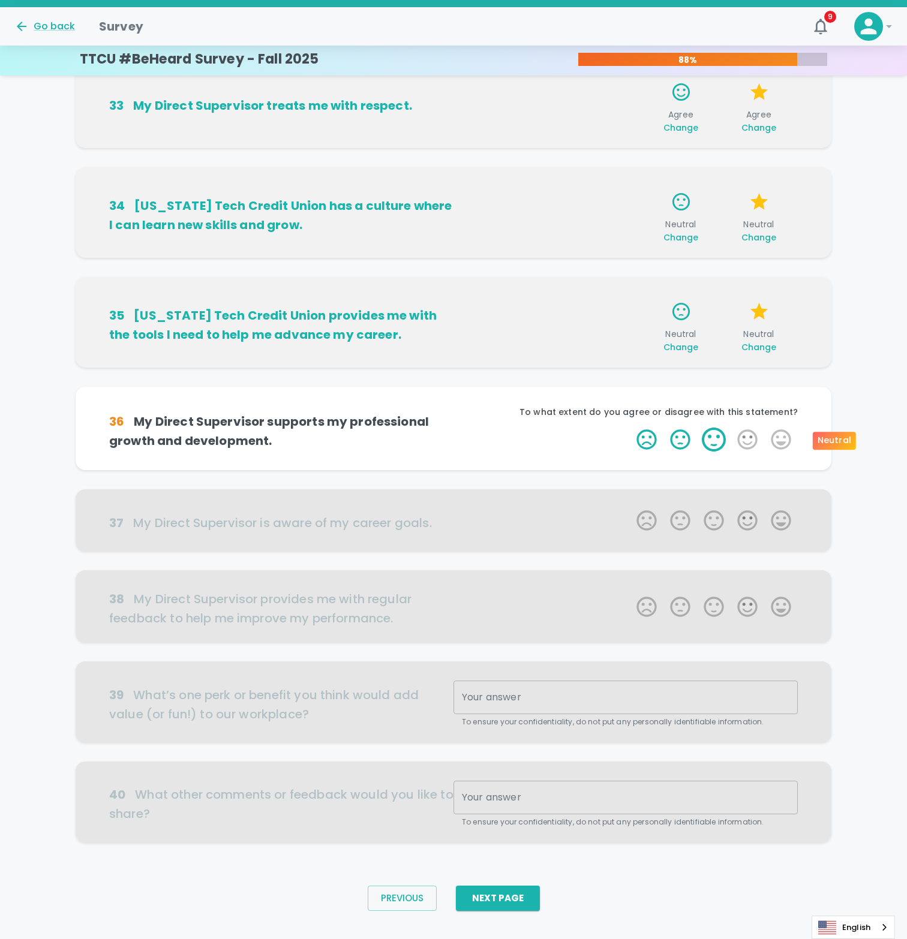
click at [711, 440] on label "3 Stars" at bounding box center [714, 440] width 34 height 24
click at [630, 428] on input "3 Stars" at bounding box center [629, 427] width 1 height 1
click at [711, 440] on label "3 Stars" at bounding box center [714, 440] width 34 height 24
click at [630, 428] on input "3 Stars" at bounding box center [629, 427] width 1 height 1
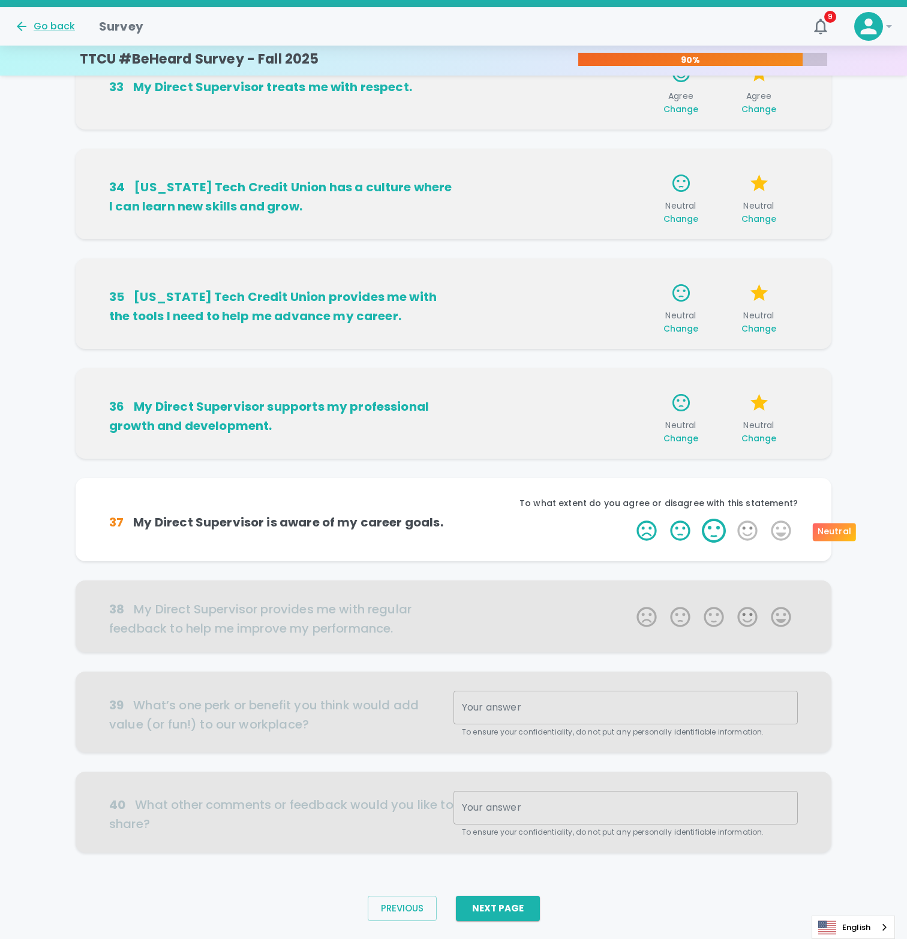
click at [711, 530] on label "3 Stars" at bounding box center [714, 531] width 34 height 24
click at [630, 519] on input "3 Stars" at bounding box center [629, 518] width 1 height 1
click at [711, 529] on label "3 Stars" at bounding box center [714, 531] width 34 height 24
click at [630, 519] on input "3 Stars" at bounding box center [629, 518] width 1 height 1
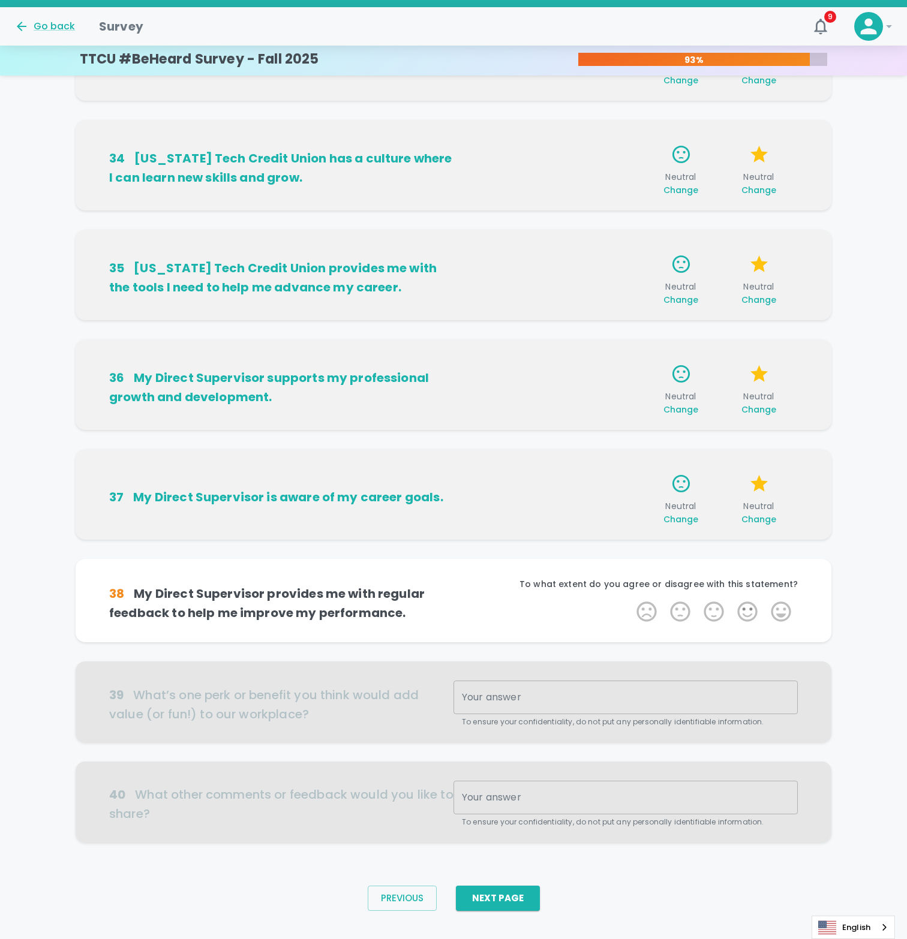
scroll to position [312, 0]
click at [677, 482] on icon "button" at bounding box center [681, 483] width 21 height 21
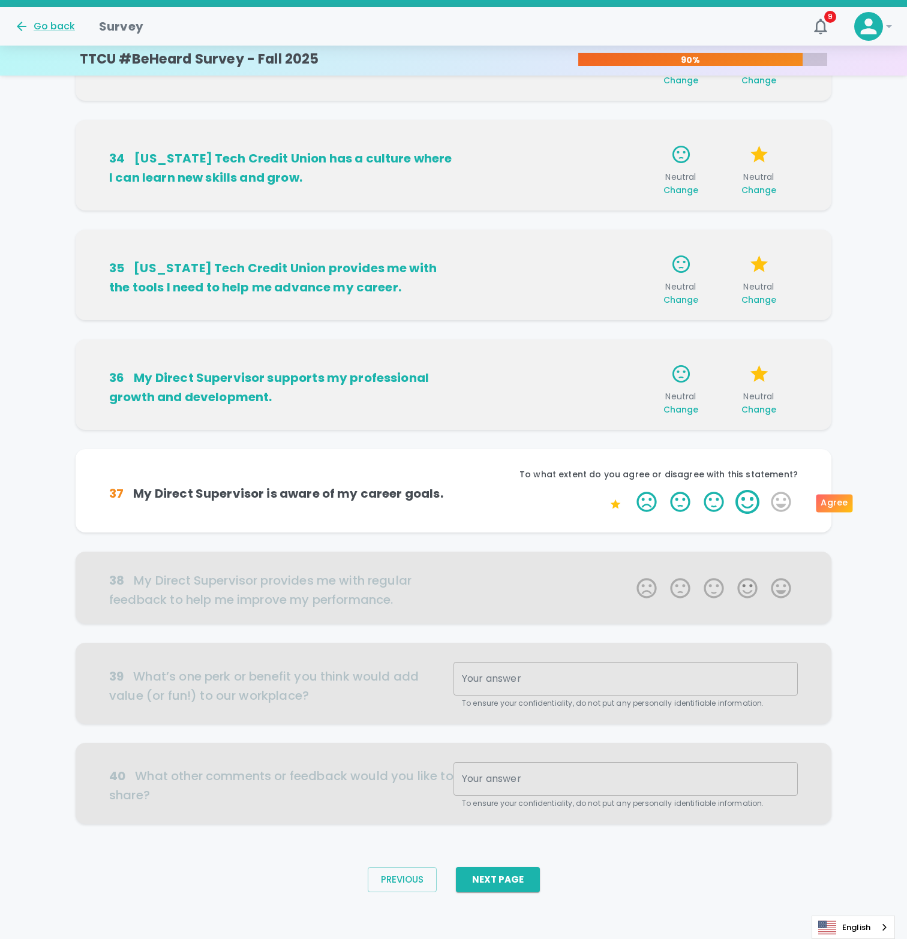
click at [749, 504] on label "4 Stars" at bounding box center [748, 502] width 34 height 24
click at [630, 490] on input "4 Stars" at bounding box center [629, 489] width 1 height 1
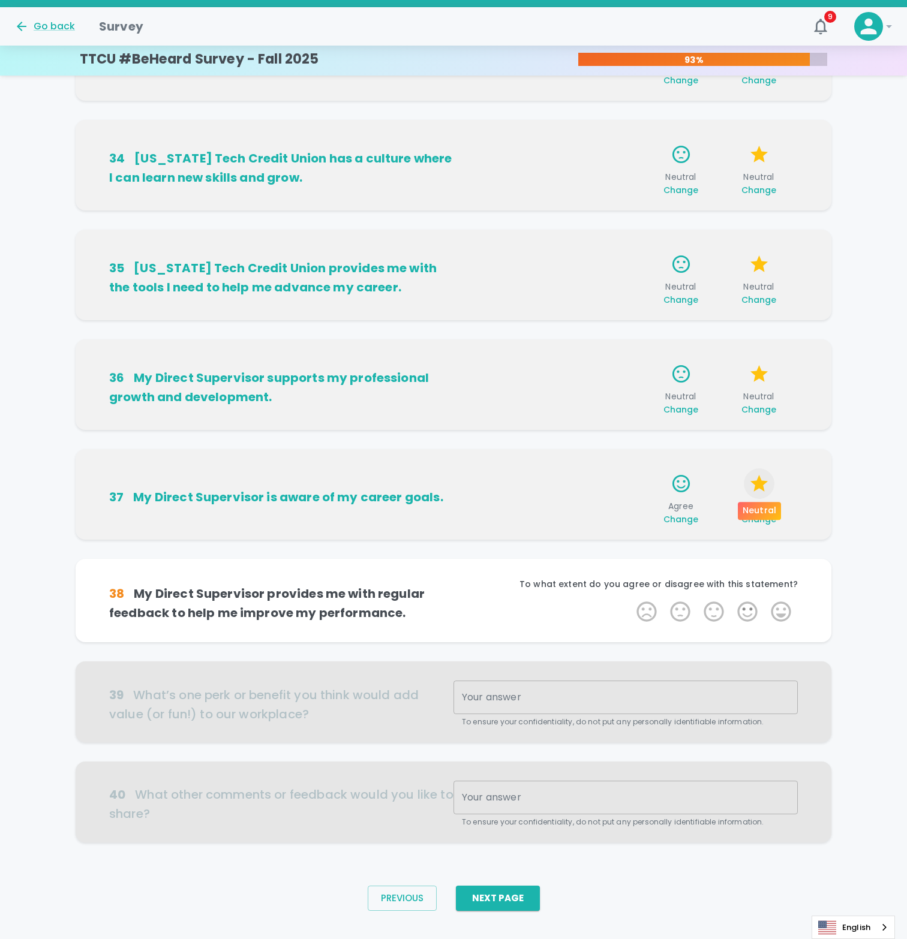
click at [755, 489] on icon "button" at bounding box center [758, 483] width 17 height 17
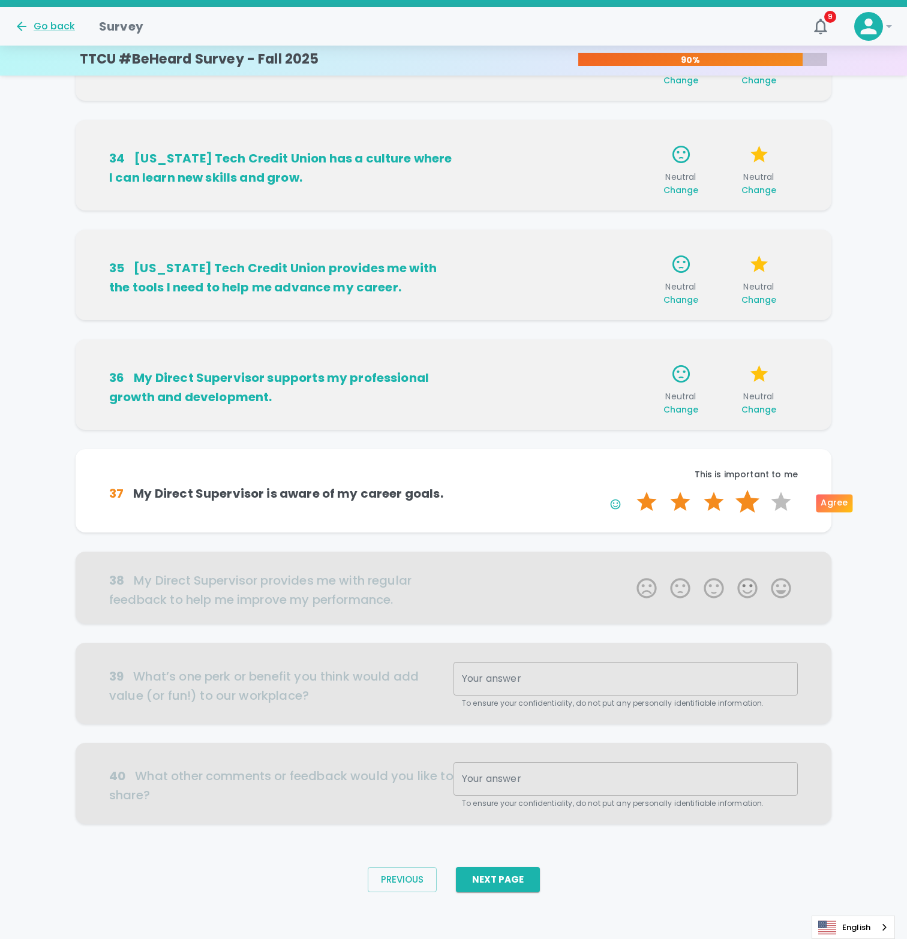
click at [746, 501] on label "4 Stars" at bounding box center [748, 502] width 34 height 24
click at [630, 490] on input "4 Stars" at bounding box center [629, 489] width 1 height 1
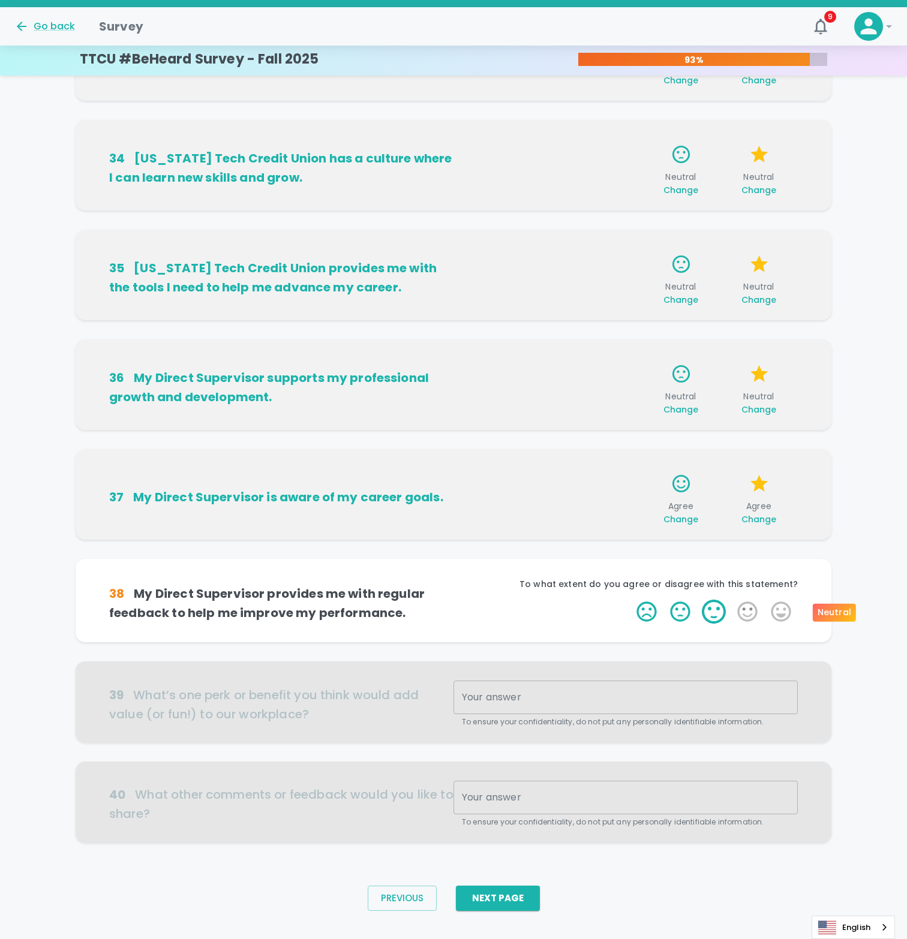
click at [718, 612] on label "3 Stars" at bounding box center [714, 612] width 34 height 24
click at [630, 600] on input "3 Stars" at bounding box center [629, 599] width 1 height 1
click at [716, 612] on label "3 Stars" at bounding box center [714, 612] width 34 height 24
click at [630, 600] on input "3 Stars" at bounding box center [629, 599] width 1 height 1
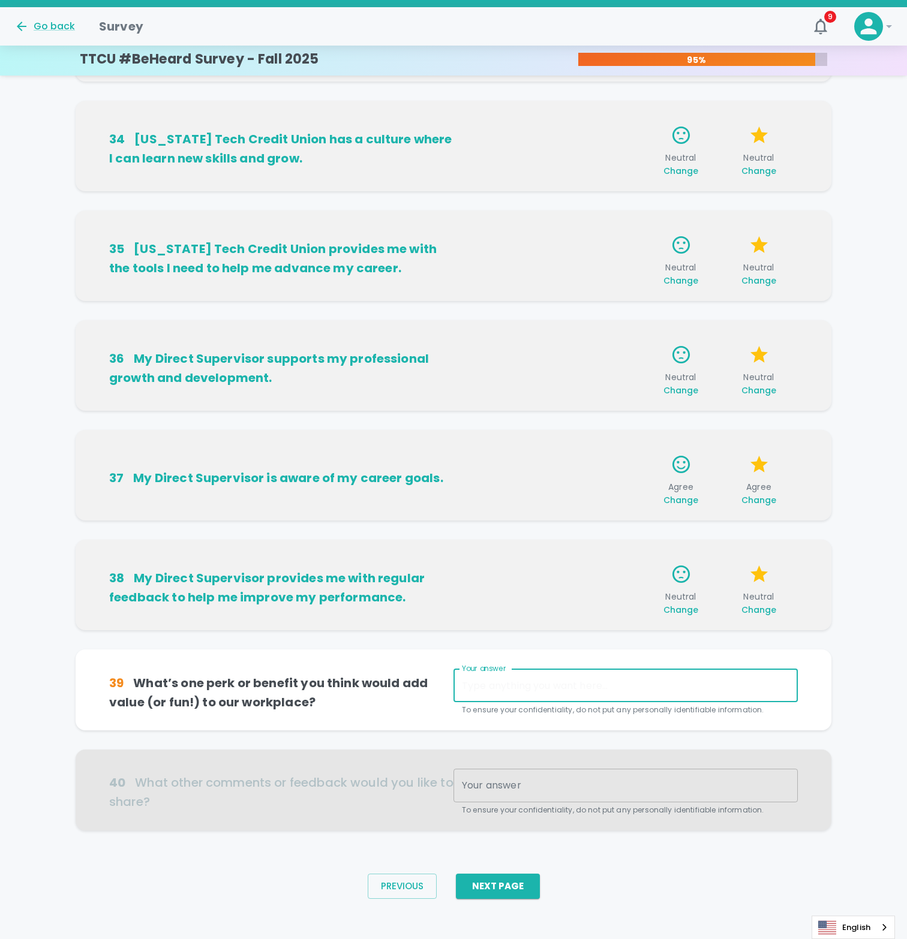
click at [517, 683] on textarea "Your answer" at bounding box center [625, 686] width 327 height 14
click at [518, 785] on div at bounding box center [454, 790] width 756 height 81
click at [518, 690] on textarea "Your answer" at bounding box center [625, 686] width 327 height 14
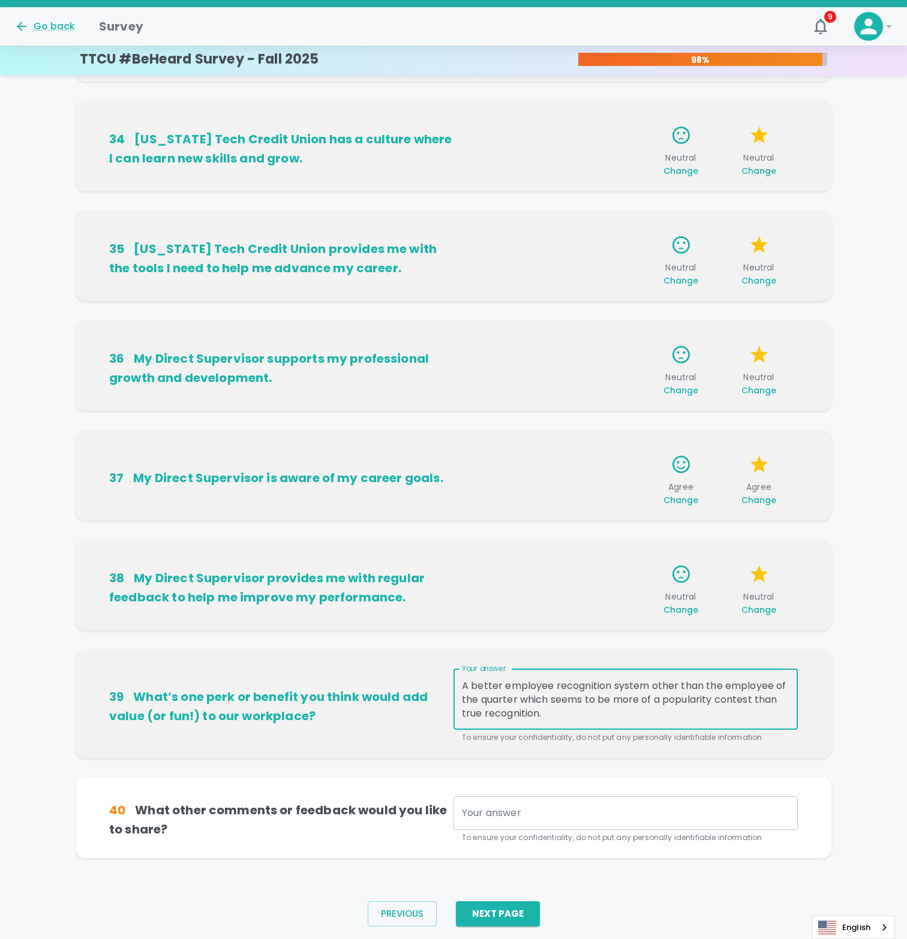
type textarea "A better employee recognition system other than the employee of the quarter whi…"
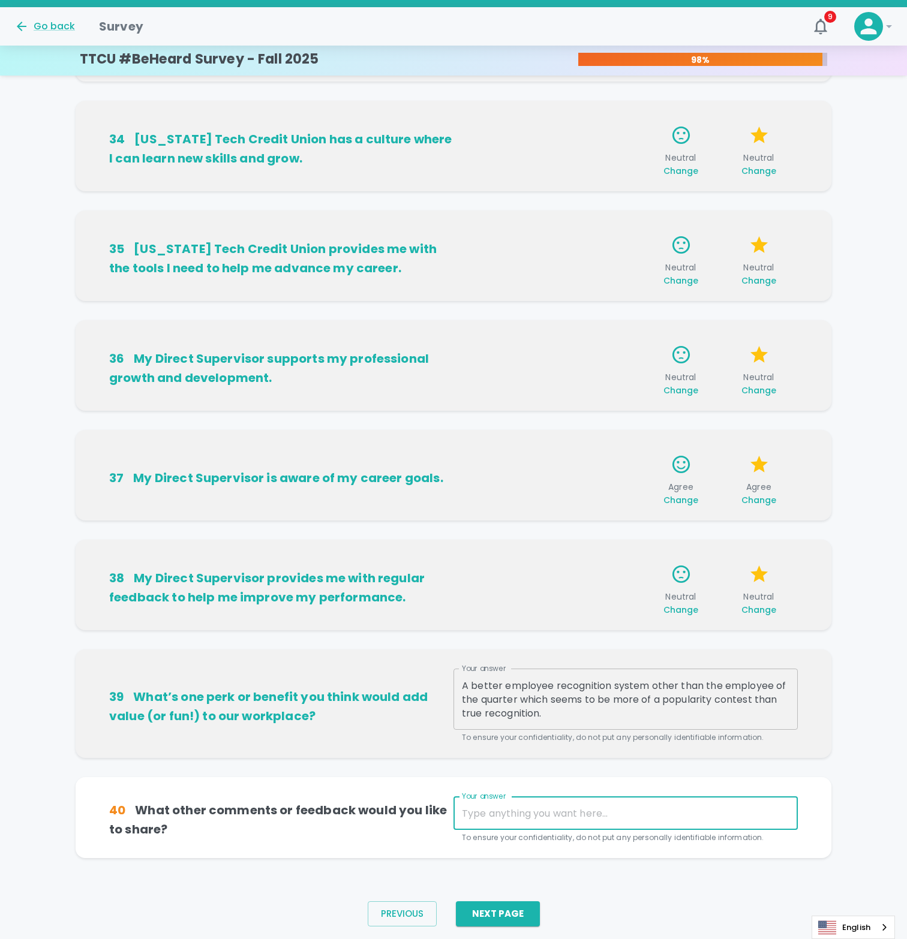
click at [494, 813] on textarea "Your answer" at bounding box center [625, 814] width 327 height 14
type textarea "o"
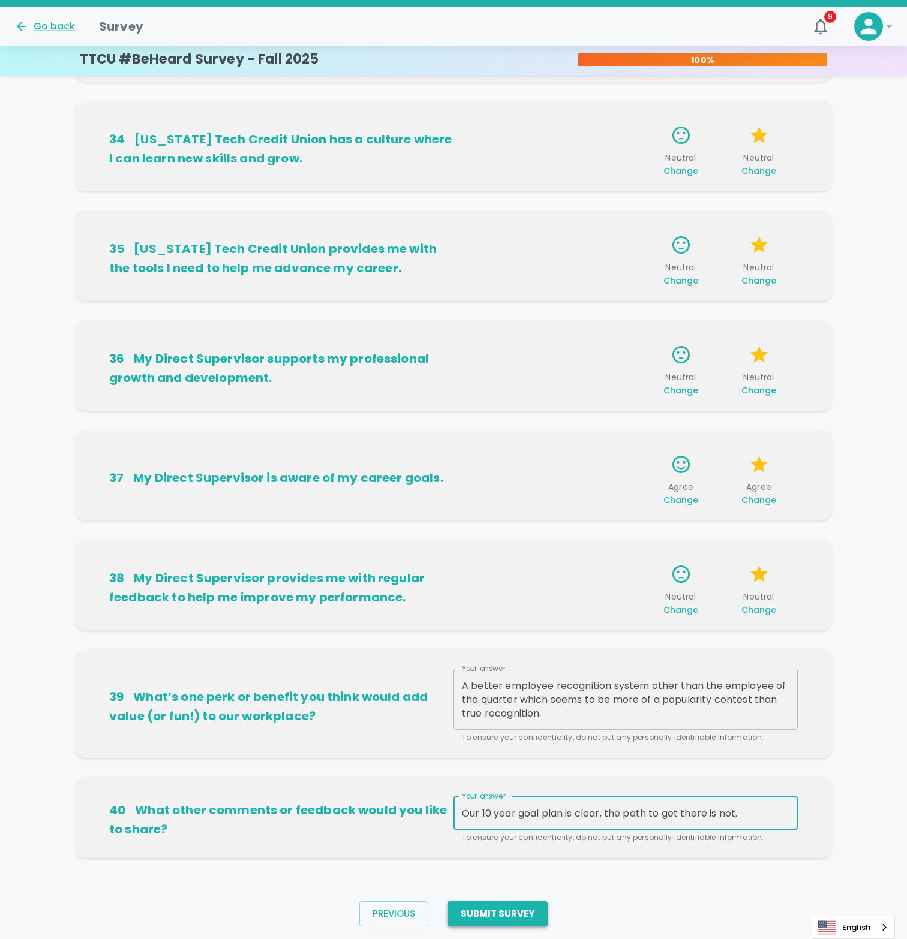
type textarea "Our 10 year goal plan is clear, the path to get there is not."
click at [503, 915] on button "Submit Survey" at bounding box center [497, 914] width 100 height 25
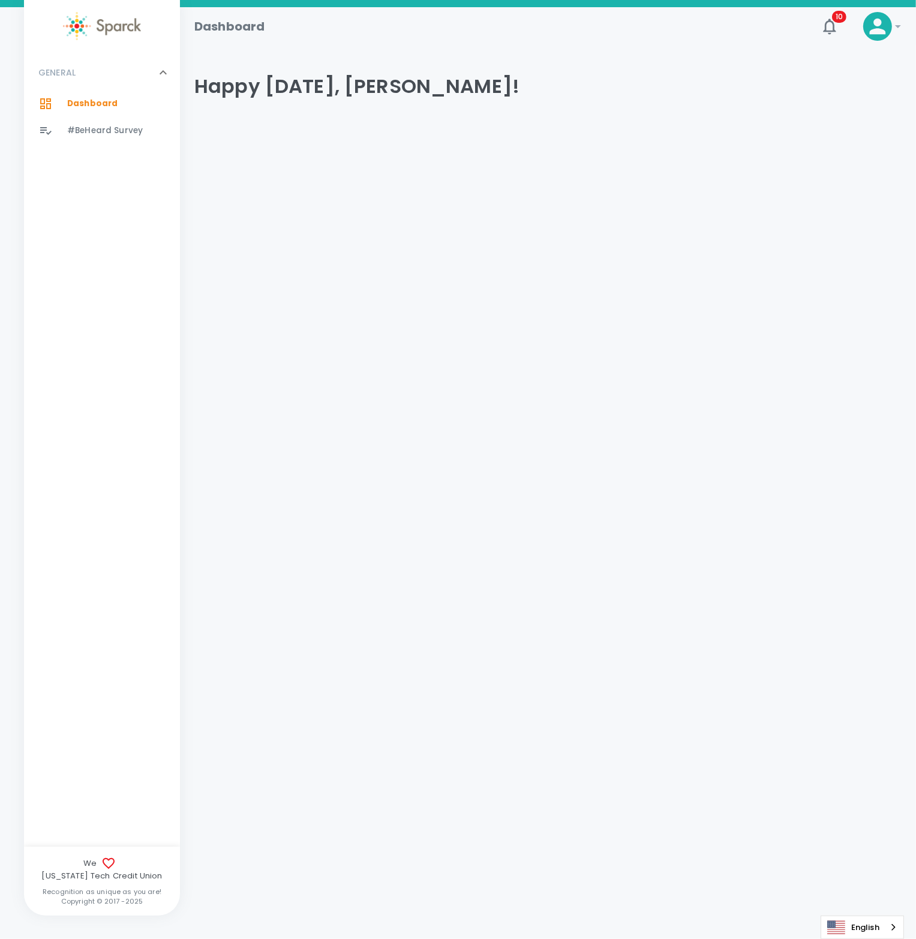
click at [881, 29] on icon at bounding box center [878, 27] width 16 height 16
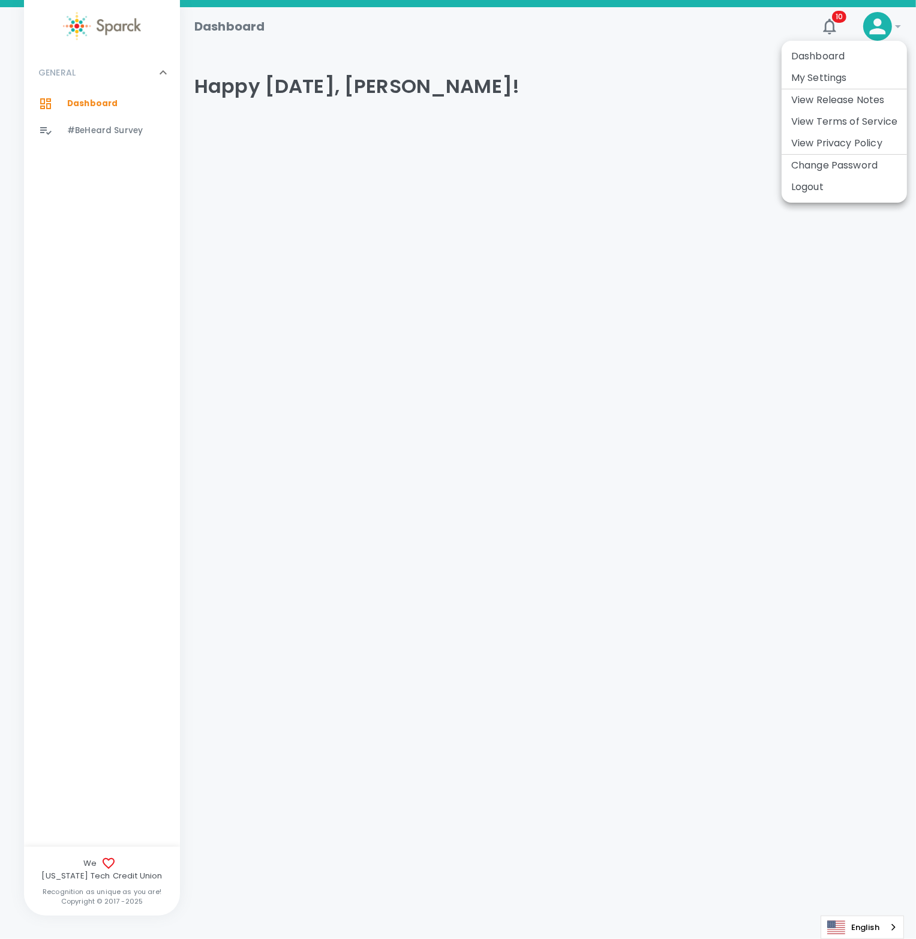
click at [564, 258] on div at bounding box center [458, 469] width 916 height 939
